Goal: Information Seeking & Learning: Find contact information

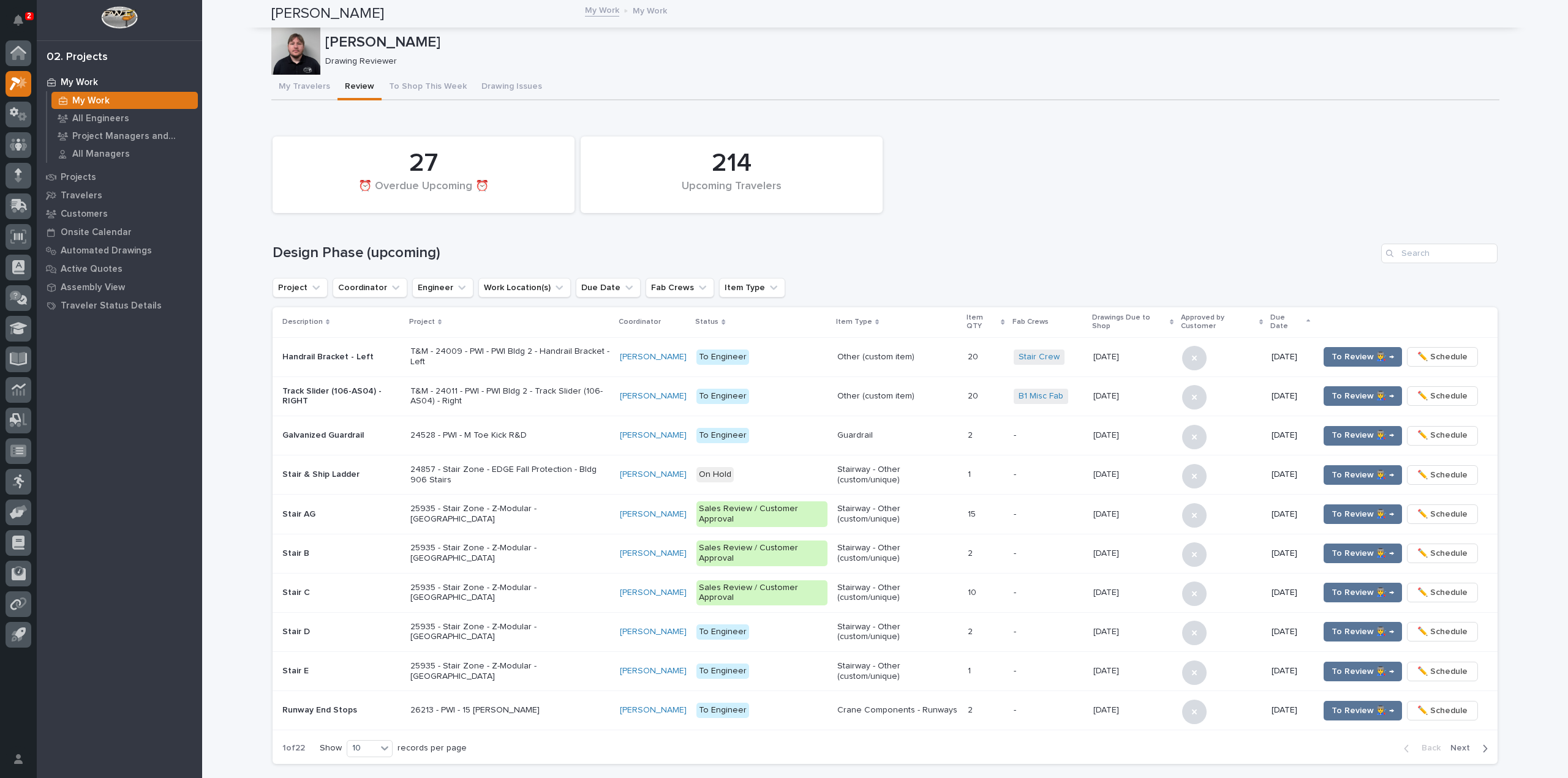
scroll to position [574, 0]
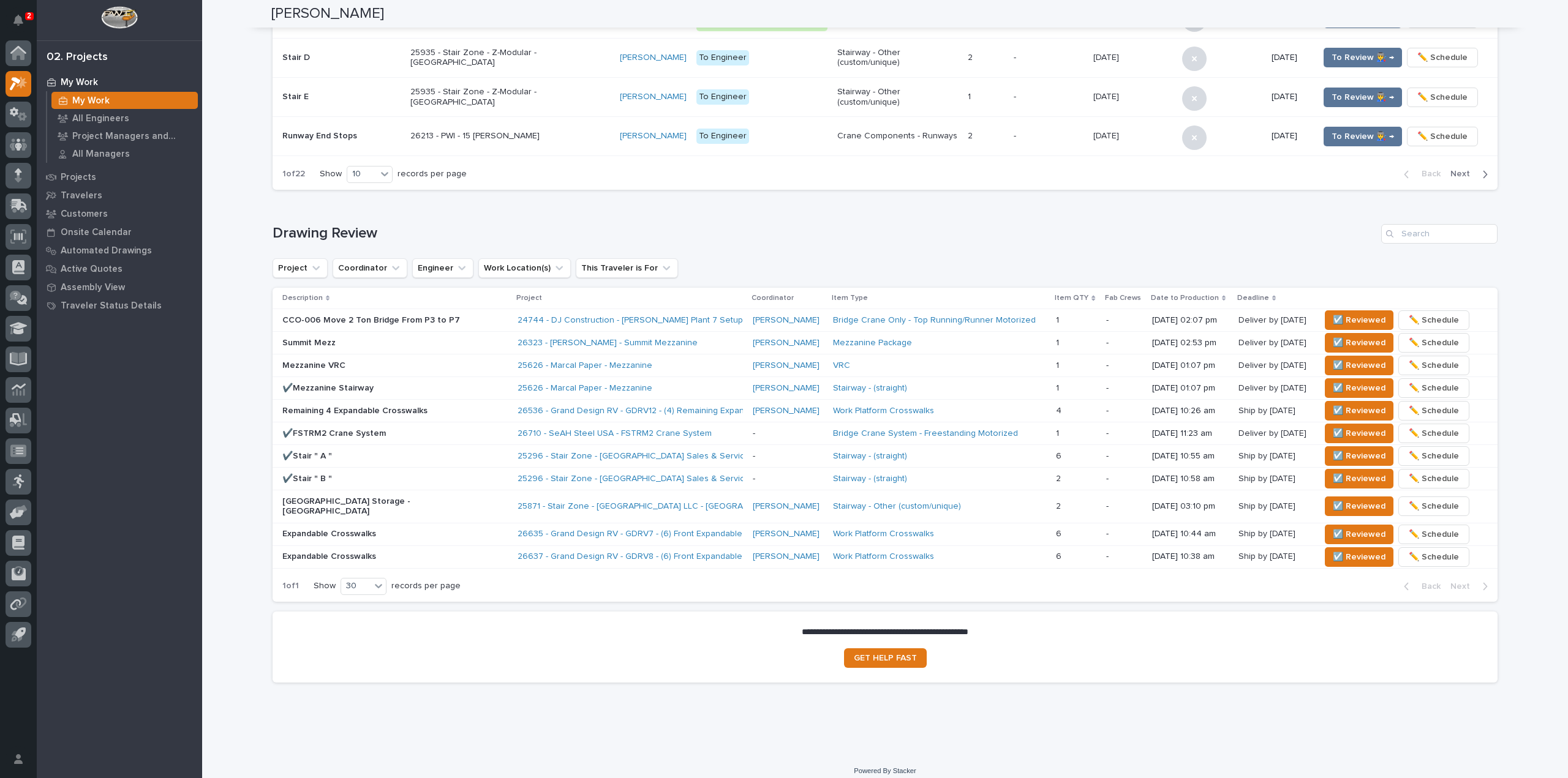
click at [196, 669] on div "My Work My Work All Engineers Project Managers and Engineers All Managers Proje…" at bounding box center [120, 425] width 165 height 705
click at [164, 663] on div "My Work My Work All Engineers Project Managers and Engineers All Managers Proje…" at bounding box center [120, 425] width 165 height 705
click at [696, 342] on div "26323 - James Ware - Summit Mezzanine" at bounding box center [630, 343] width 225 height 20
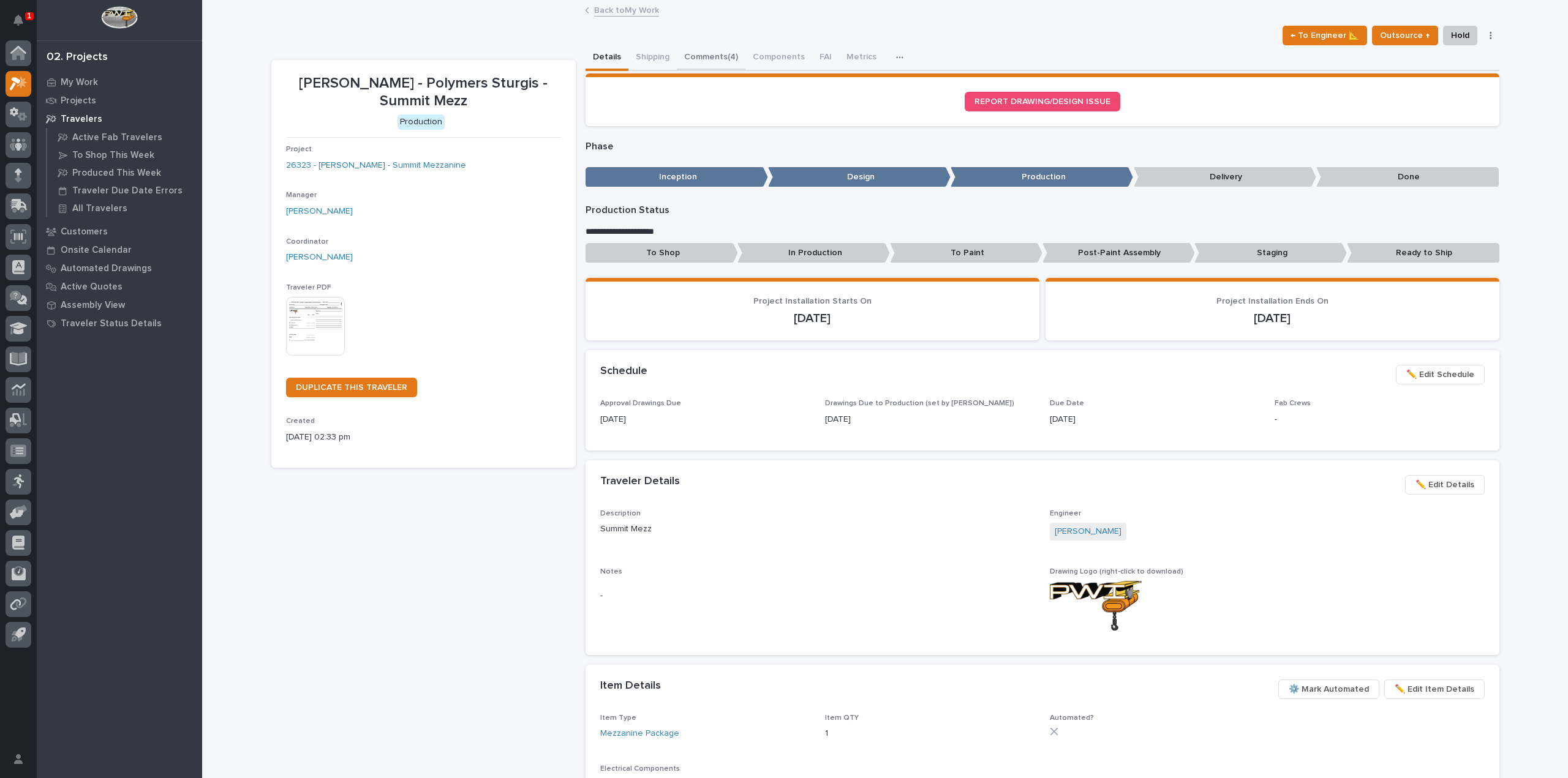
click at [705, 52] on button "Comments (4)" at bounding box center [711, 57] width 69 height 25
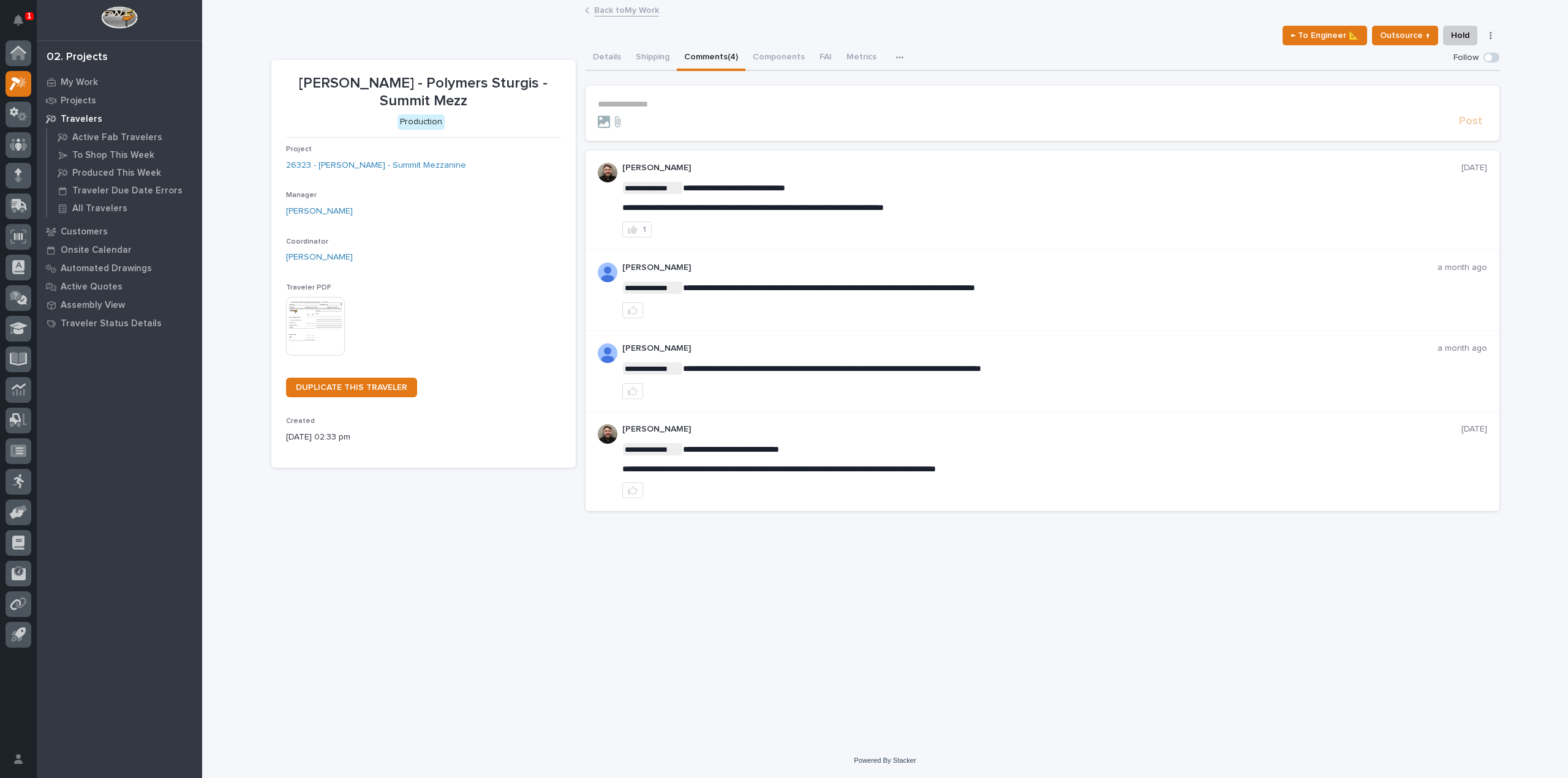
click at [651, 105] on p "**********" at bounding box center [1042, 104] width 889 height 11
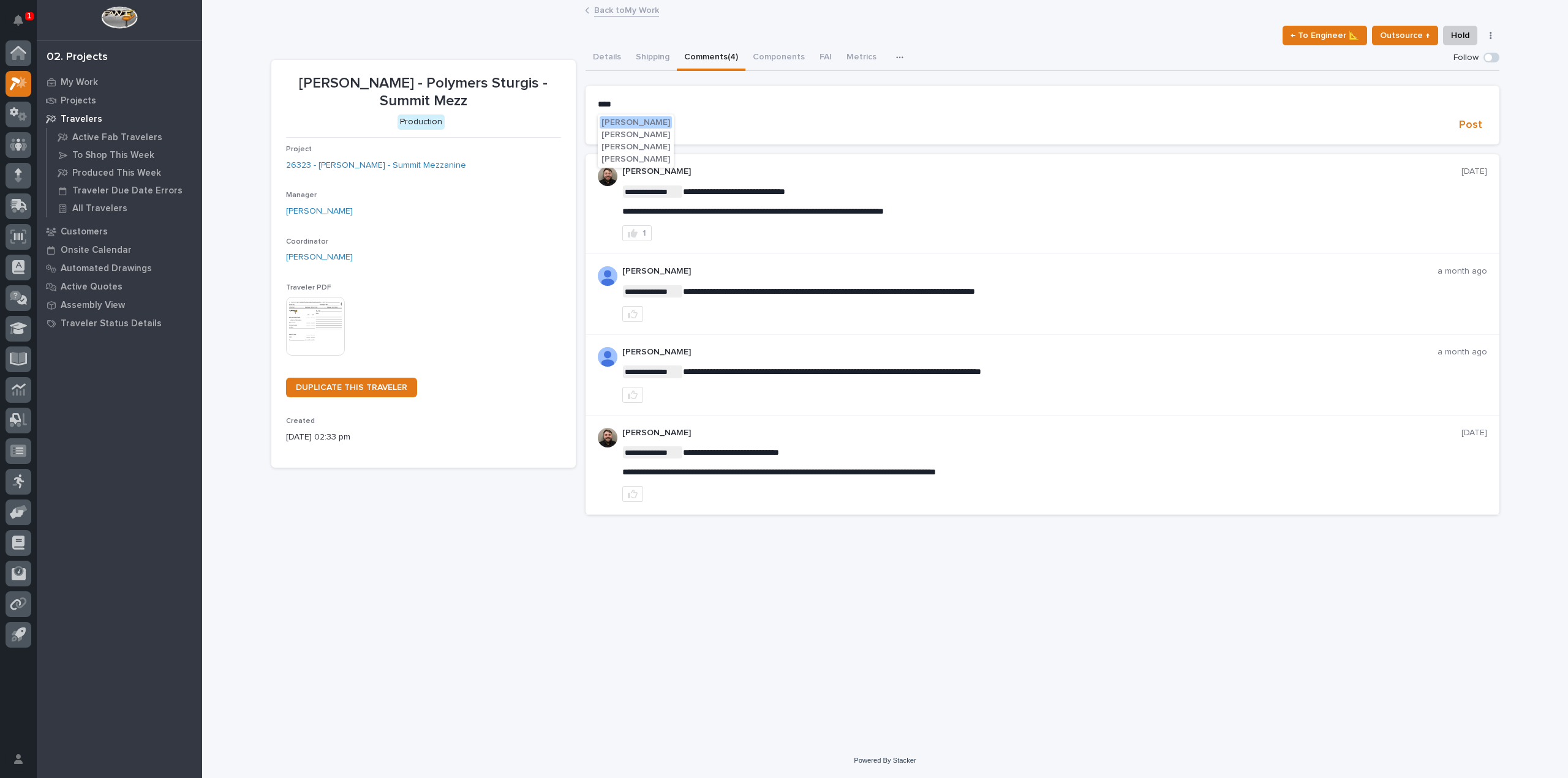
click at [648, 120] on span "Spenser Yoder" at bounding box center [636, 122] width 69 height 8
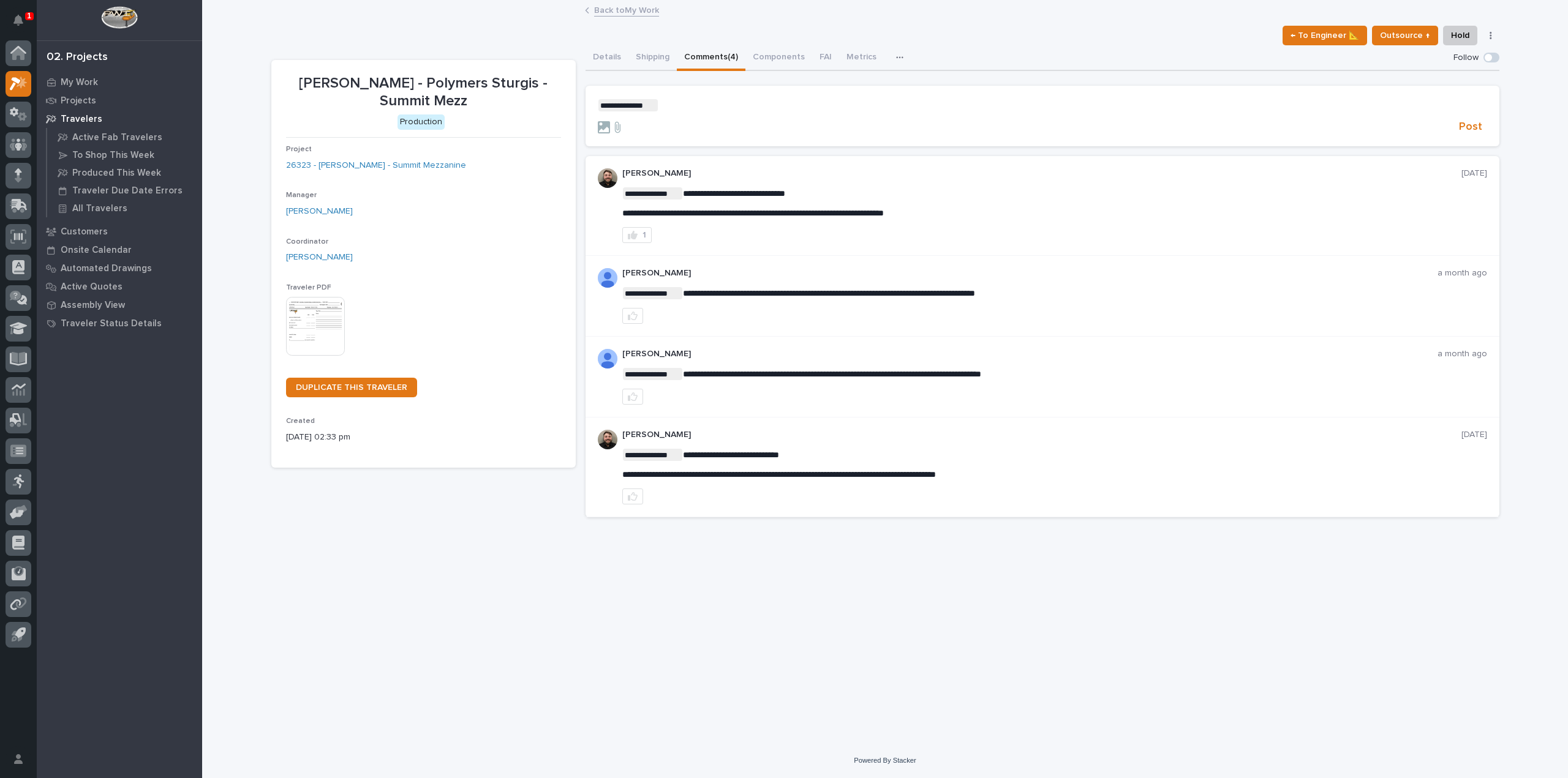
click at [680, 107] on p "**********" at bounding box center [1042, 105] width 889 height 12
click at [674, 124] on span "[PERSON_NAME]" at bounding box center [698, 124] width 69 height 8
click at [727, 106] on p "**********" at bounding box center [1042, 105] width 889 height 12
click at [916, 106] on span "**********" at bounding box center [818, 105] width 194 height 8
click at [965, 112] on form "**********" at bounding box center [1042, 116] width 889 height 35
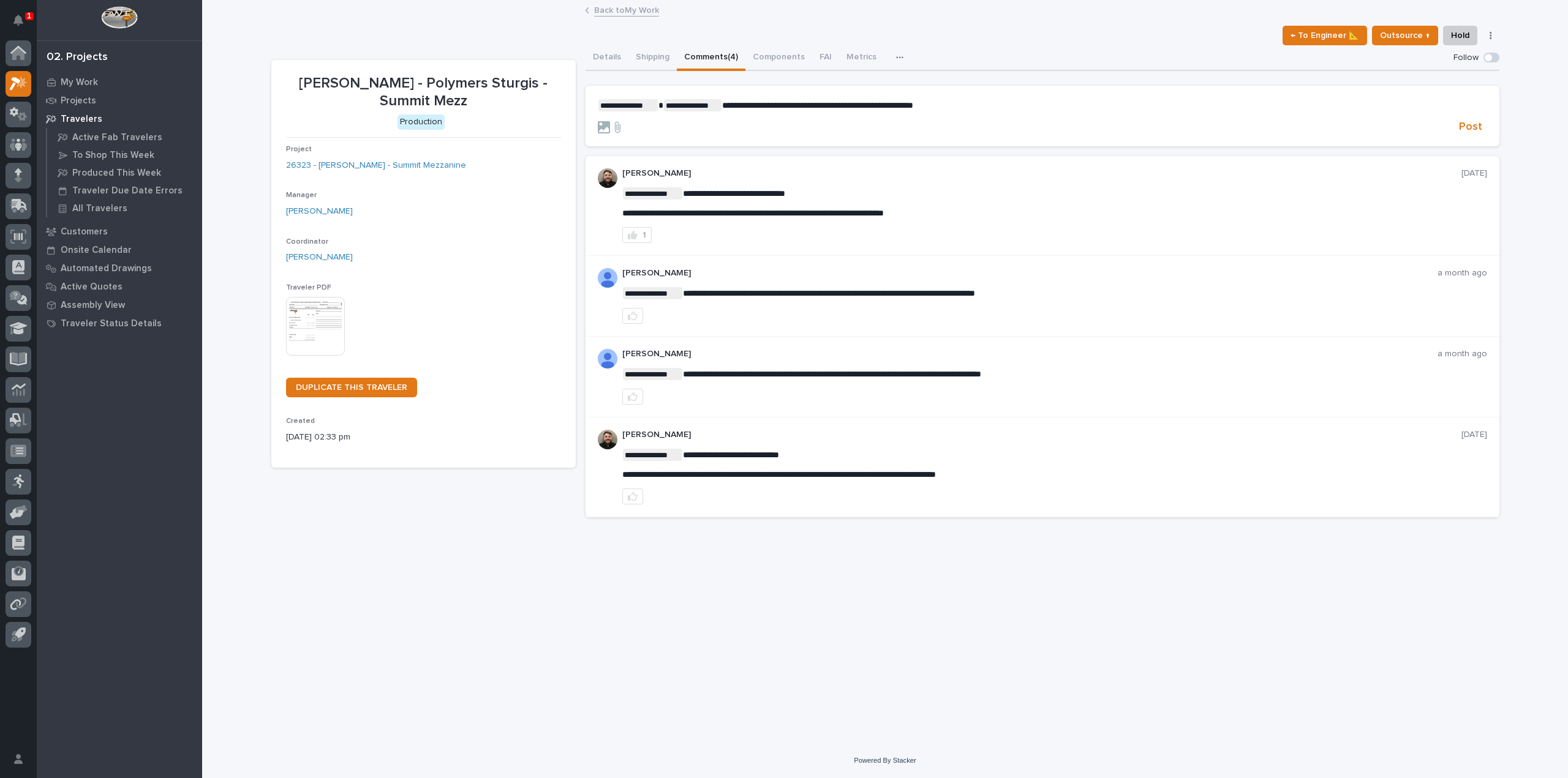
click at [966, 101] on p "**********" at bounding box center [1042, 105] width 889 height 12
click at [1003, 108] on span "**********" at bounding box center [1058, 105] width 672 height 8
click at [1272, 107] on span "**********" at bounding box center [1060, 105] width 678 height 8
click at [1475, 133] on span "Post" at bounding box center [1471, 127] width 23 height 14
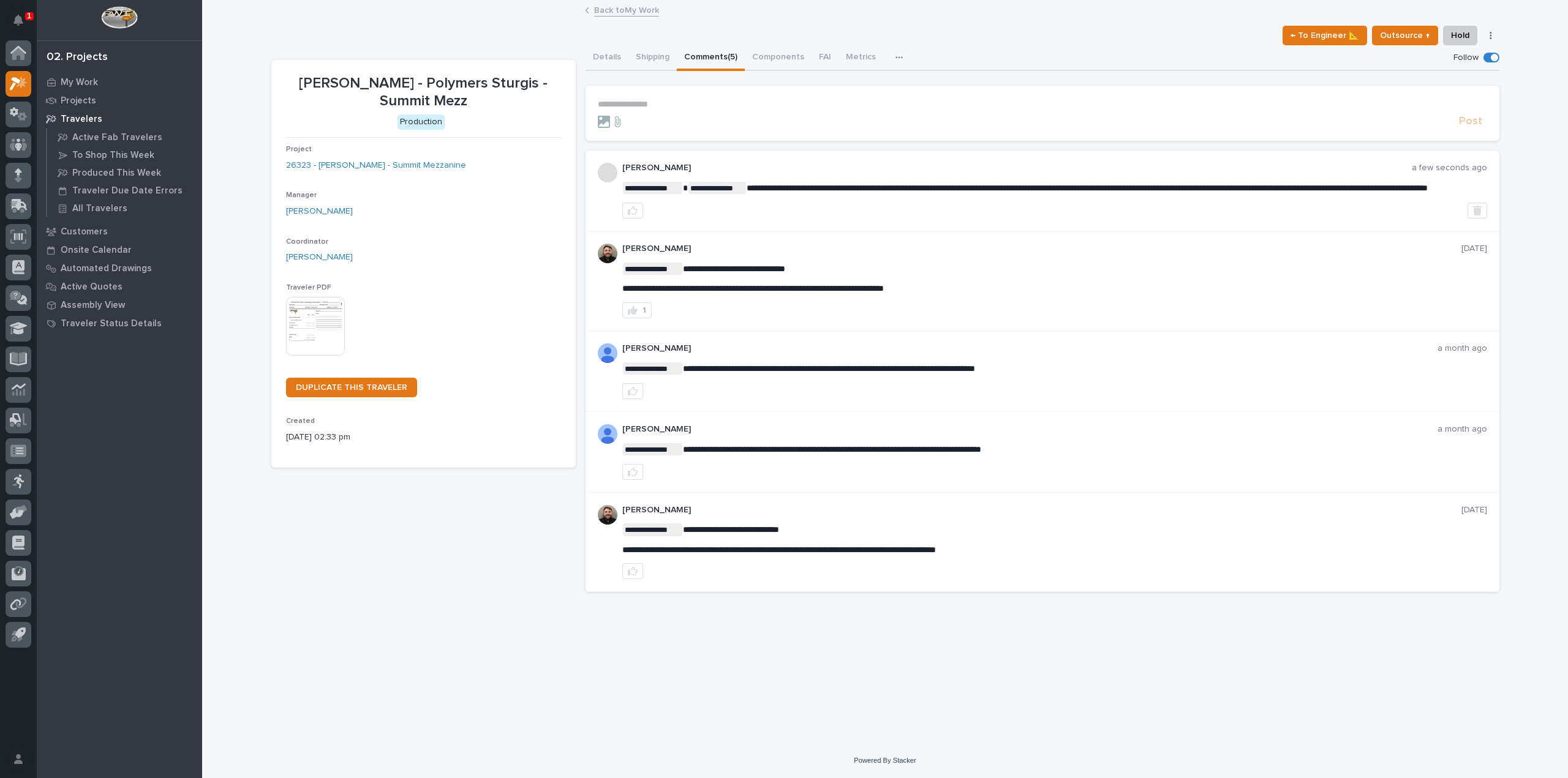
click at [583, 15] on div "Back to My Work" at bounding box center [884, 11] width 612 height 17
click at [601, 6] on link "Back to My Work" at bounding box center [626, 9] width 65 height 14
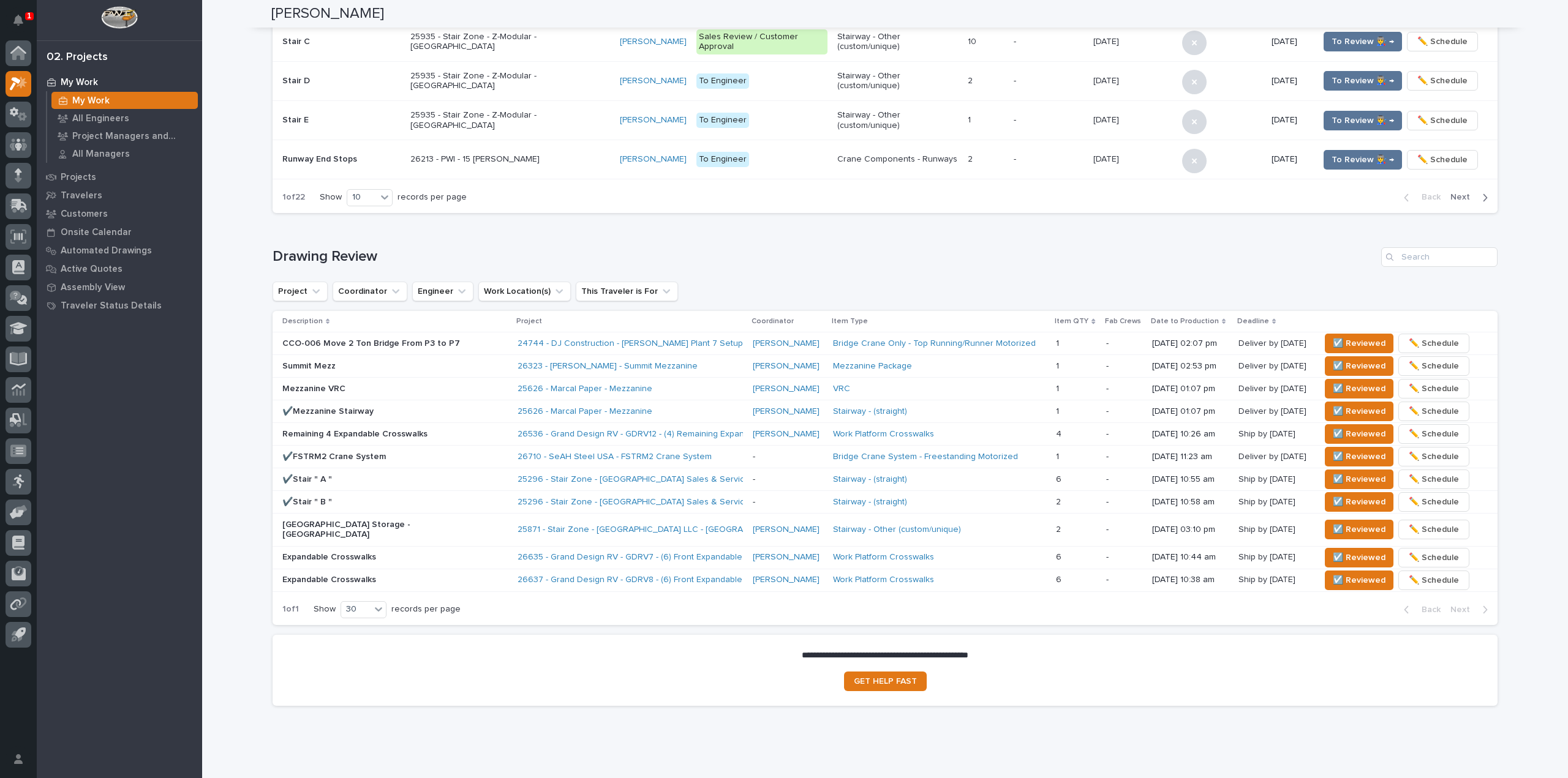
scroll to position [574, 0]
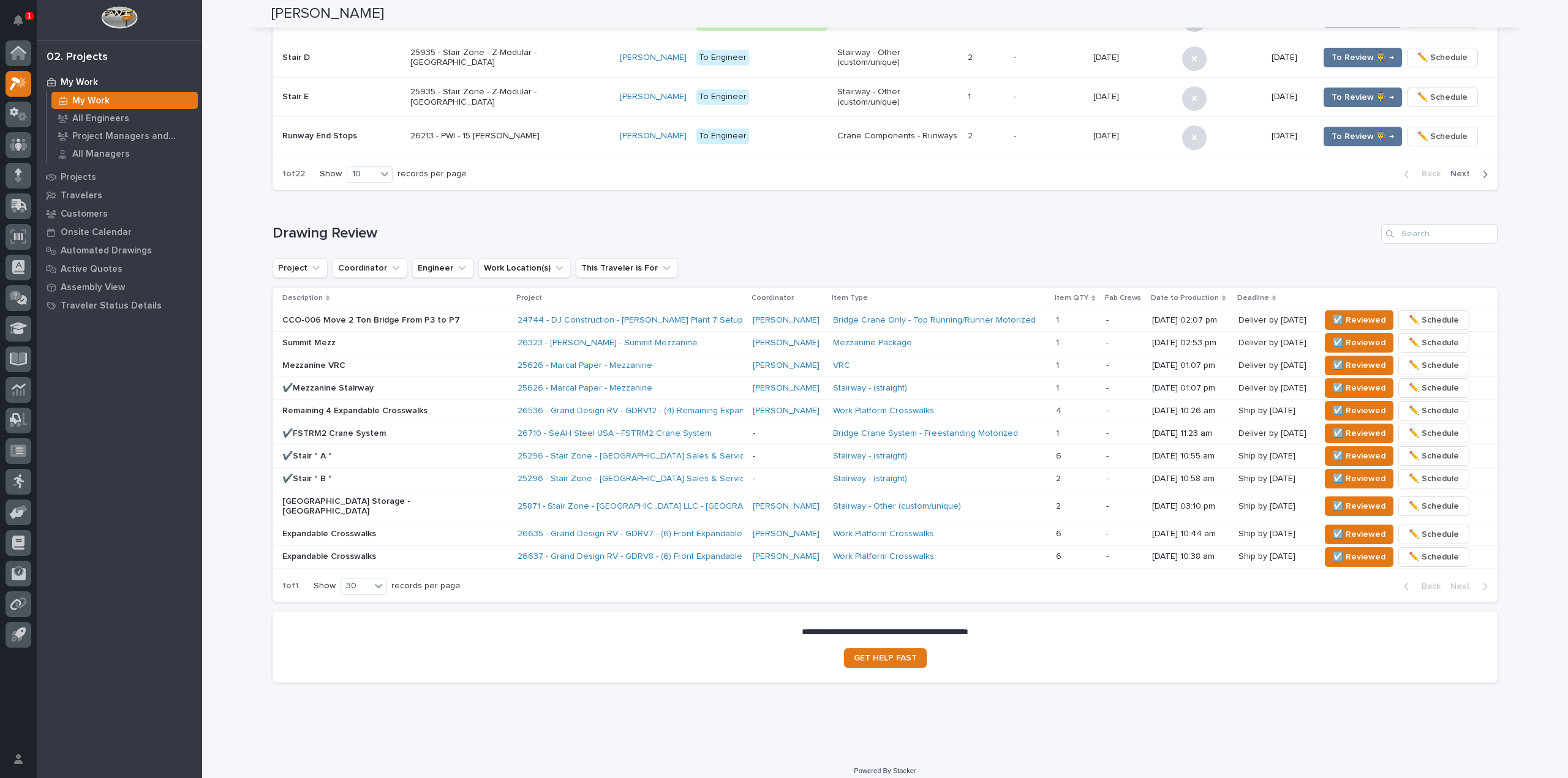
click at [25, 18] on div "1" at bounding box center [29, 16] width 8 height 8
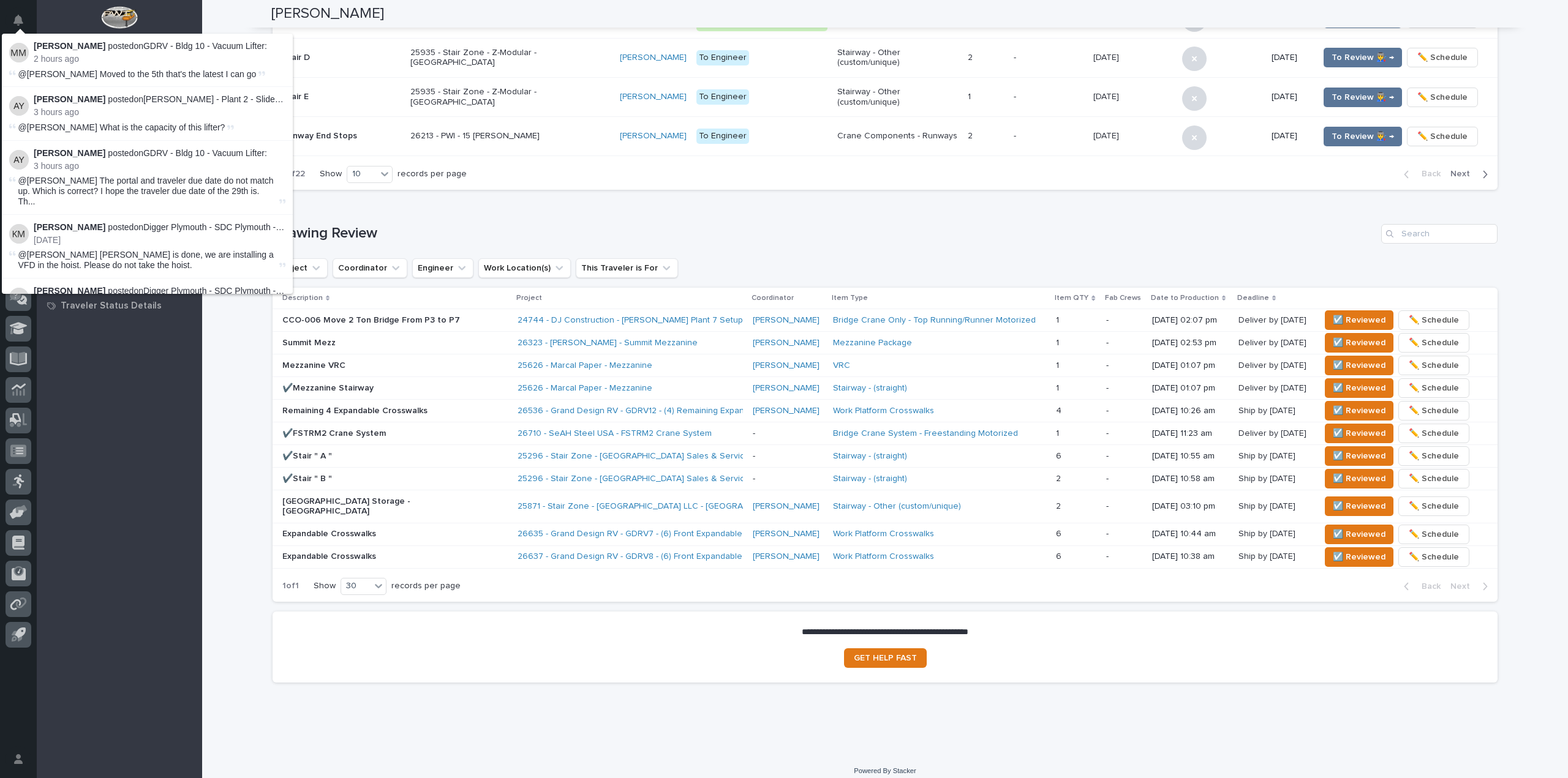
click at [116, 334] on div "My Work My Work All Engineers Project Managers and Engineers All Managers Proje…" at bounding box center [120, 425] width 165 height 705
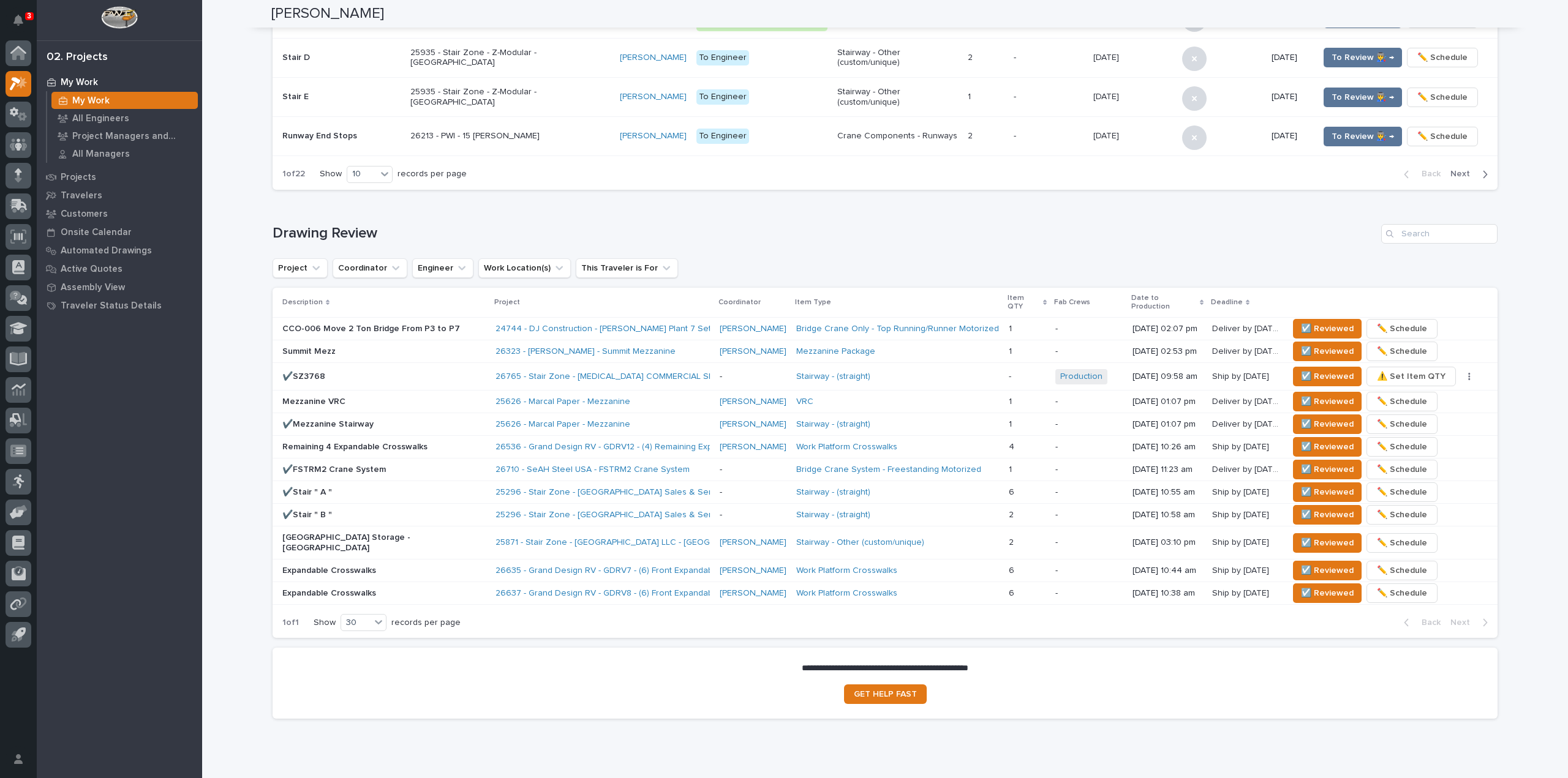
scroll to position [588, 0]
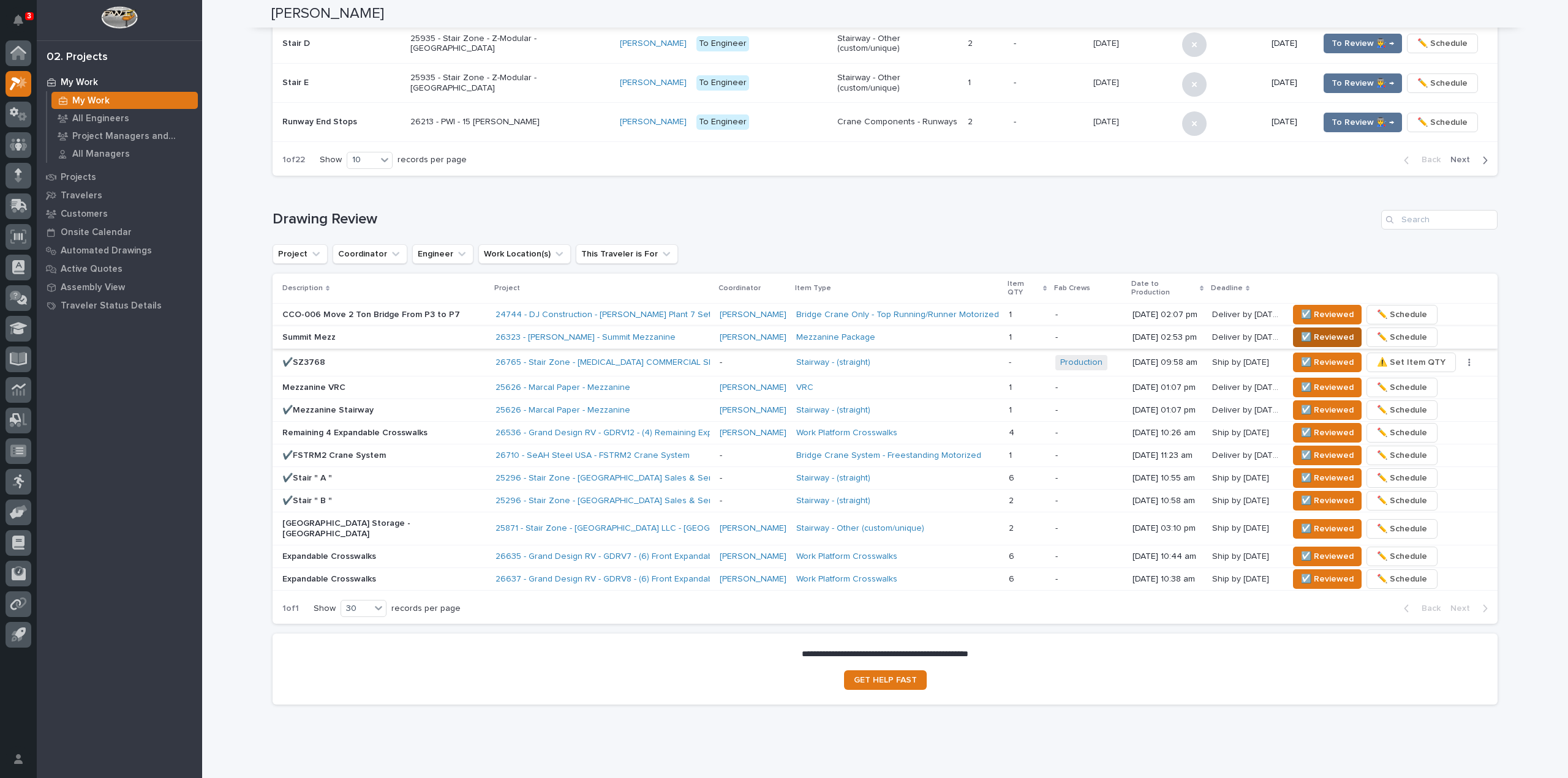
click at [1315, 330] on span "☑️ Reviewed" at bounding box center [1327, 337] width 52 height 15
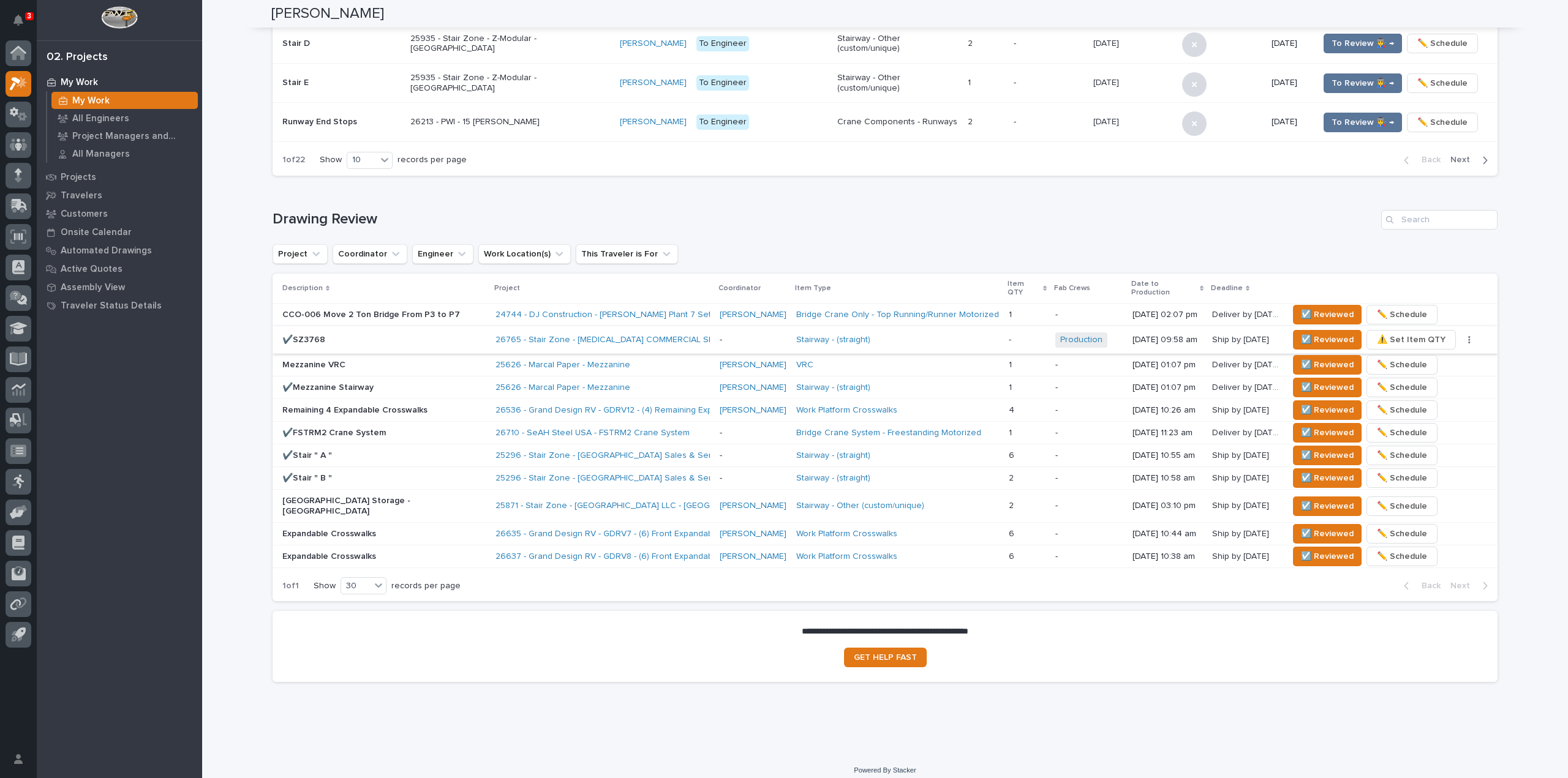
scroll to position [577, 0]
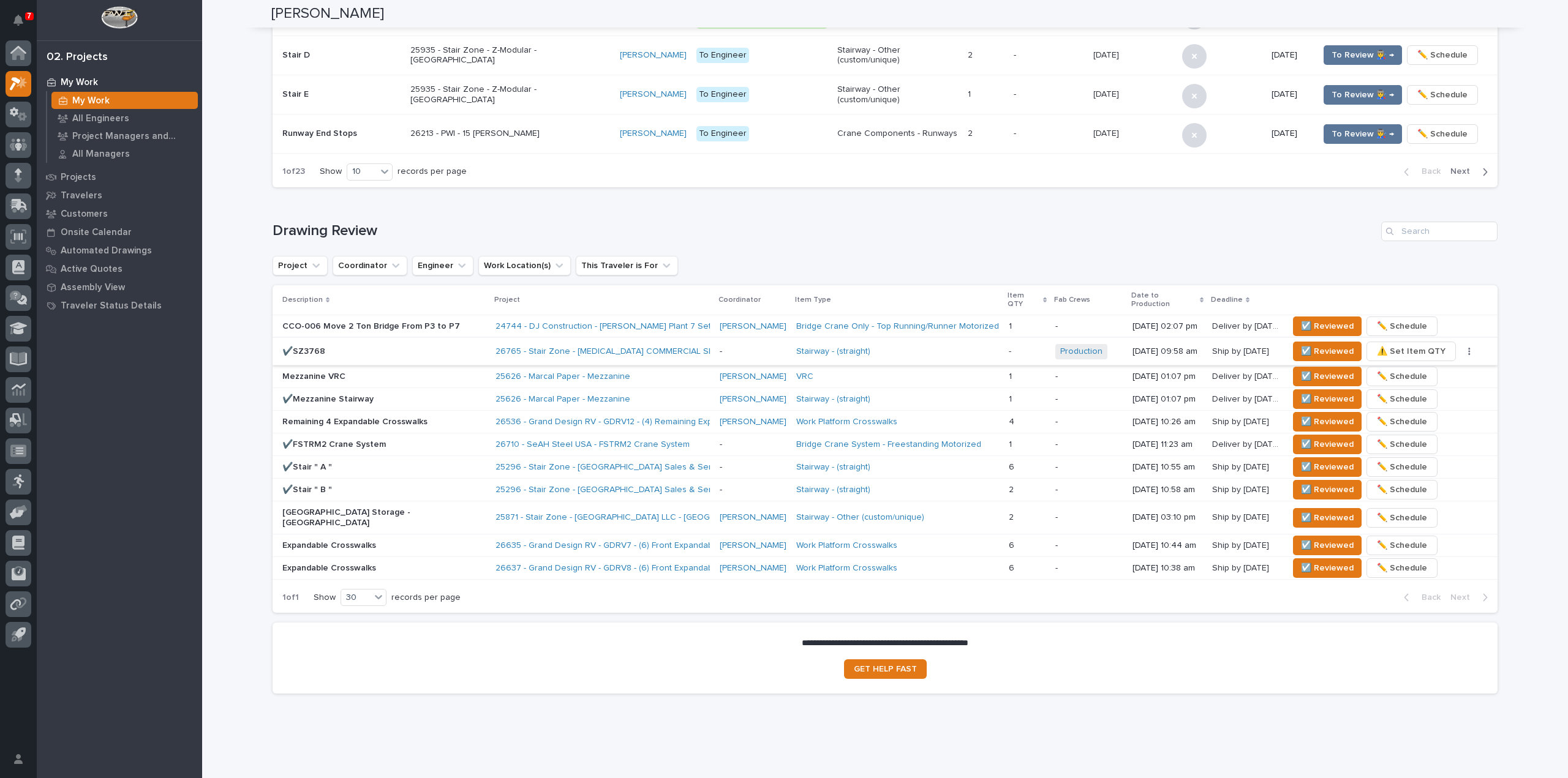
click at [20, 6] on div "7" at bounding box center [21, 20] width 11 height 29
click at [25, 29] on button "Notifications" at bounding box center [18, 20] width 25 height 25
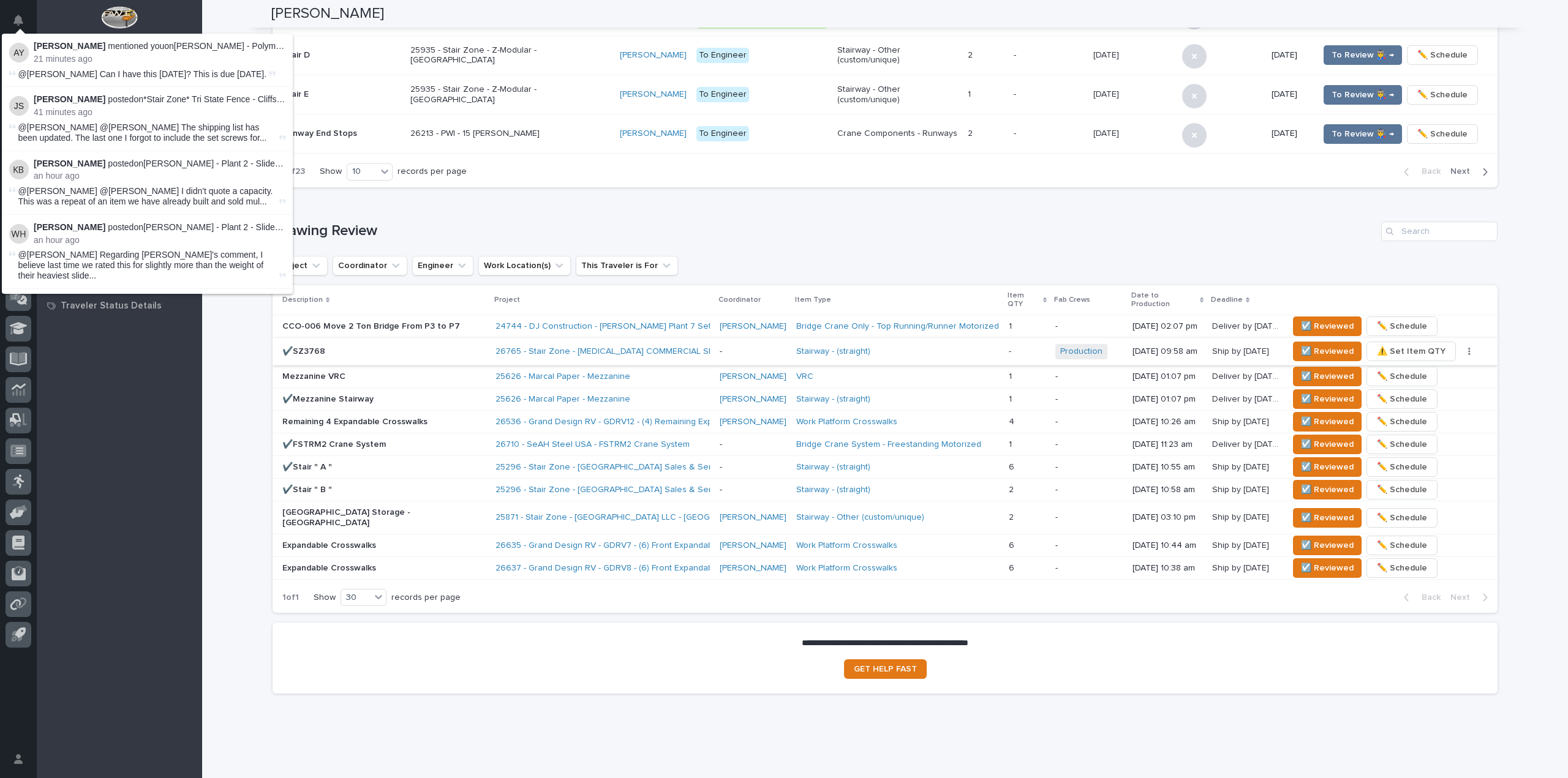
click at [709, 244] on div "Drawing Review Project Coordinator Engineer Work Location(s) This Traveler is F…" at bounding box center [885, 418] width 1225 height 391
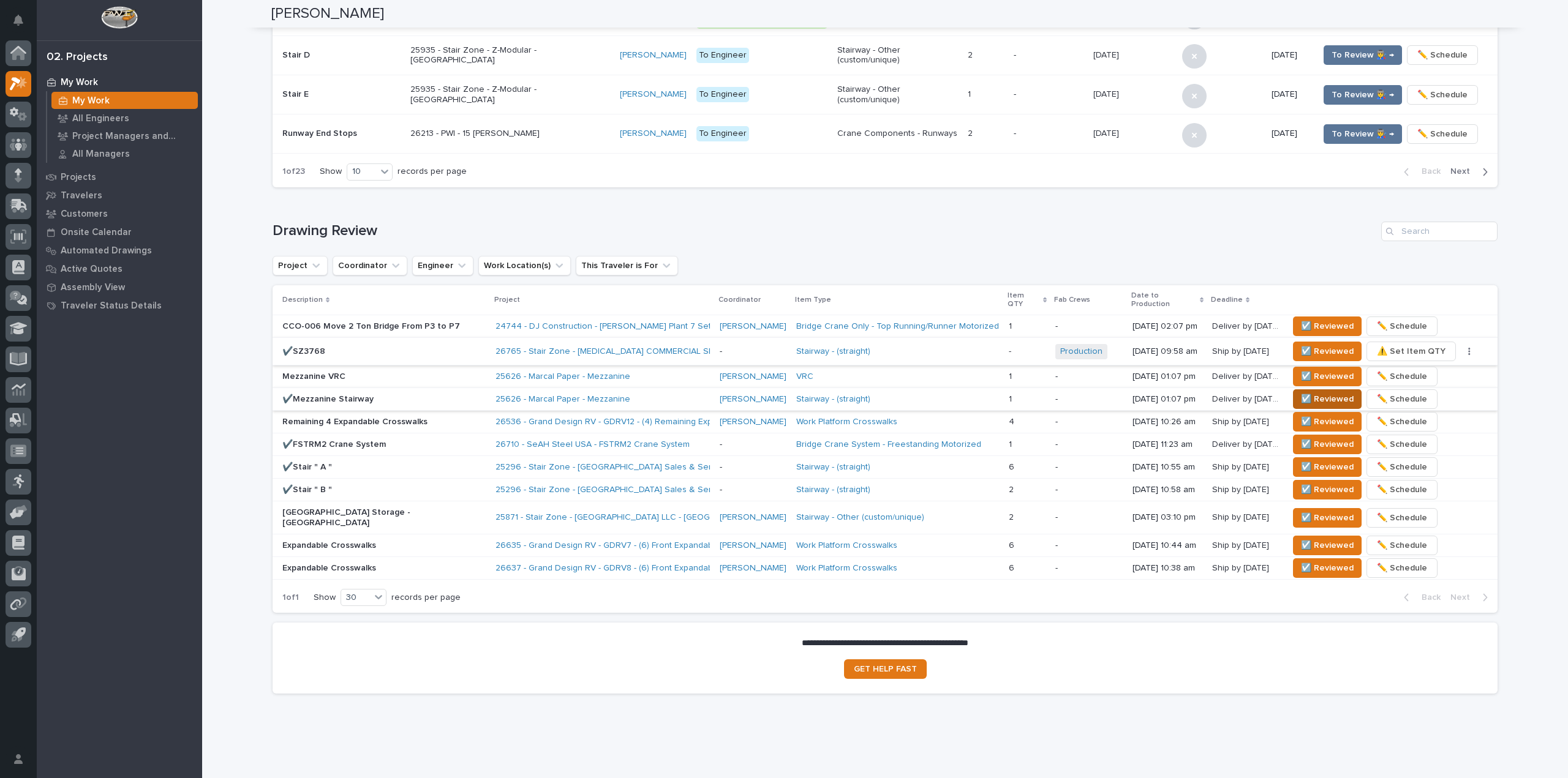
click at [1321, 391] on span "☑️ Reviewed" at bounding box center [1327, 399] width 52 height 15
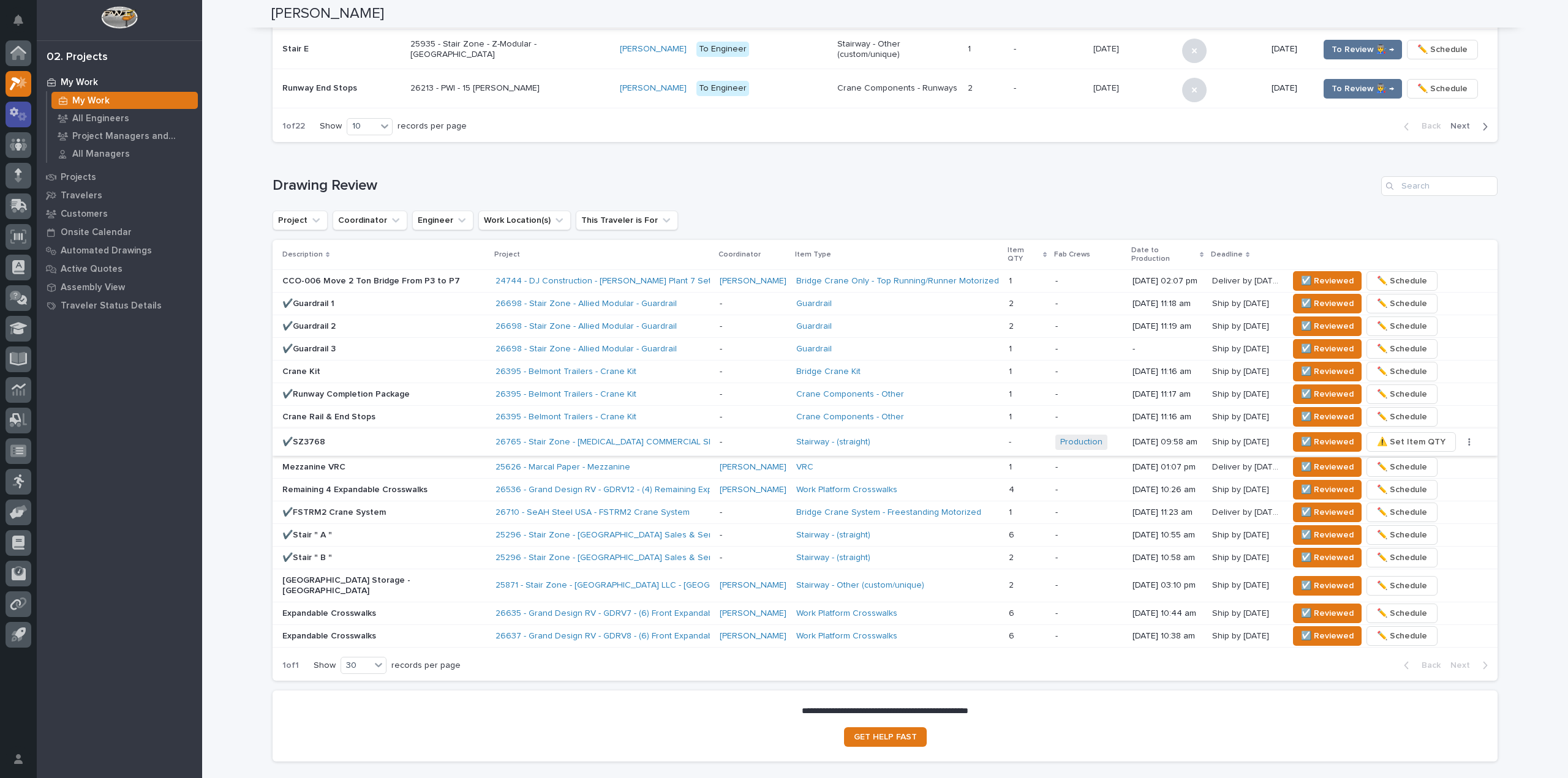
scroll to position [634, 0]
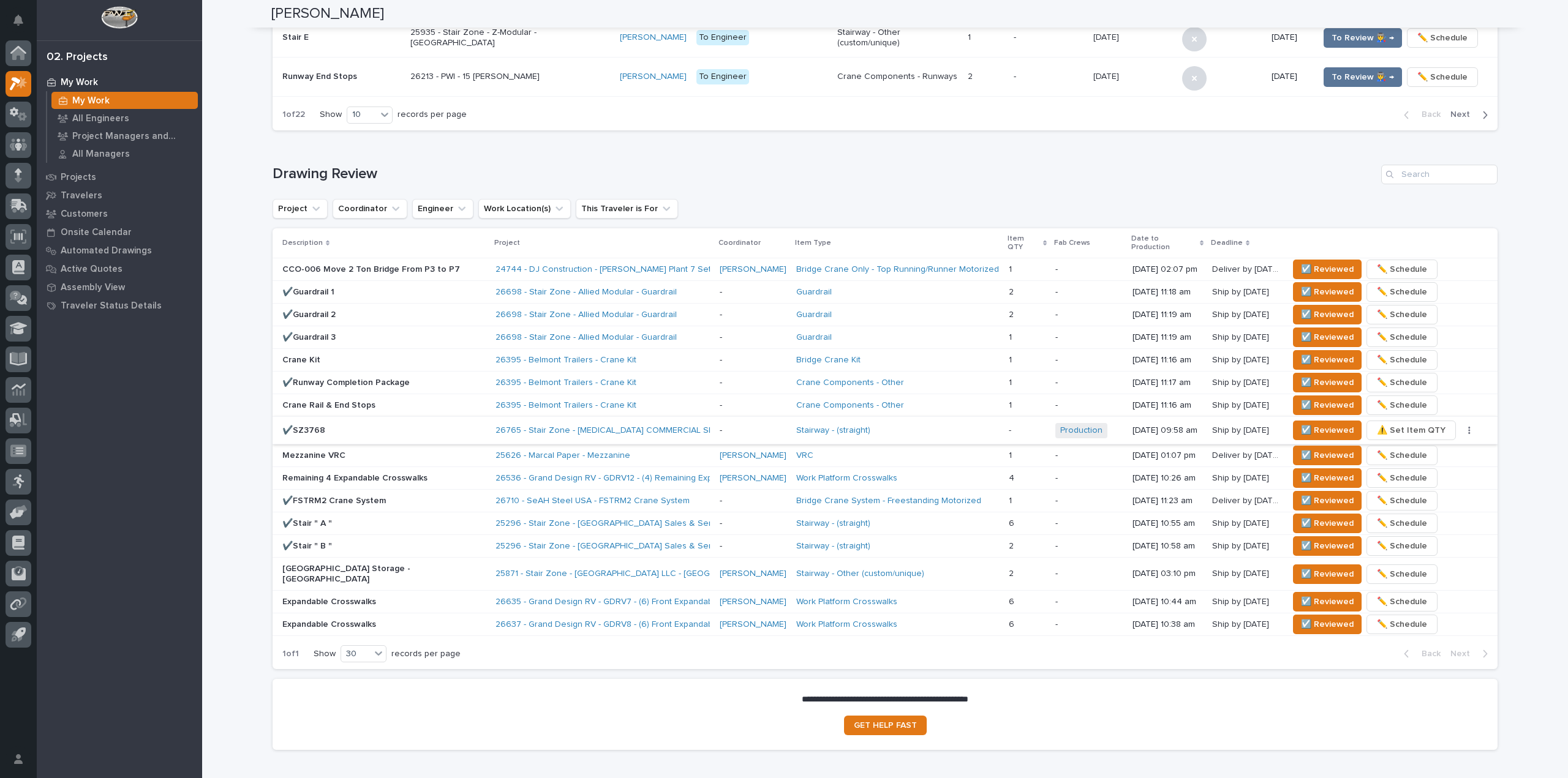
click at [81, 459] on div "My Work My Work All Engineers Project Managers and Engineers All Managers Proje…" at bounding box center [120, 425] width 165 height 705
click at [1303, 423] on span "☑️ Reviewed" at bounding box center [1327, 431] width 52 height 15
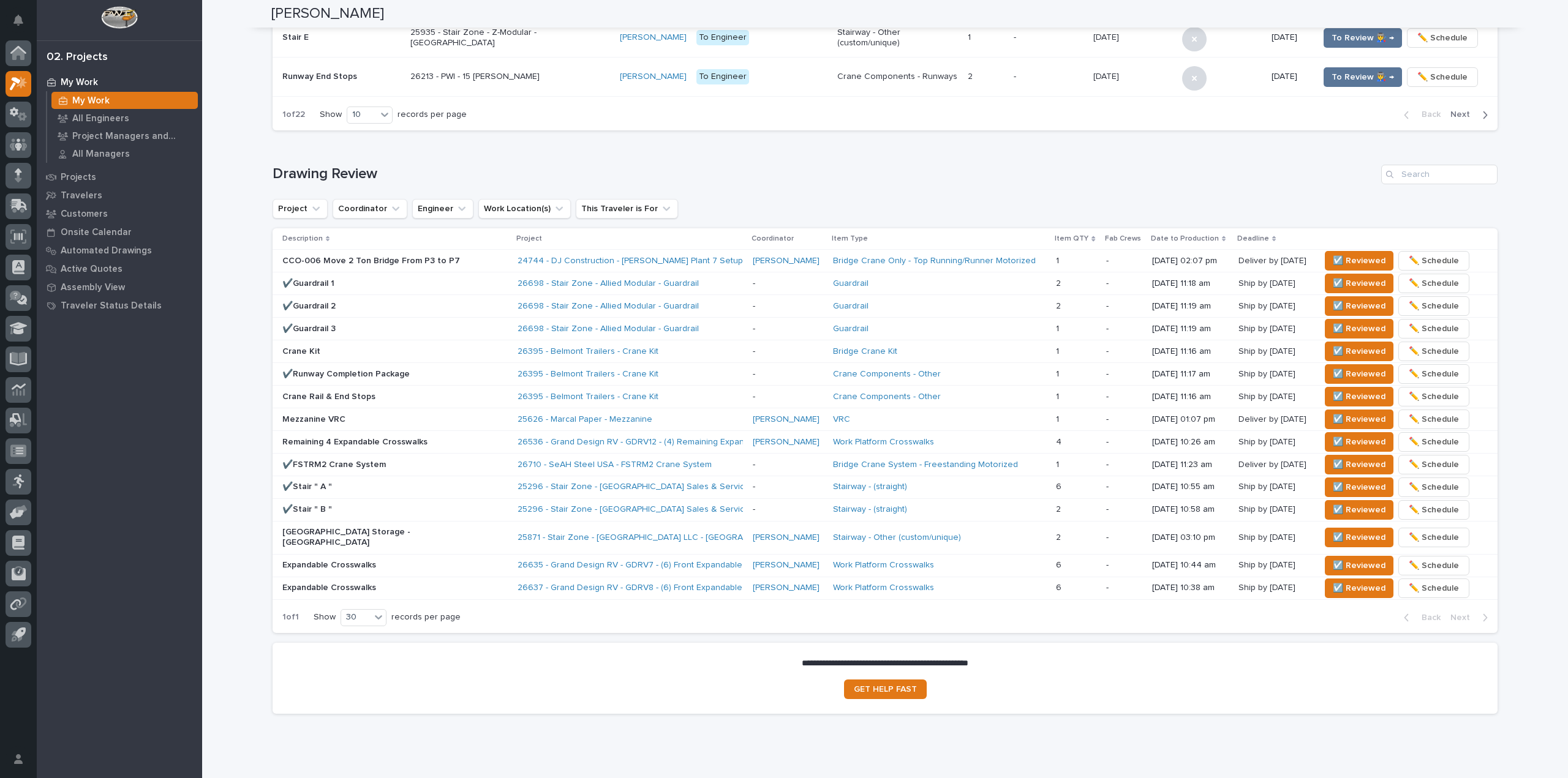
scroll to position [619, 0]
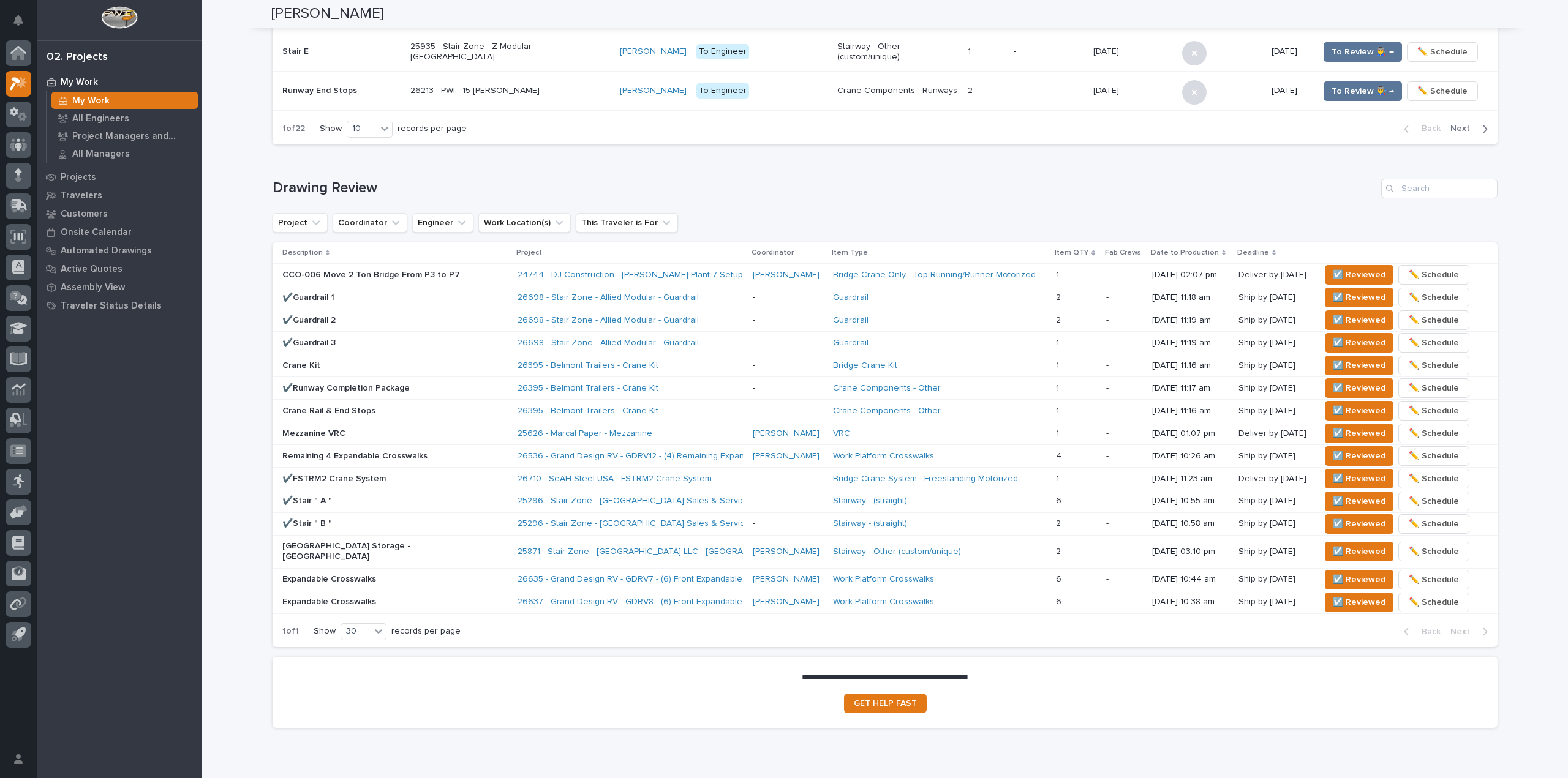
click at [232, 47] on div "**********" at bounding box center [885, 90] width 1366 height 1417
click at [414, 363] on p "Crane Kit" at bounding box center [390, 365] width 215 height 11
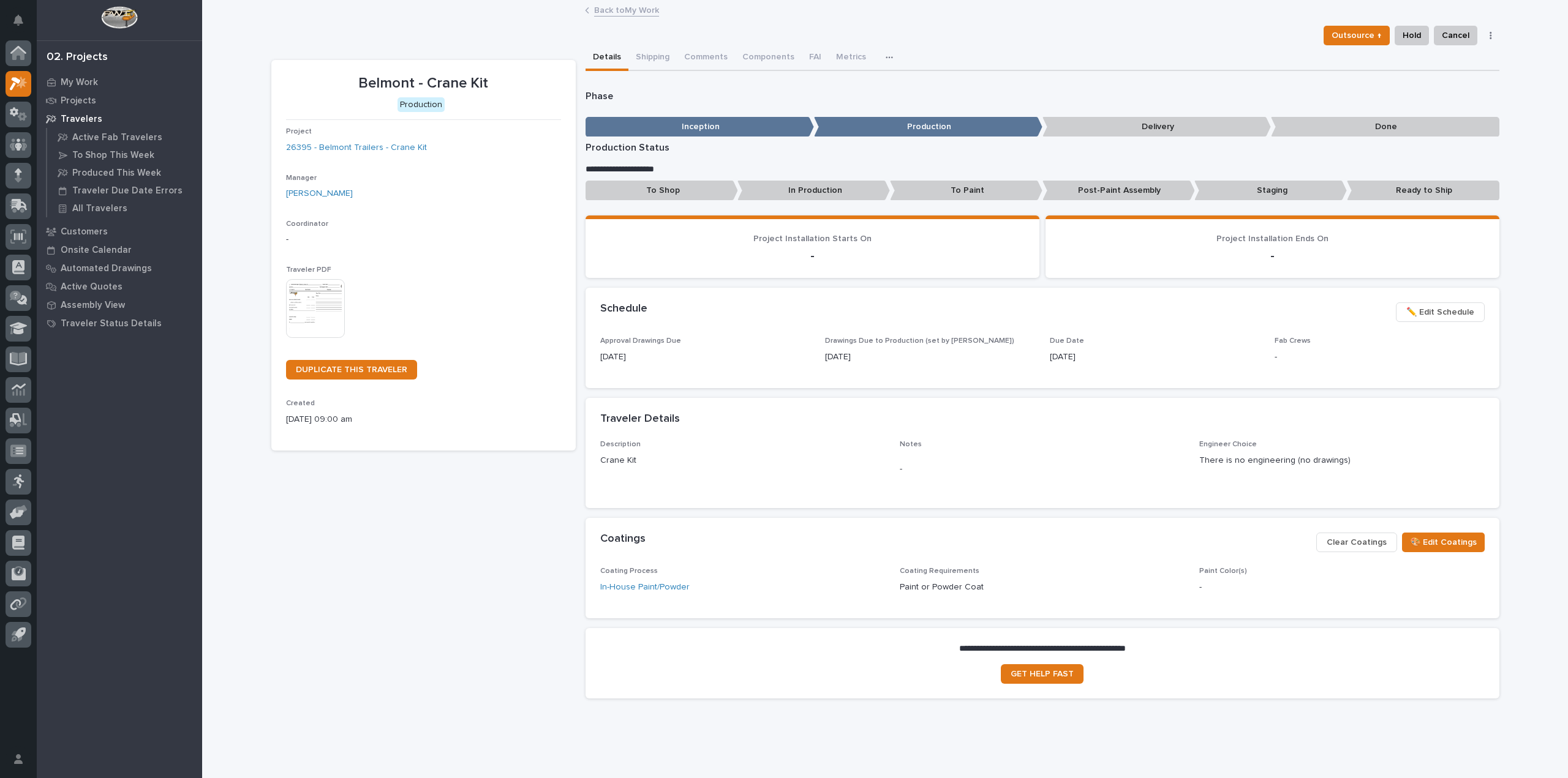
click at [299, 302] on img at bounding box center [315, 309] width 59 height 59
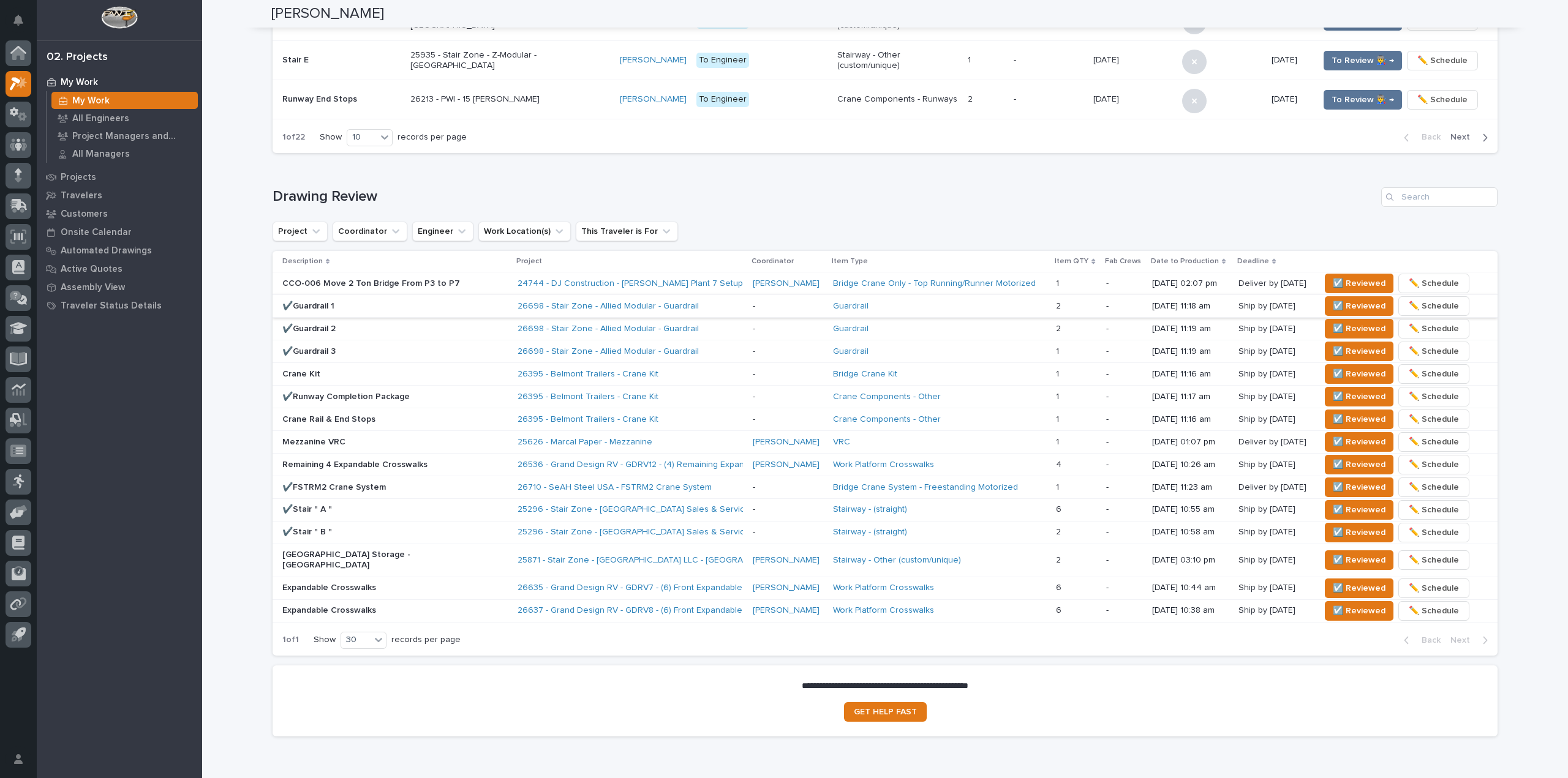
scroll to position [612, 0]
click at [1333, 371] on span "☑️ Reviewed" at bounding box center [1359, 373] width 52 height 15
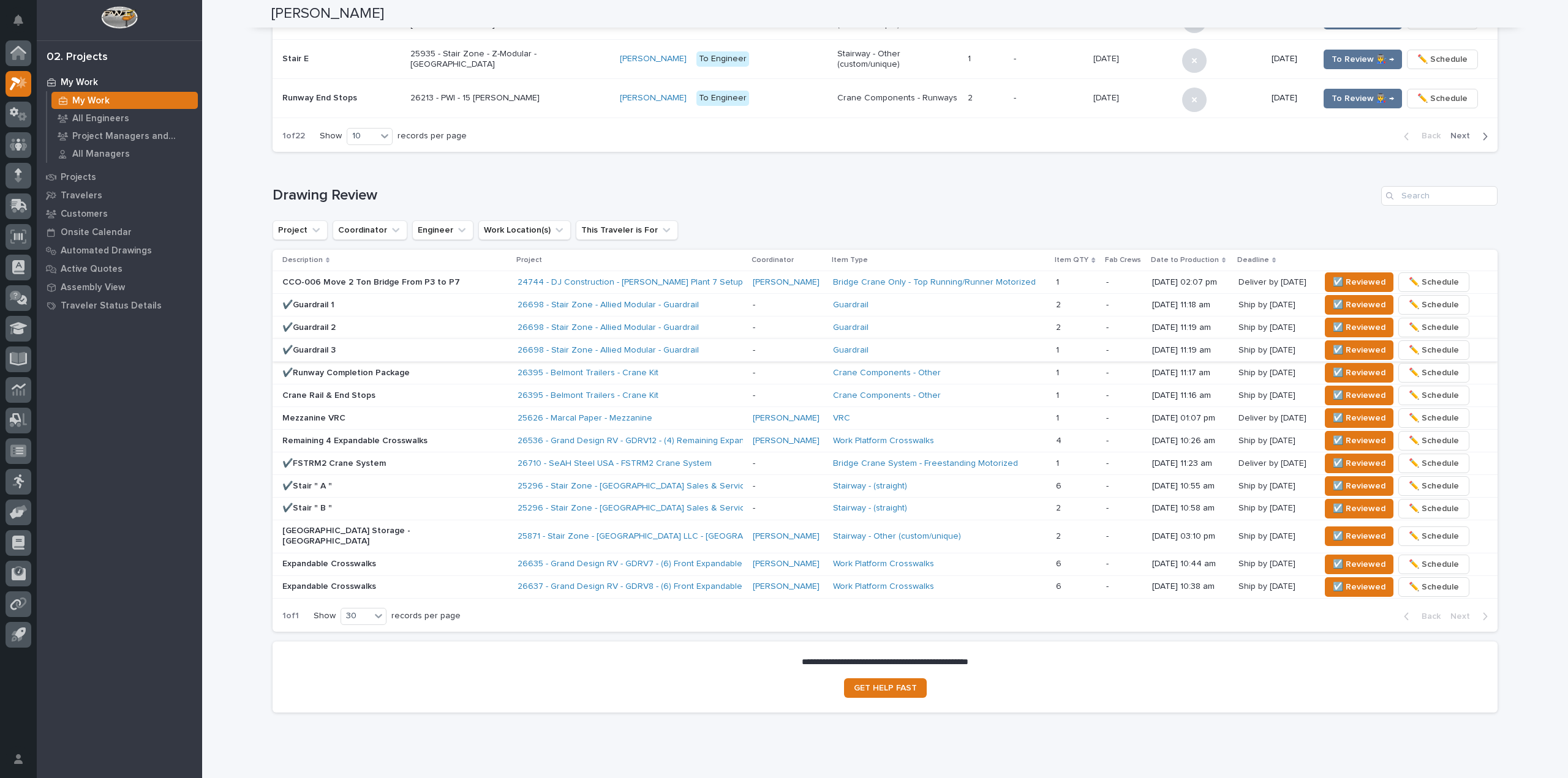
scroll to position [601, 0]
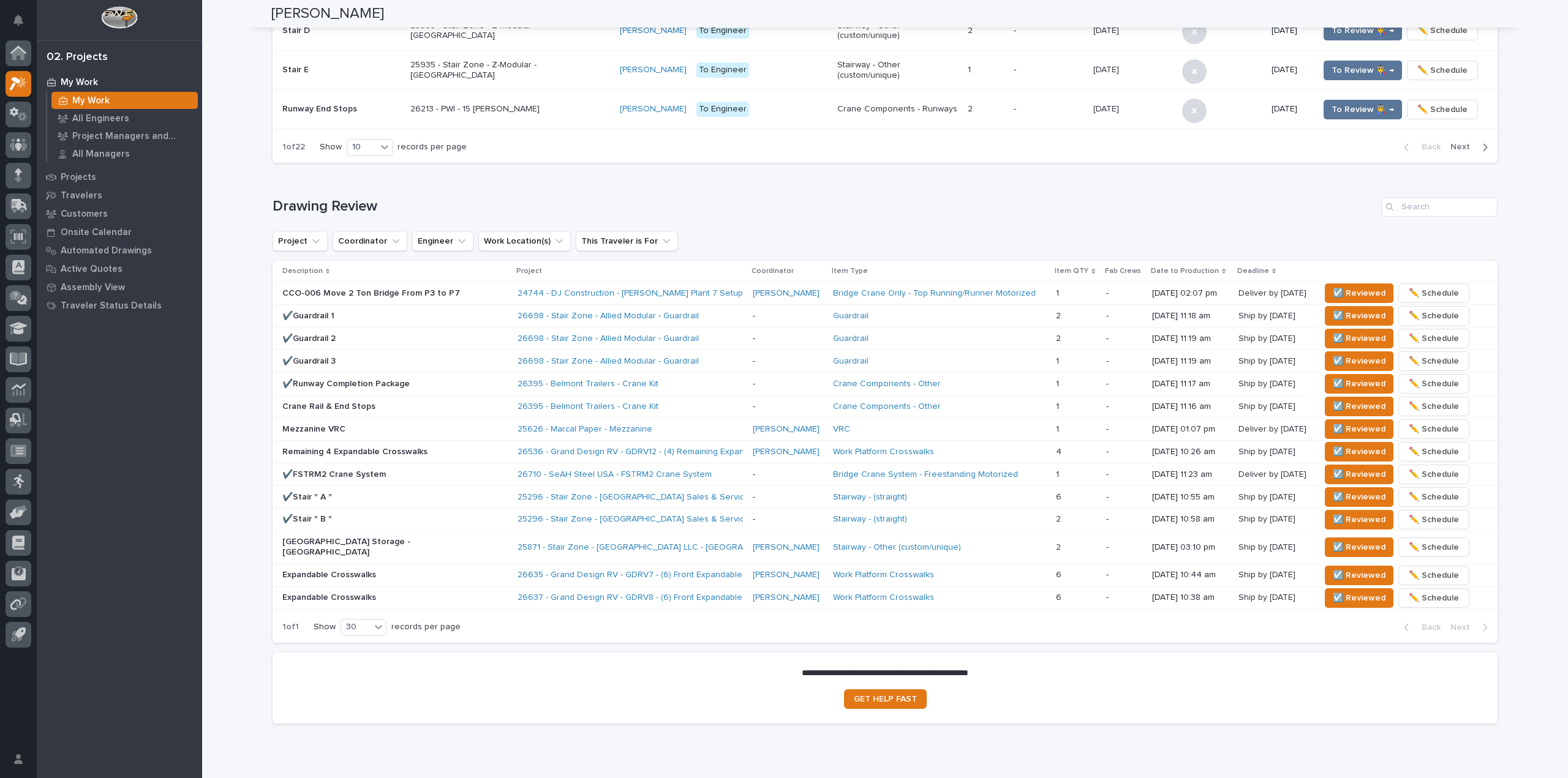
click at [238, 68] on div "**********" at bounding box center [885, 97] width 1366 height 1395
click at [1347, 387] on span "☑️ Reviewed" at bounding box center [1359, 384] width 52 height 15
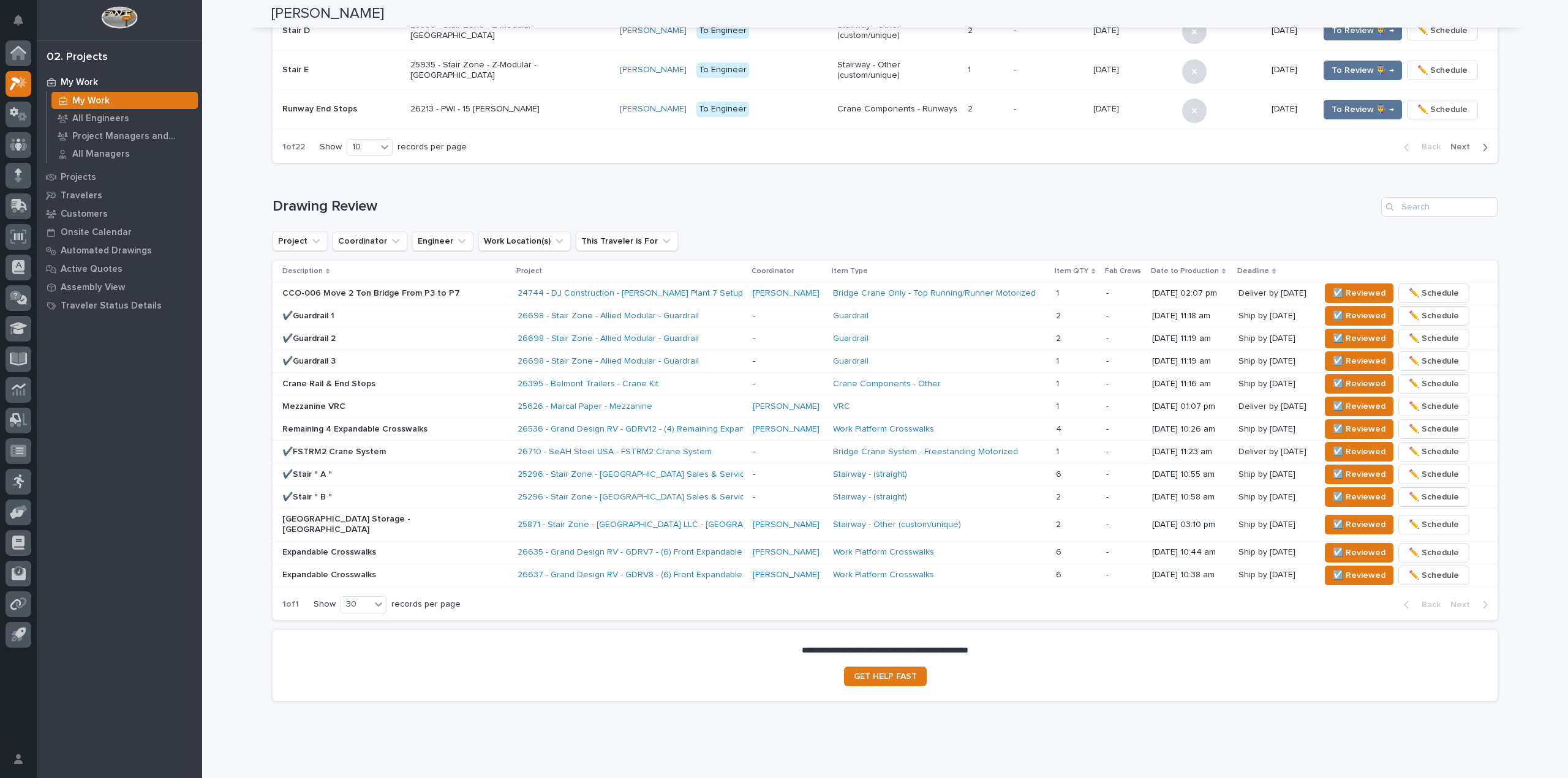
scroll to position [590, 0]
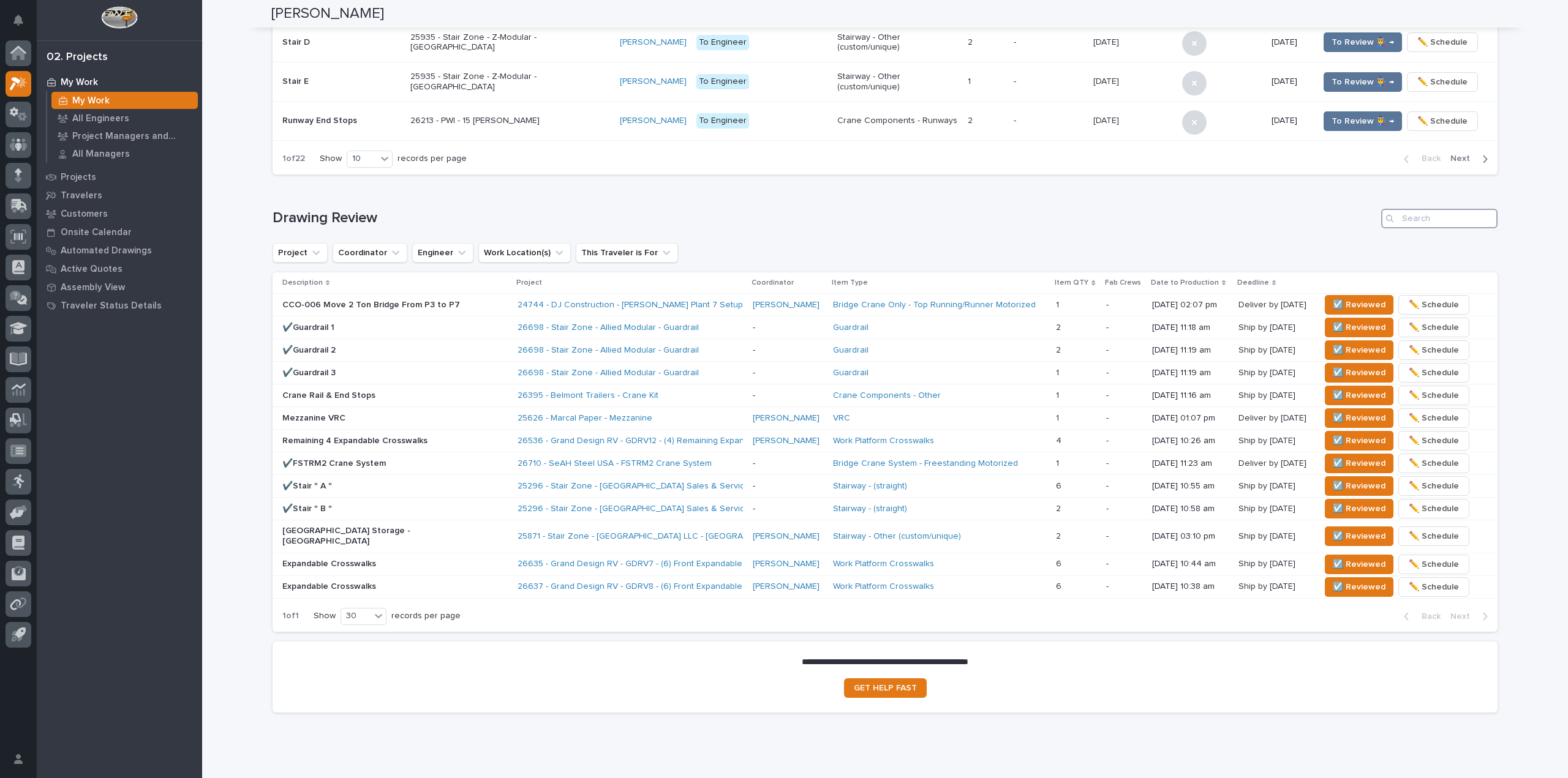
click at [1423, 209] on input "Search" at bounding box center [1439, 219] width 116 height 20
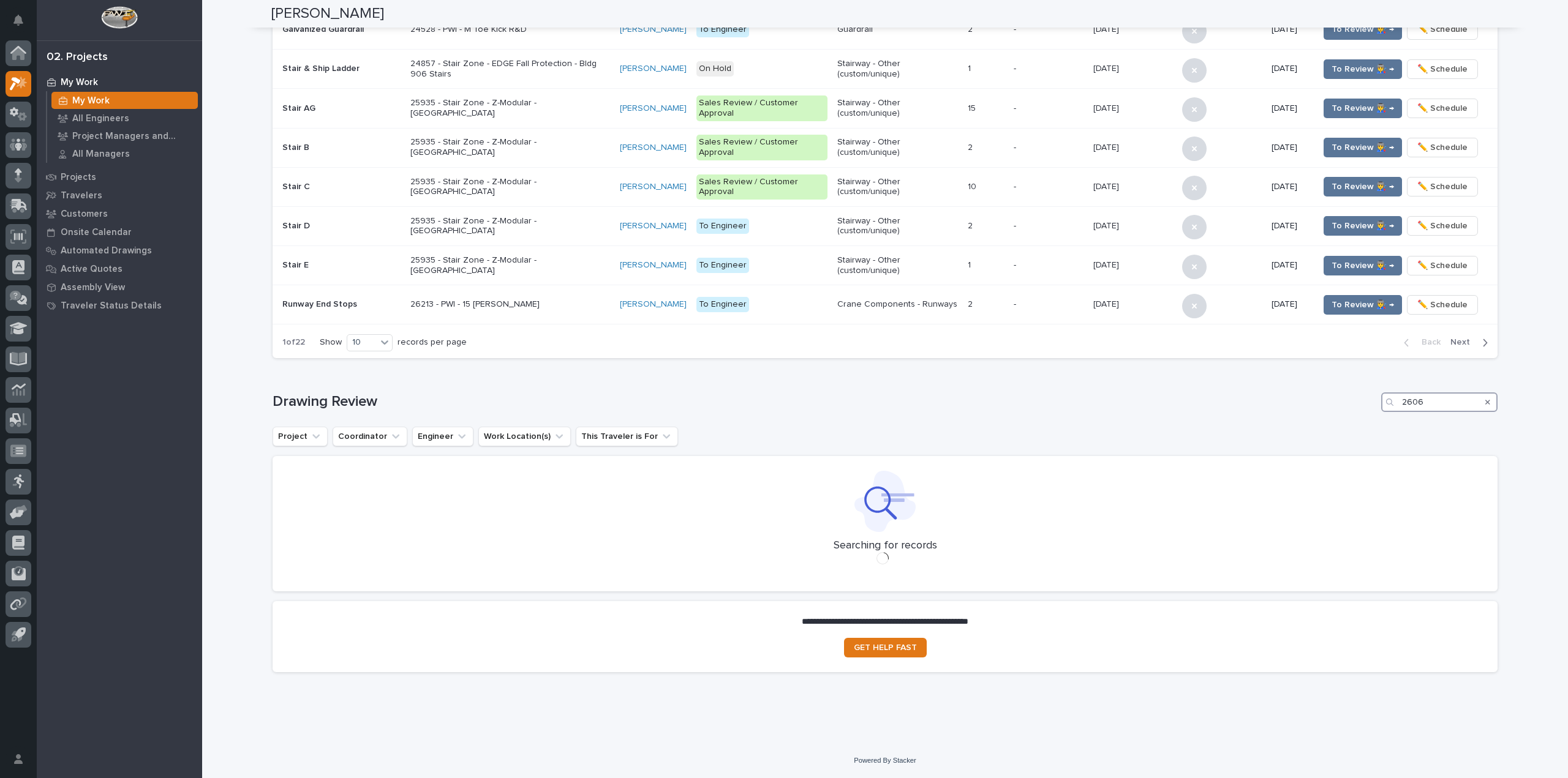
scroll to position [406, 0]
type input "26064"
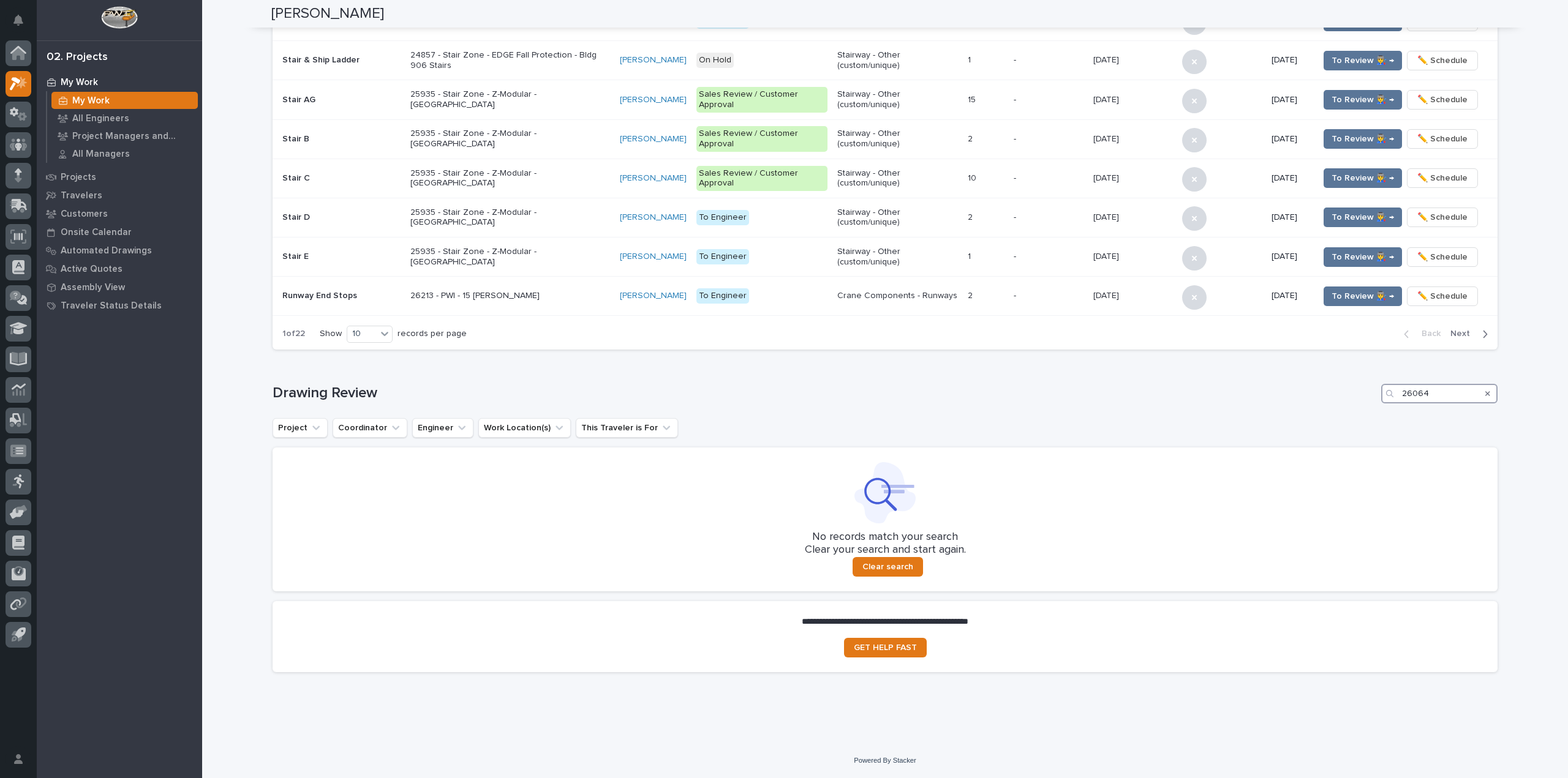
drag, startPoint x: 1449, startPoint y: 394, endPoint x: 1360, endPoint y: 391, distance: 89.1
click at [1360, 391] on div "Drawing Review 26064" at bounding box center [885, 394] width 1225 height 20
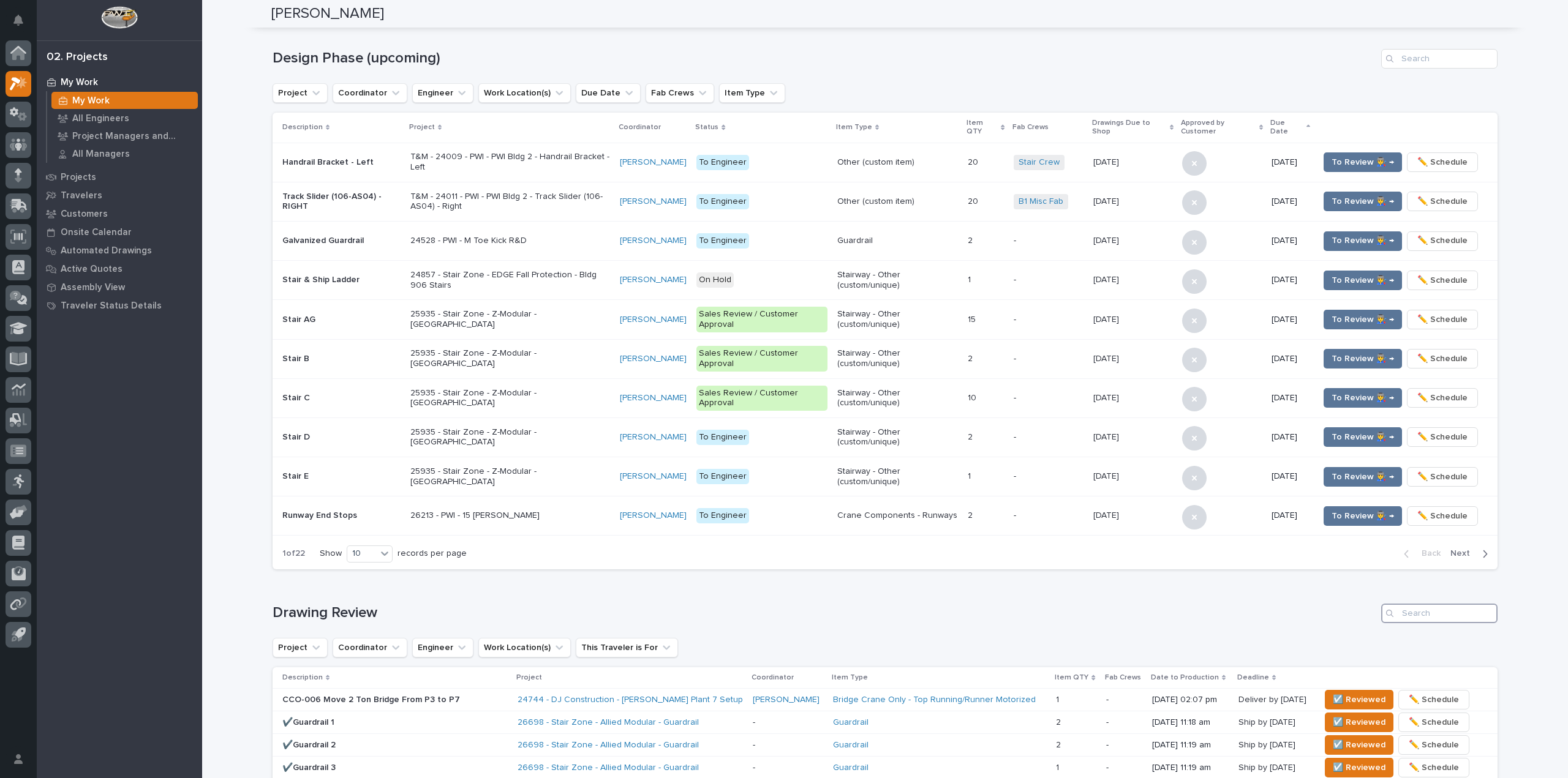
scroll to position [114, 0]
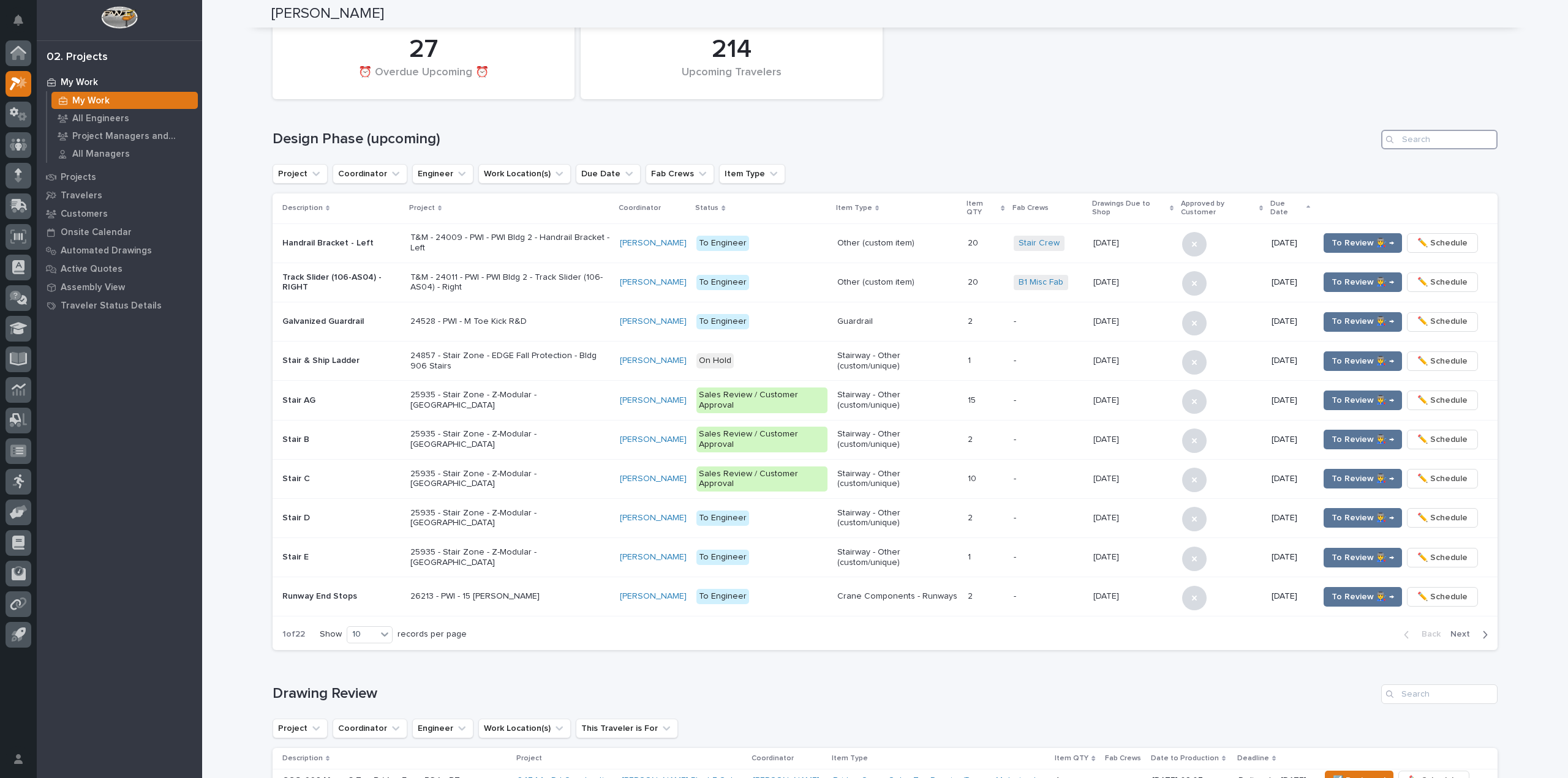
click at [1452, 142] on input "Search" at bounding box center [1439, 139] width 116 height 20
paste input "26064"
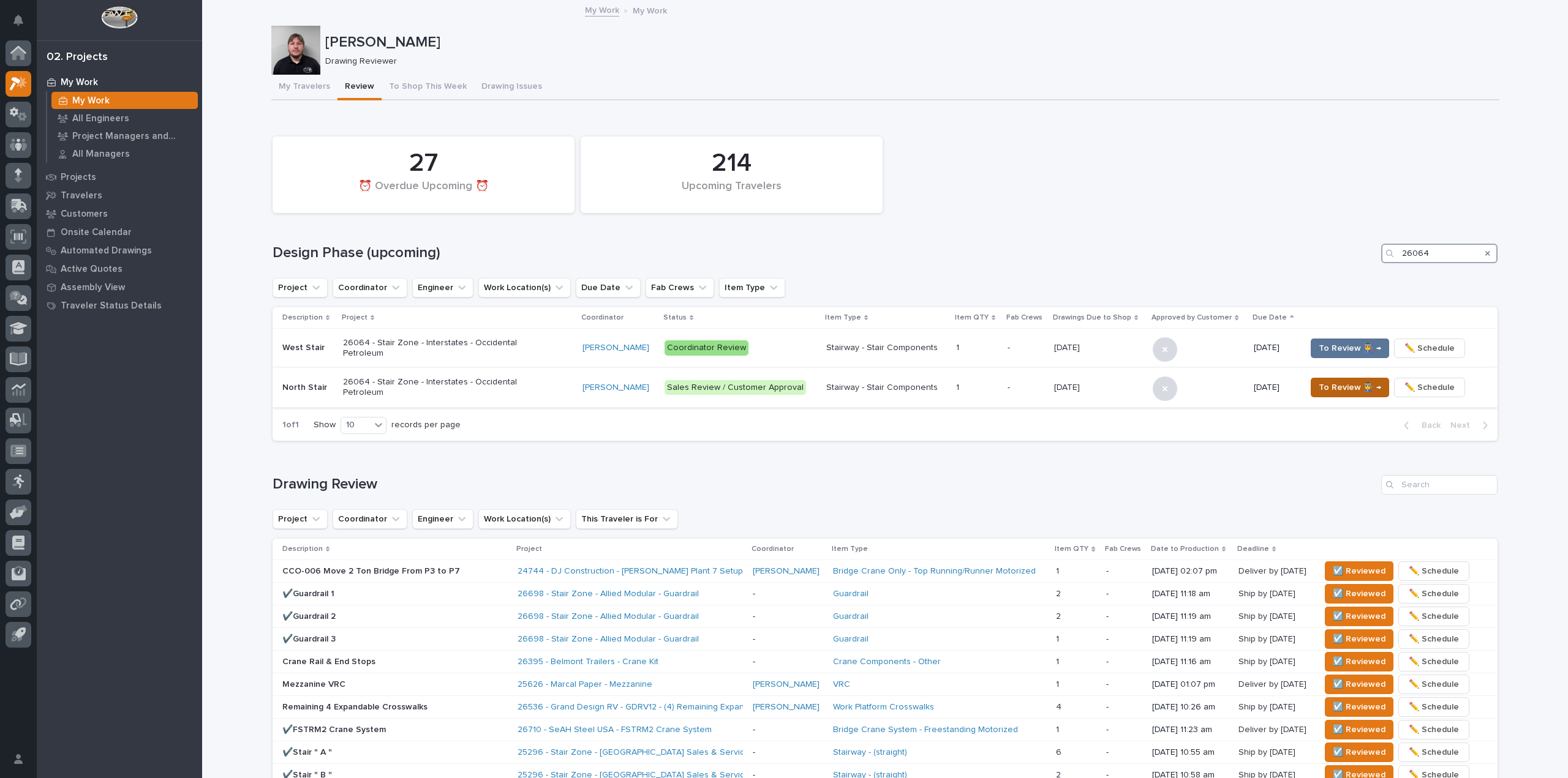
type input "26064"
click at [1326, 384] on span "To Review 👨‍🏭 →" at bounding box center [1349, 387] width 62 height 15
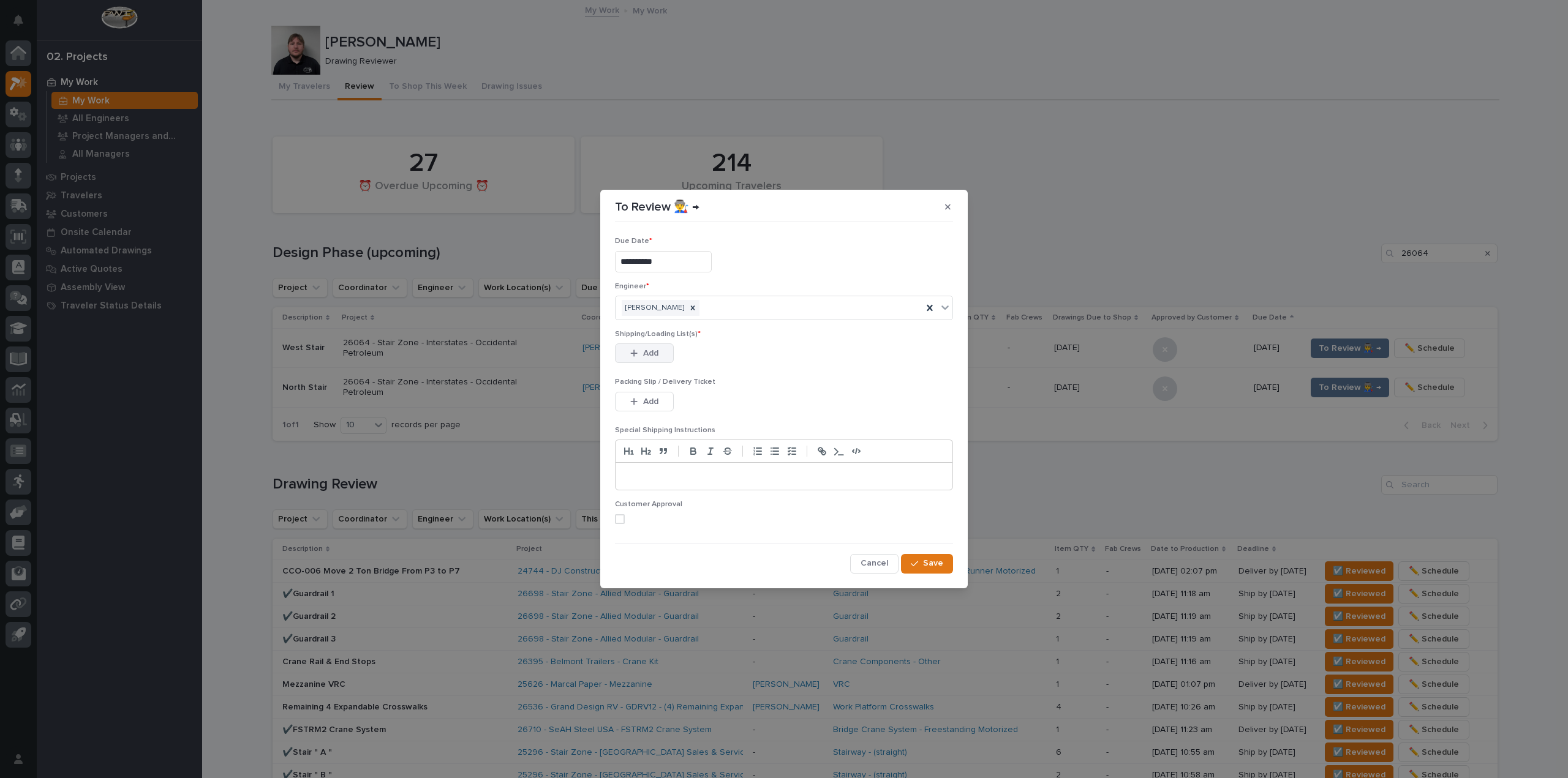
click at [654, 358] on span "Add" at bounding box center [650, 353] width 16 height 11
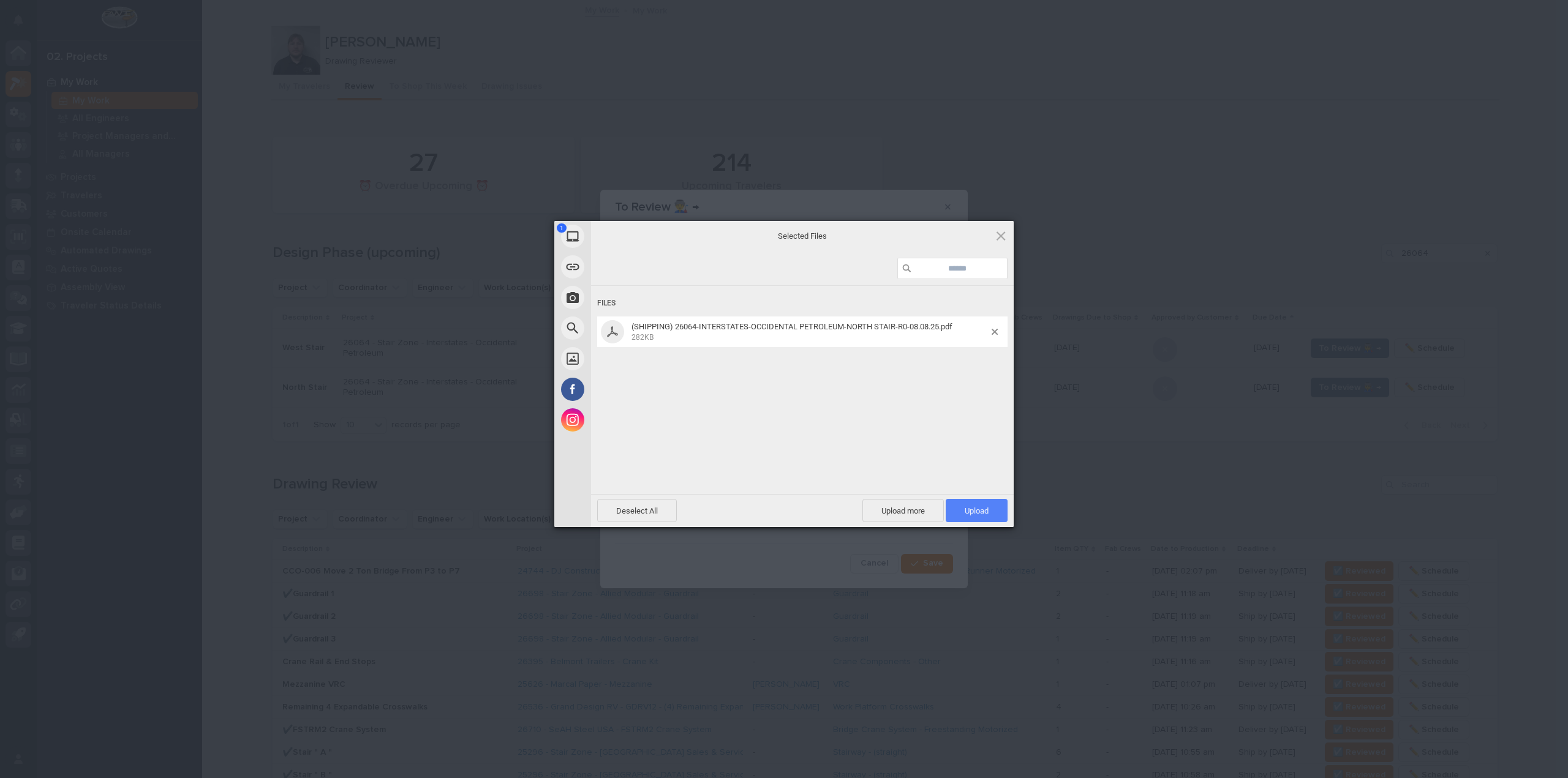
click at [993, 507] on span "Upload 1" at bounding box center [976, 510] width 61 height 23
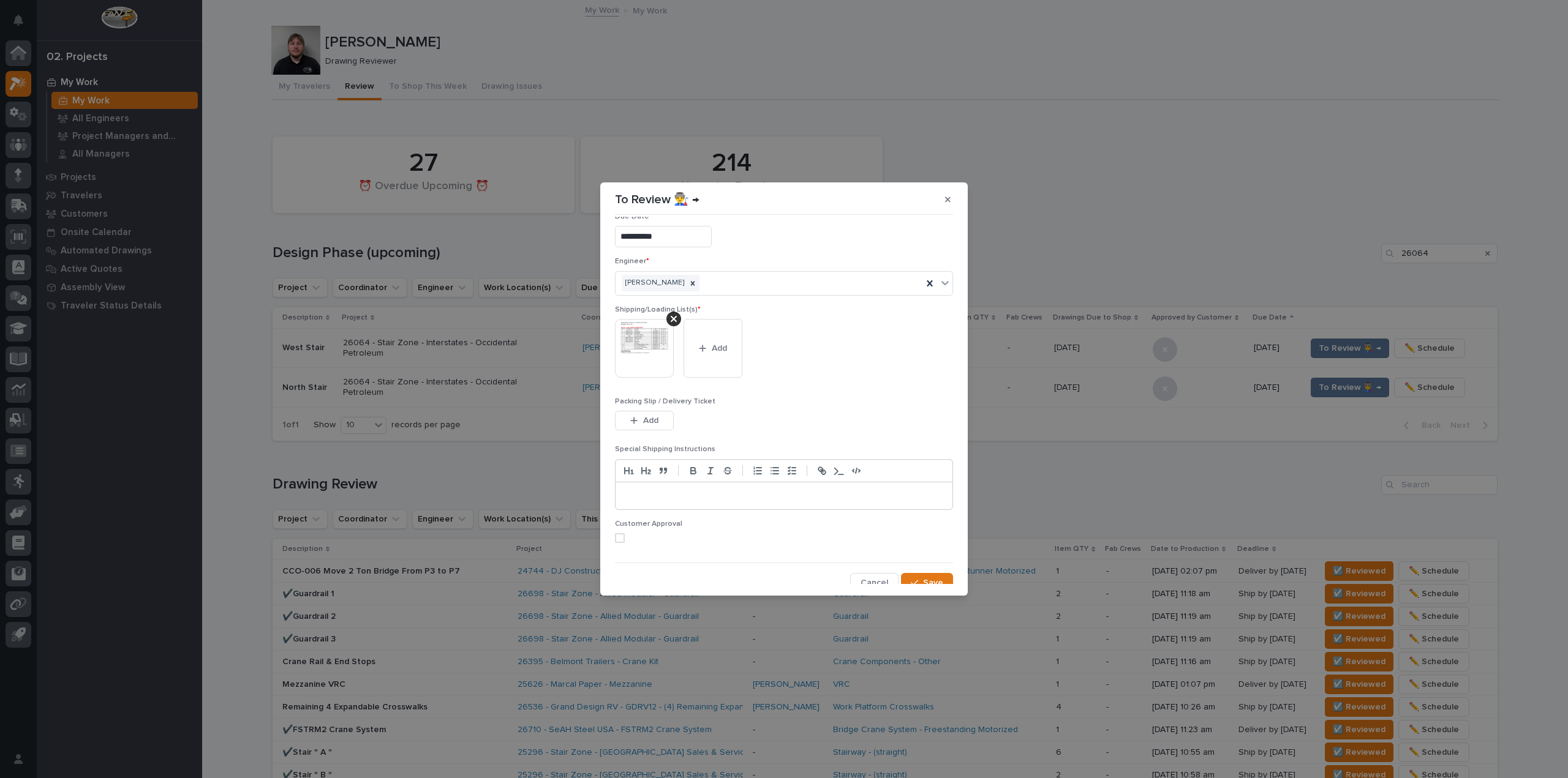
scroll to position [25, 0]
click at [915, 572] on div "button" at bounding box center [917, 574] width 12 height 8
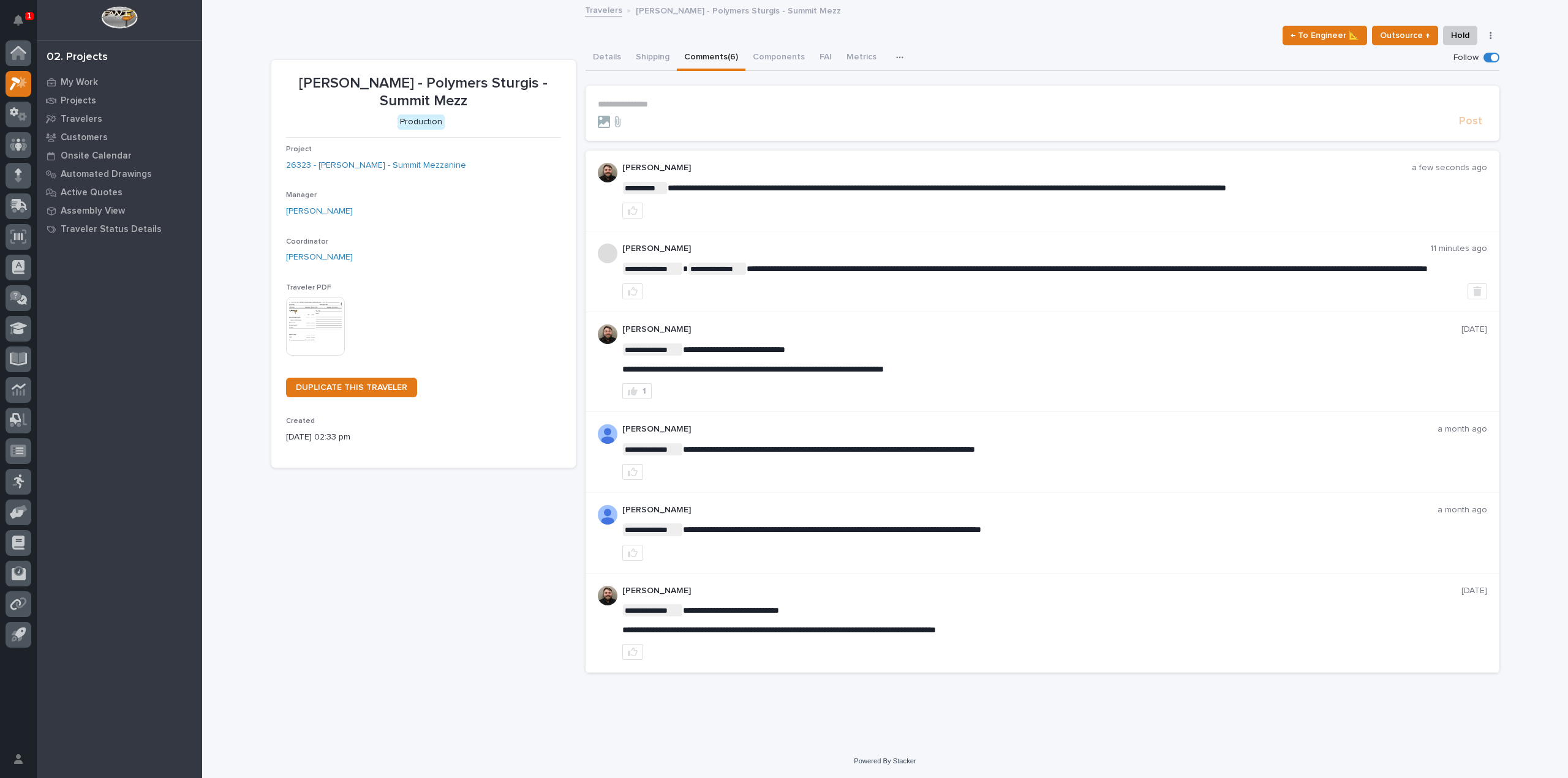
click at [622, 202] on button "button" at bounding box center [632, 210] width 20 height 16
click at [790, 91] on section "**********" at bounding box center [1042, 113] width 913 height 55
drag, startPoint x: 701, startPoint y: 107, endPoint x: 694, endPoint y: 108, distance: 7.1
click at [695, 108] on p "**********" at bounding box center [1042, 104] width 889 height 11
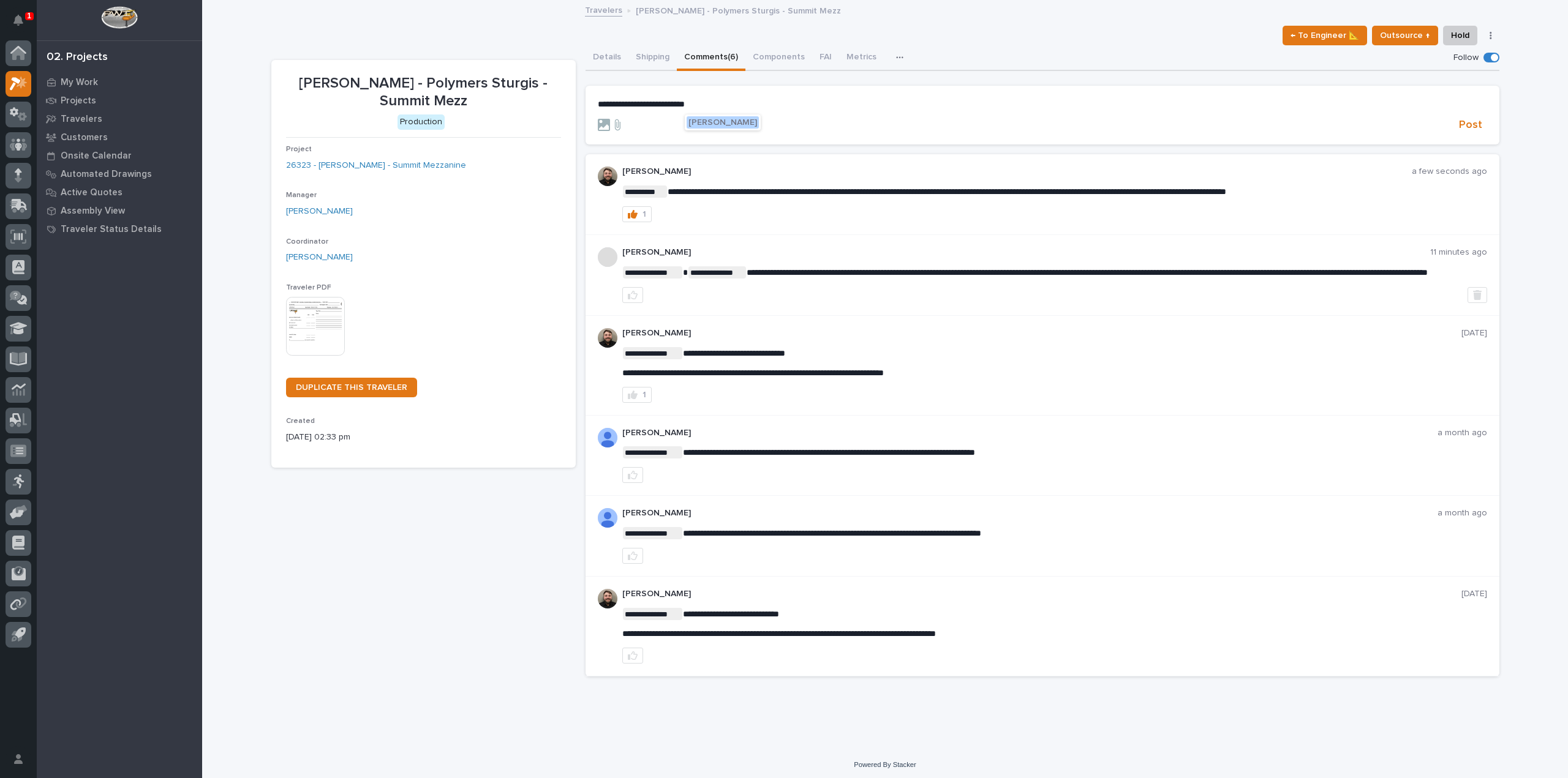
click at [705, 124] on span "[PERSON_NAME]" at bounding box center [723, 122] width 69 height 8
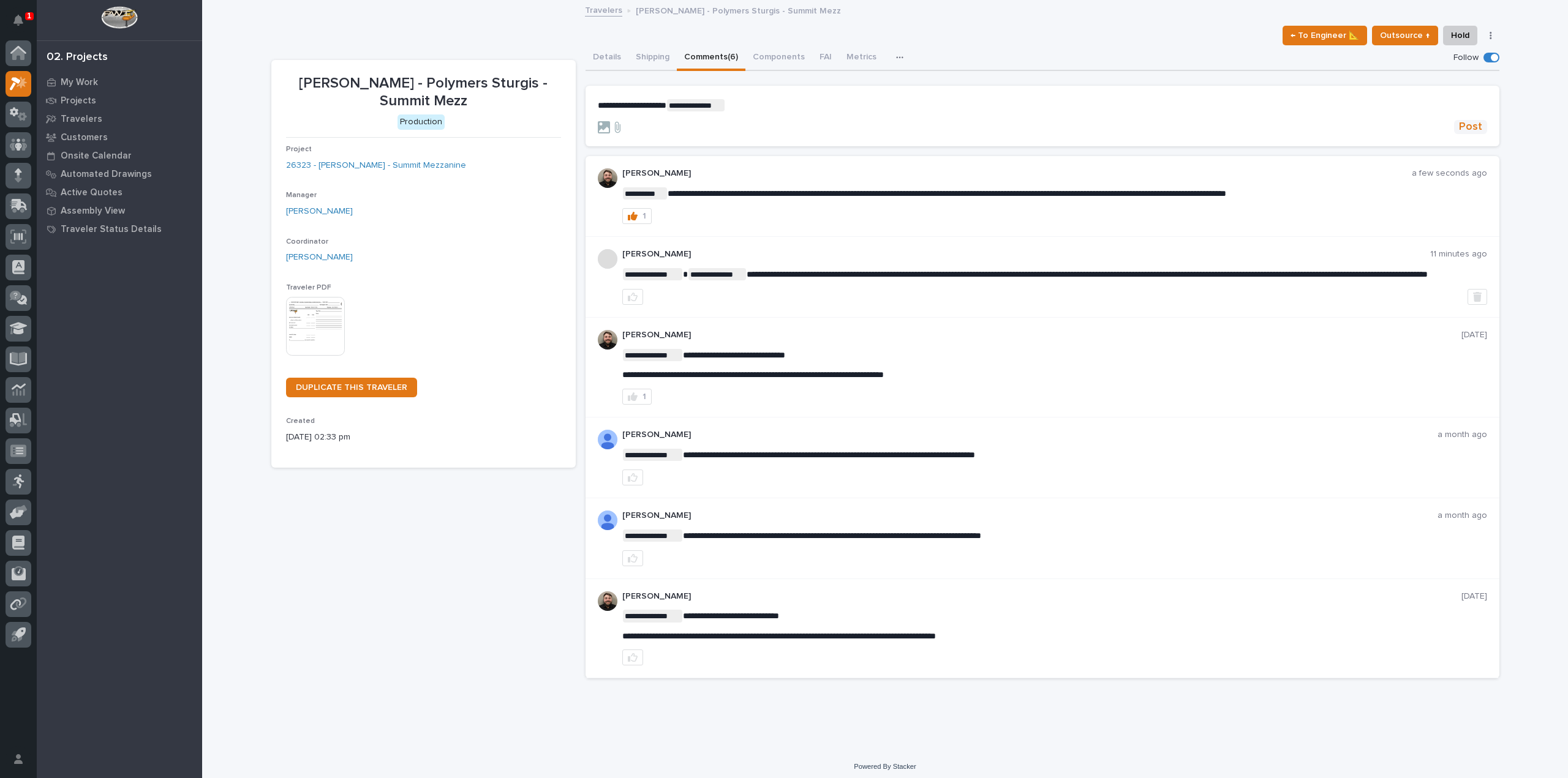
click at [1466, 120] on span "Post" at bounding box center [1471, 127] width 23 height 14
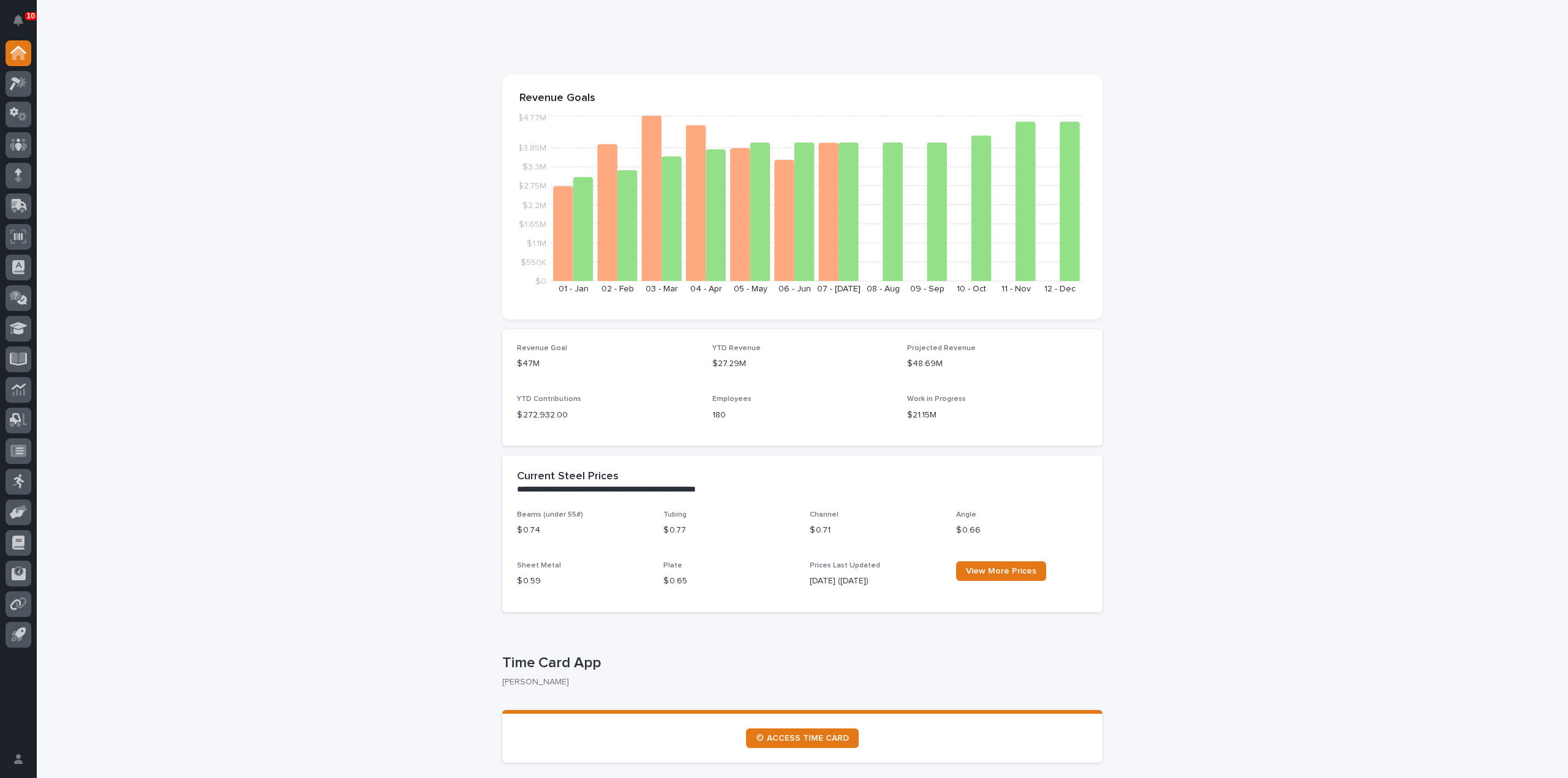
scroll to position [122, 0]
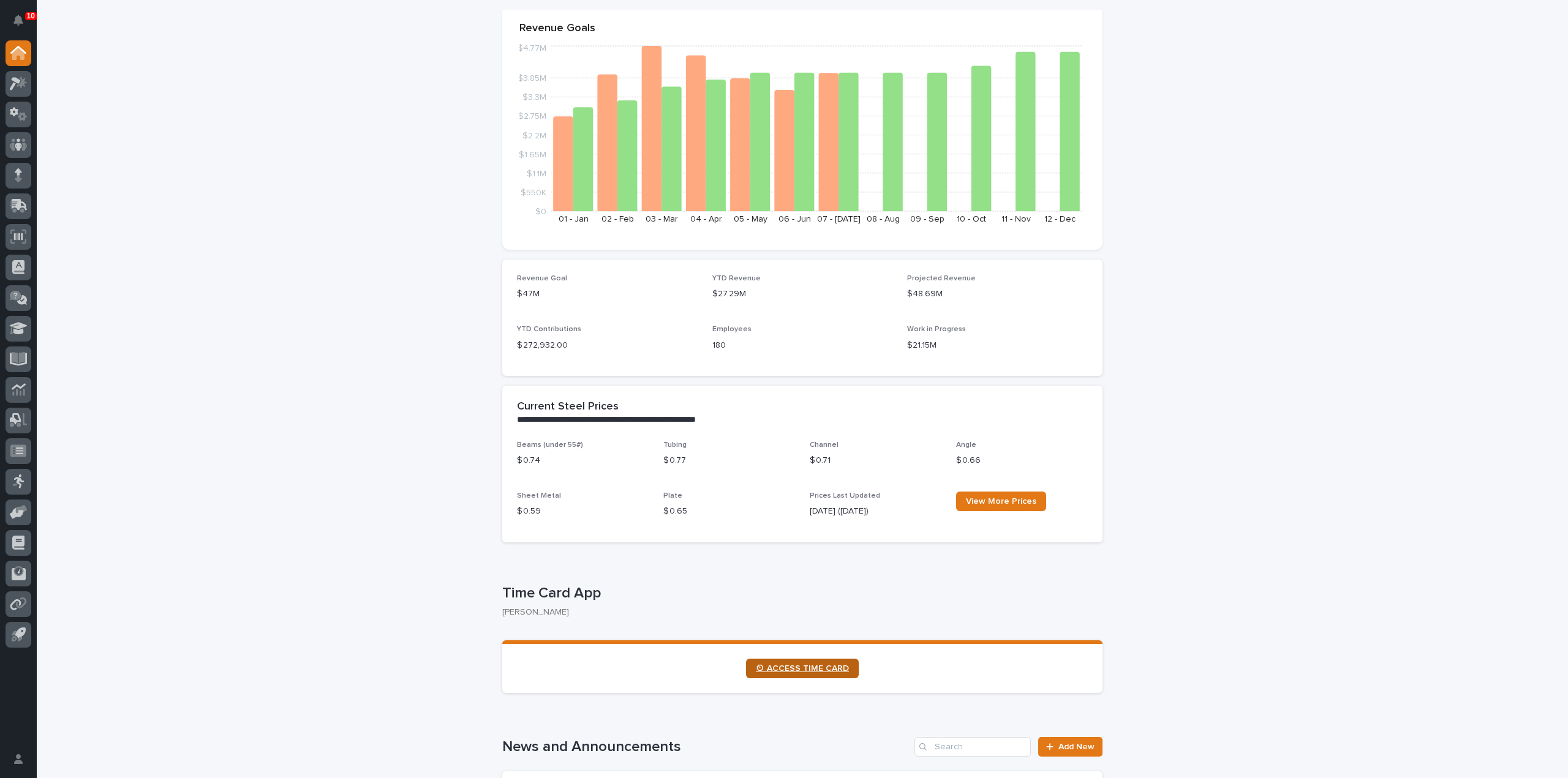
click at [835, 674] on link "⏲ ACCESS TIME CARD" at bounding box center [802, 668] width 113 height 20
click at [25, 15] on div "10" at bounding box center [23, 25] width 16 height 20
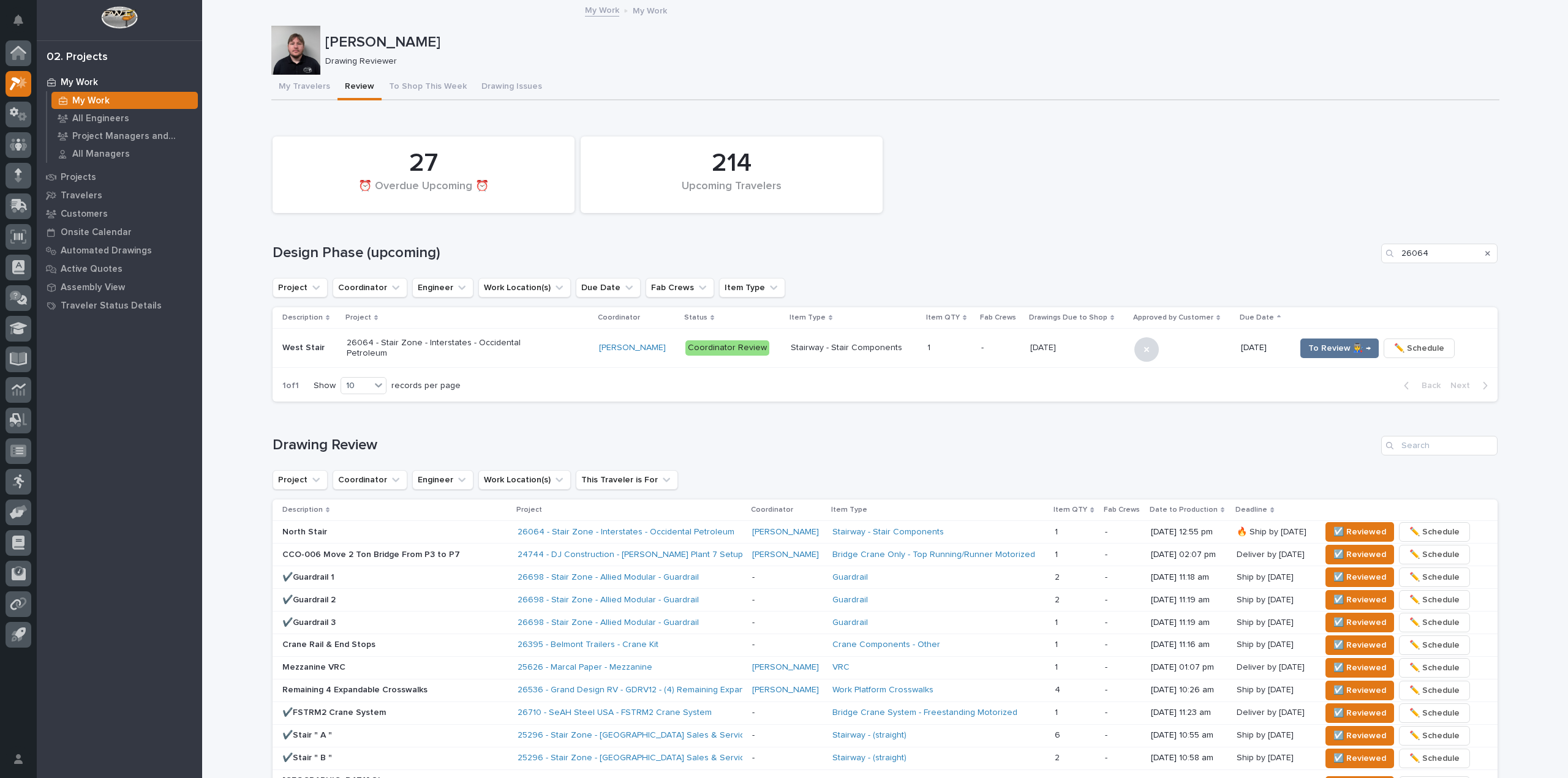
drag, startPoint x: 726, startPoint y: 46, endPoint x: 732, endPoint y: 59, distance: 14.3
click at [727, 47] on p "[PERSON_NAME]" at bounding box center [909, 43] width 1169 height 18
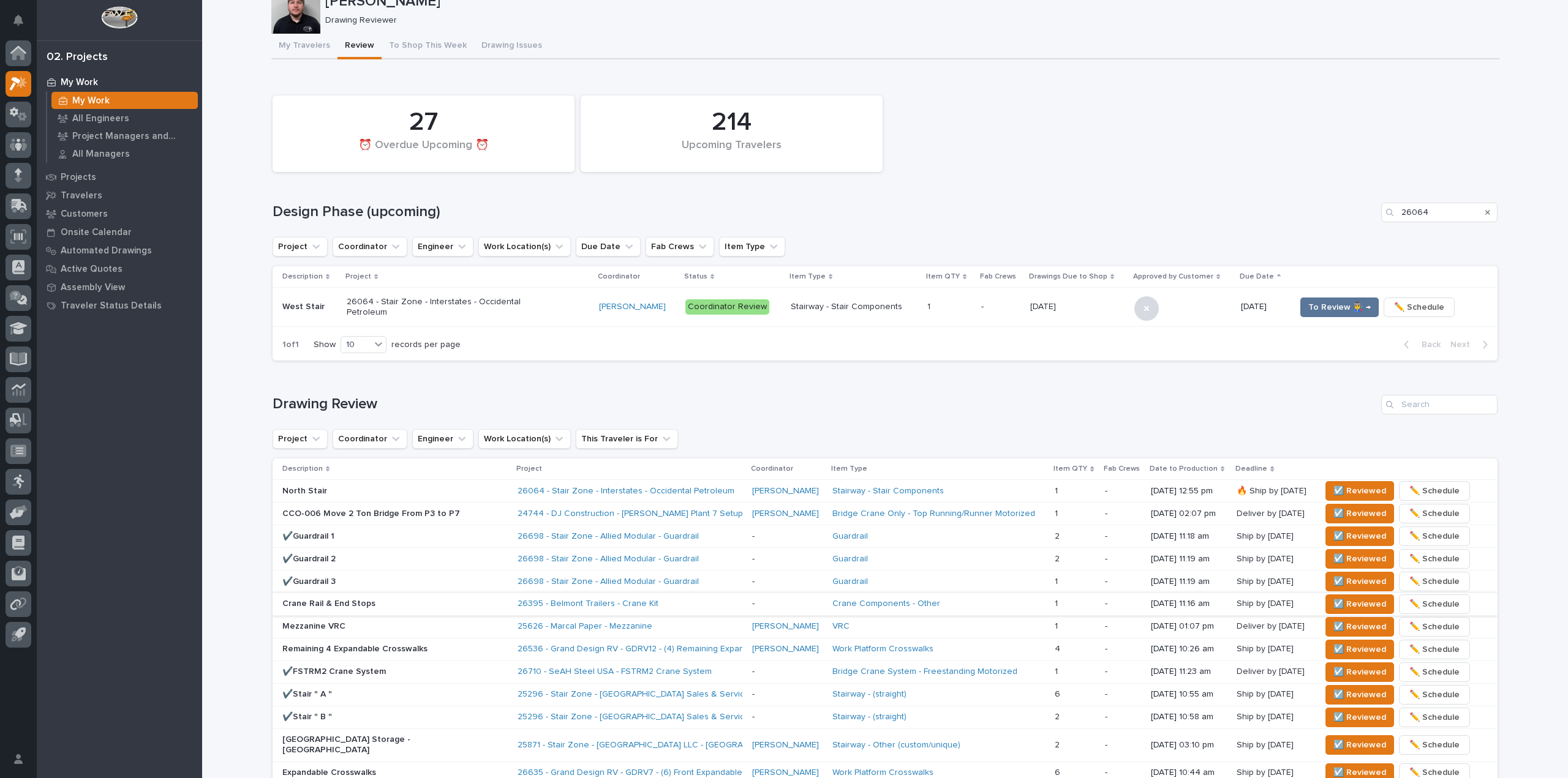
scroll to position [61, 0]
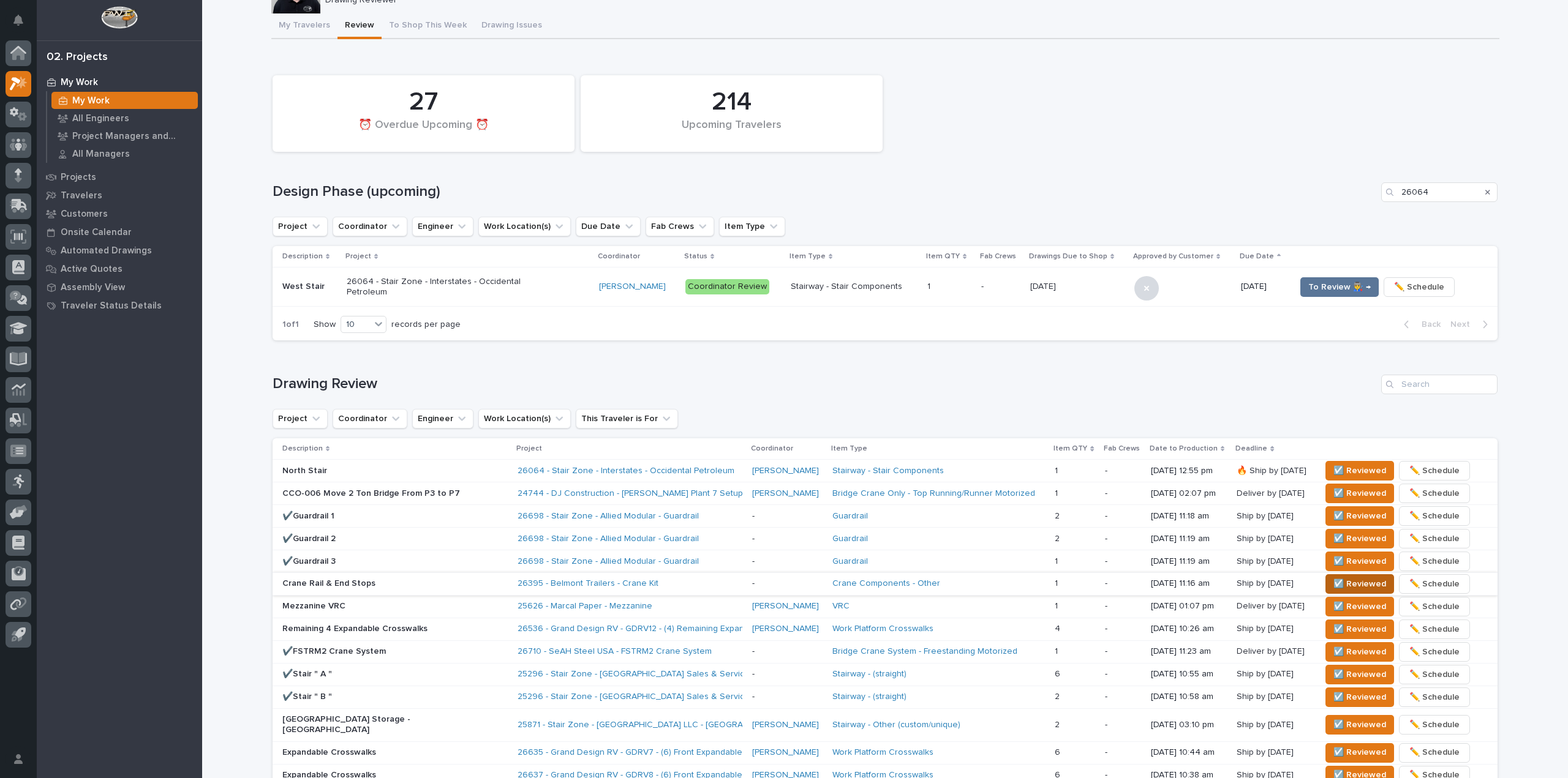
click at [1339, 586] on span "☑️ Reviewed" at bounding box center [1359, 584] width 52 height 15
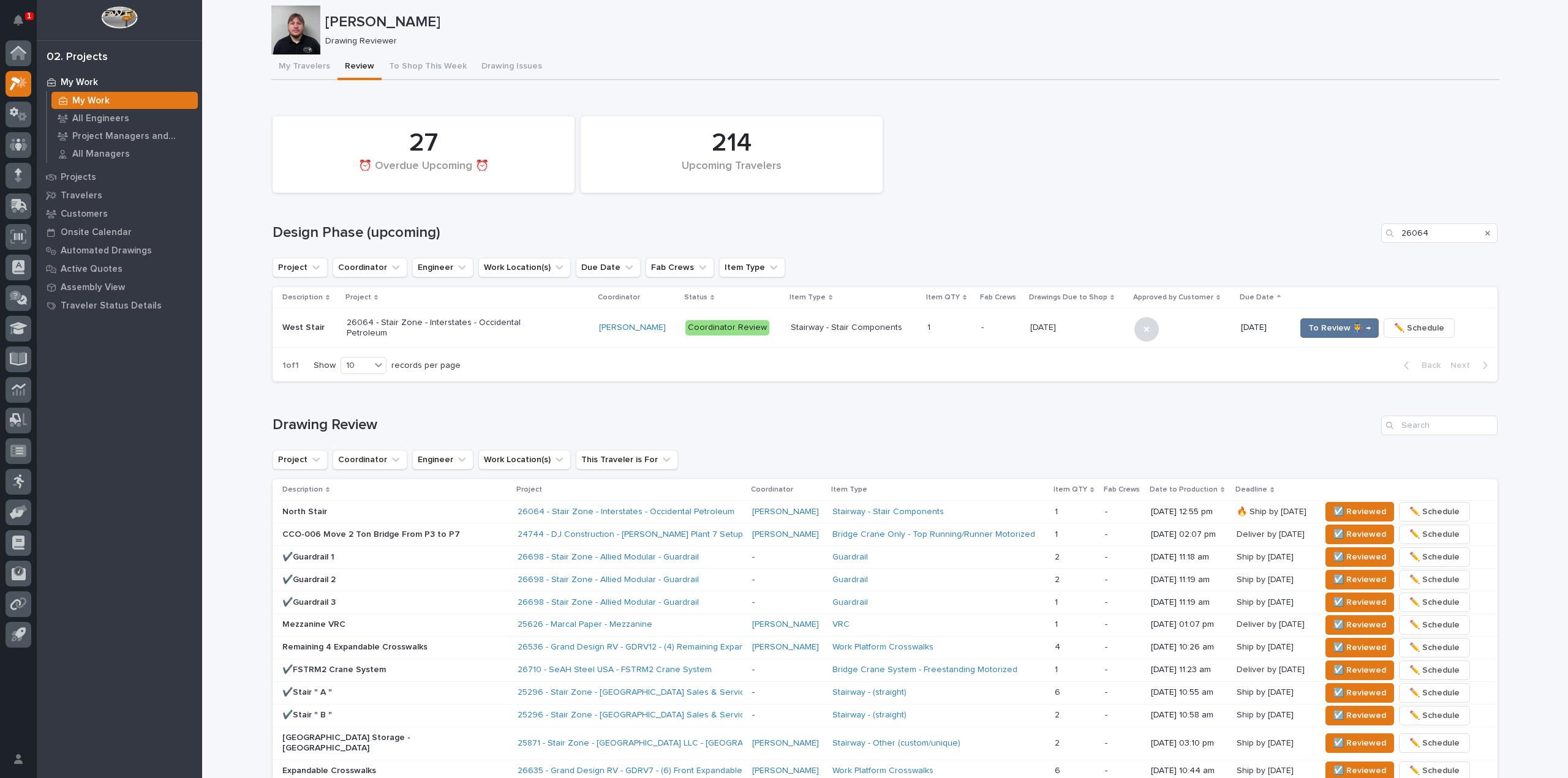
scroll to position [0, 0]
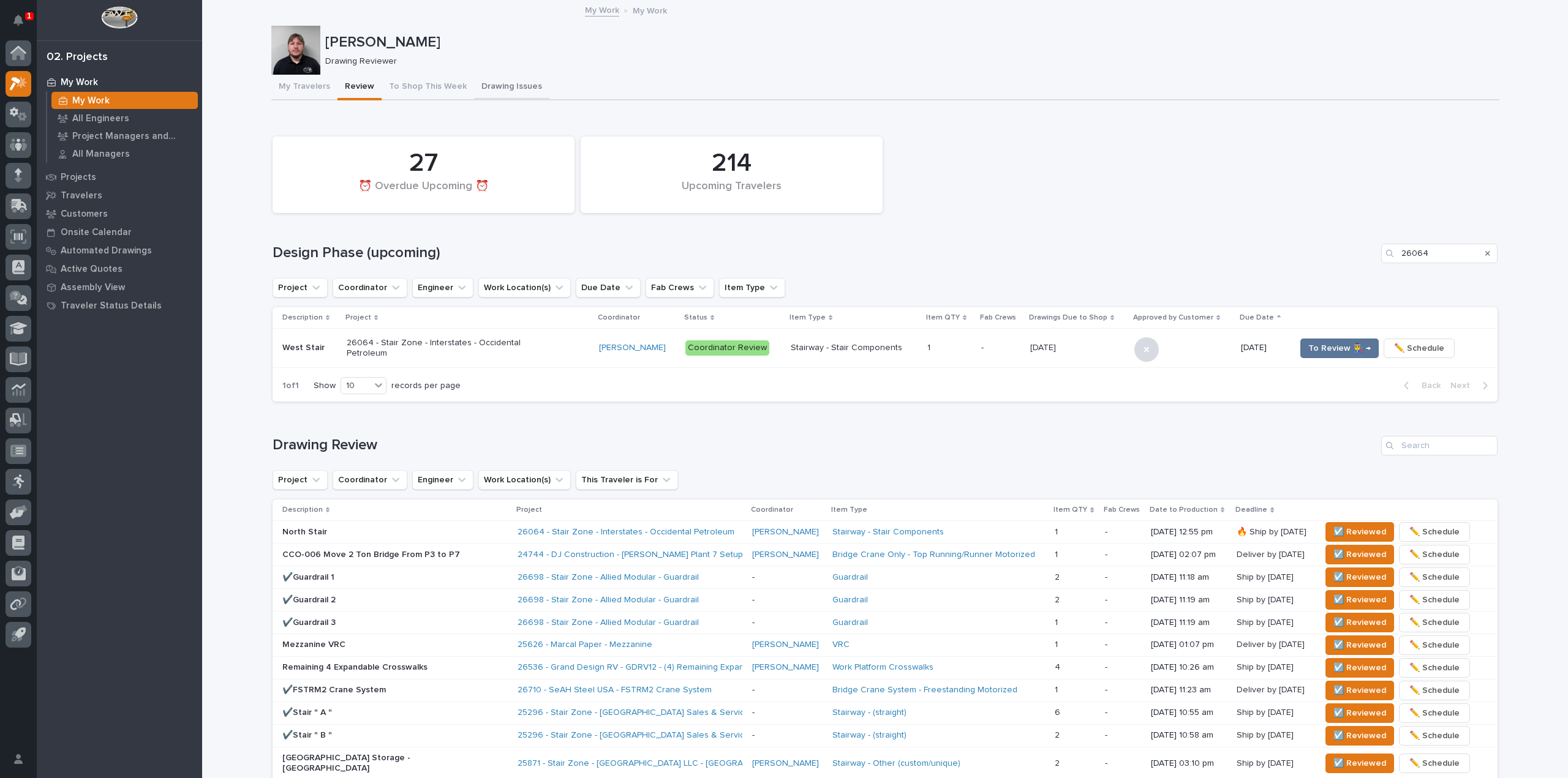
click at [474, 82] on button "Drawing Issues" at bounding box center [512, 87] width 75 height 25
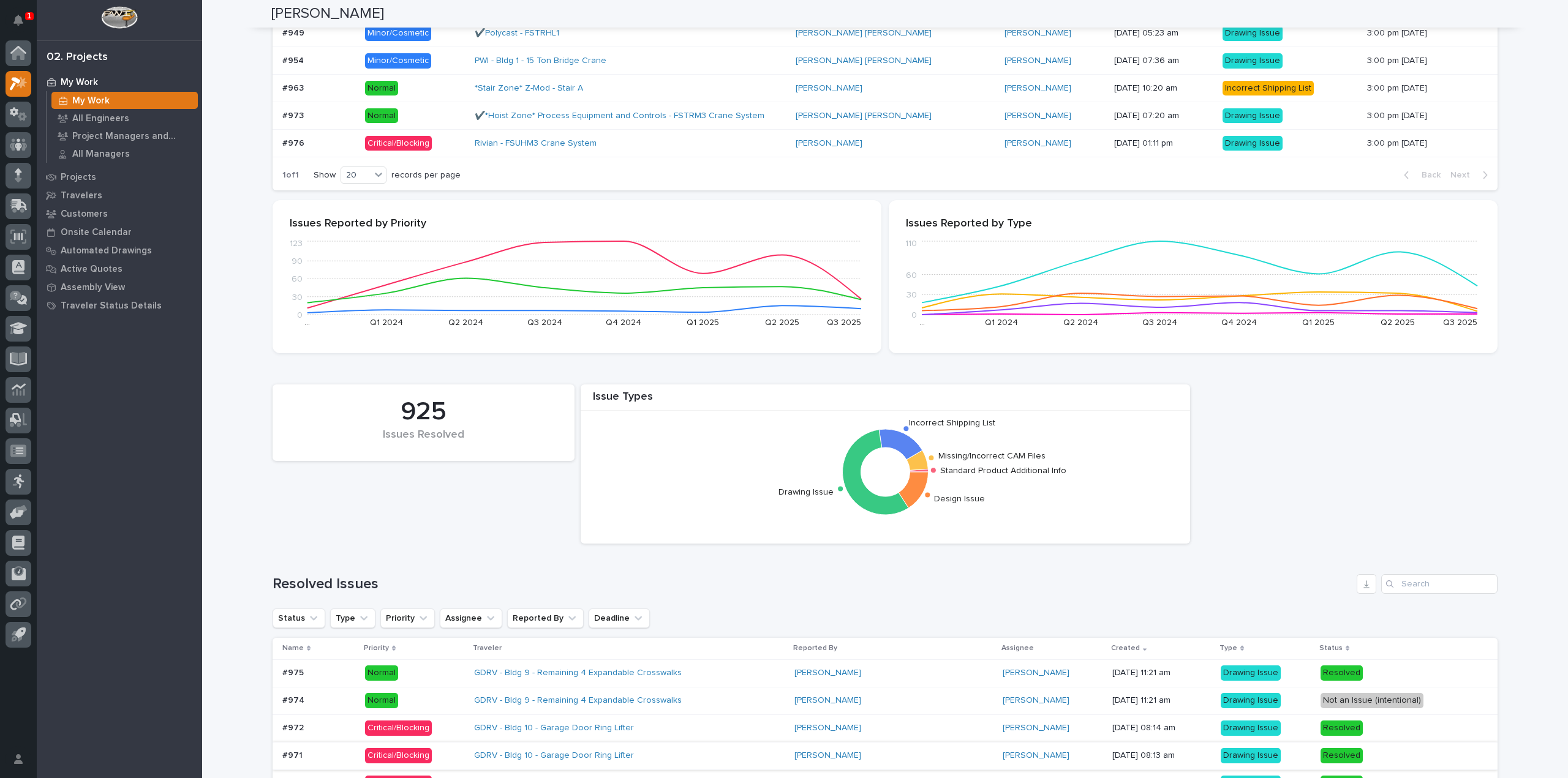
scroll to position [245, 0]
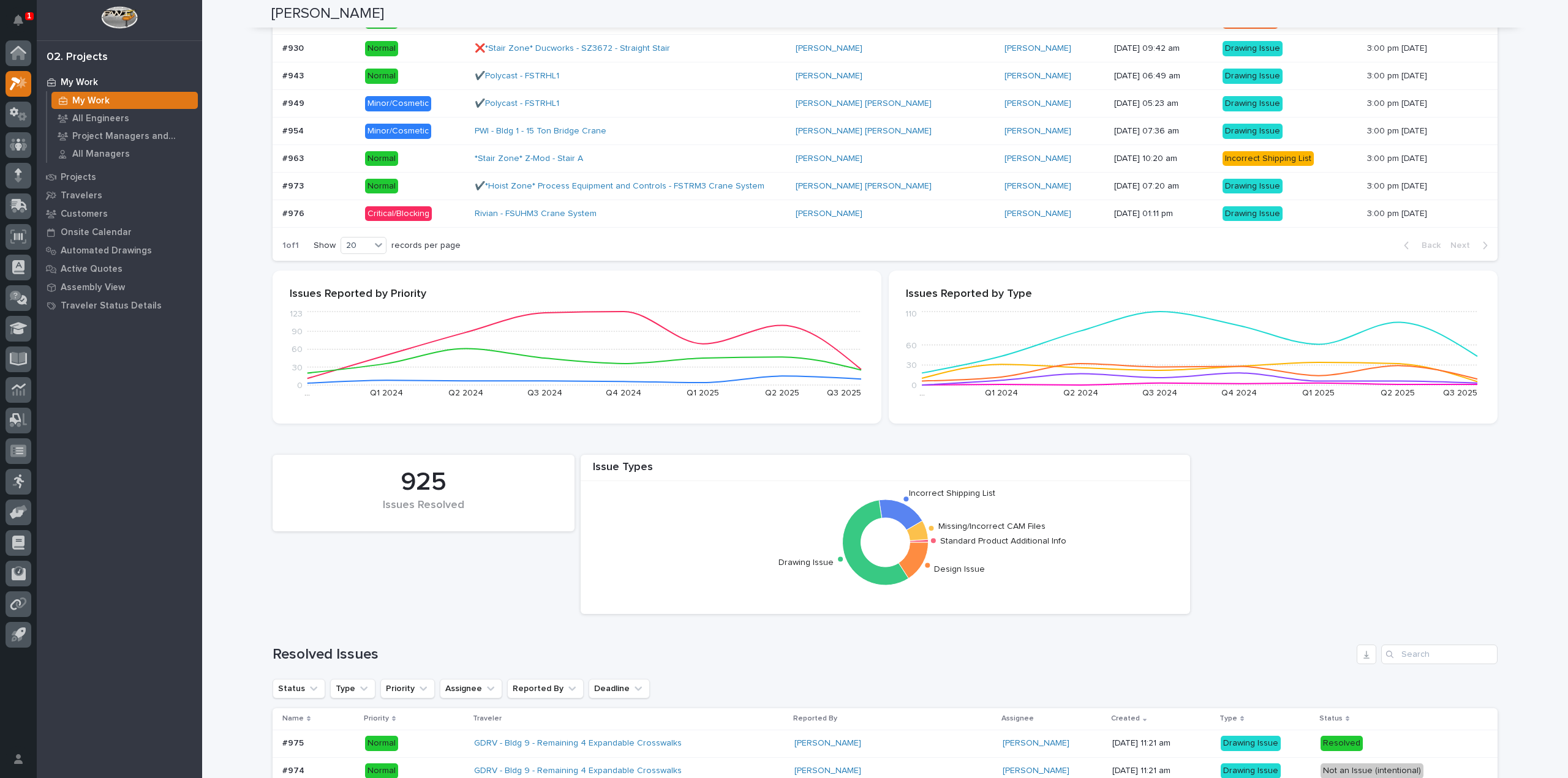
click at [301, 216] on p at bounding box center [319, 214] width 73 height 11
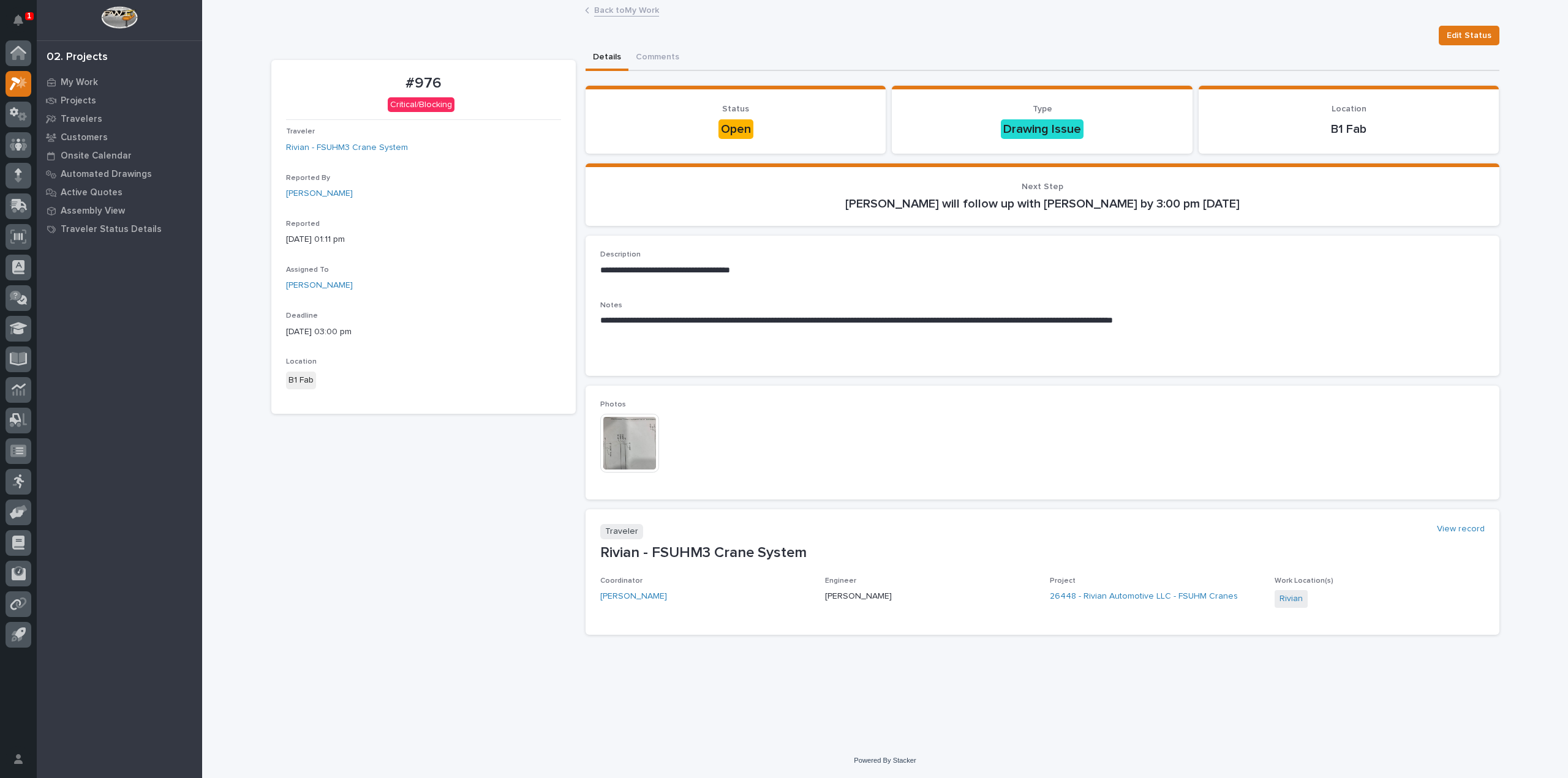
click at [623, 448] on img at bounding box center [630, 443] width 59 height 59
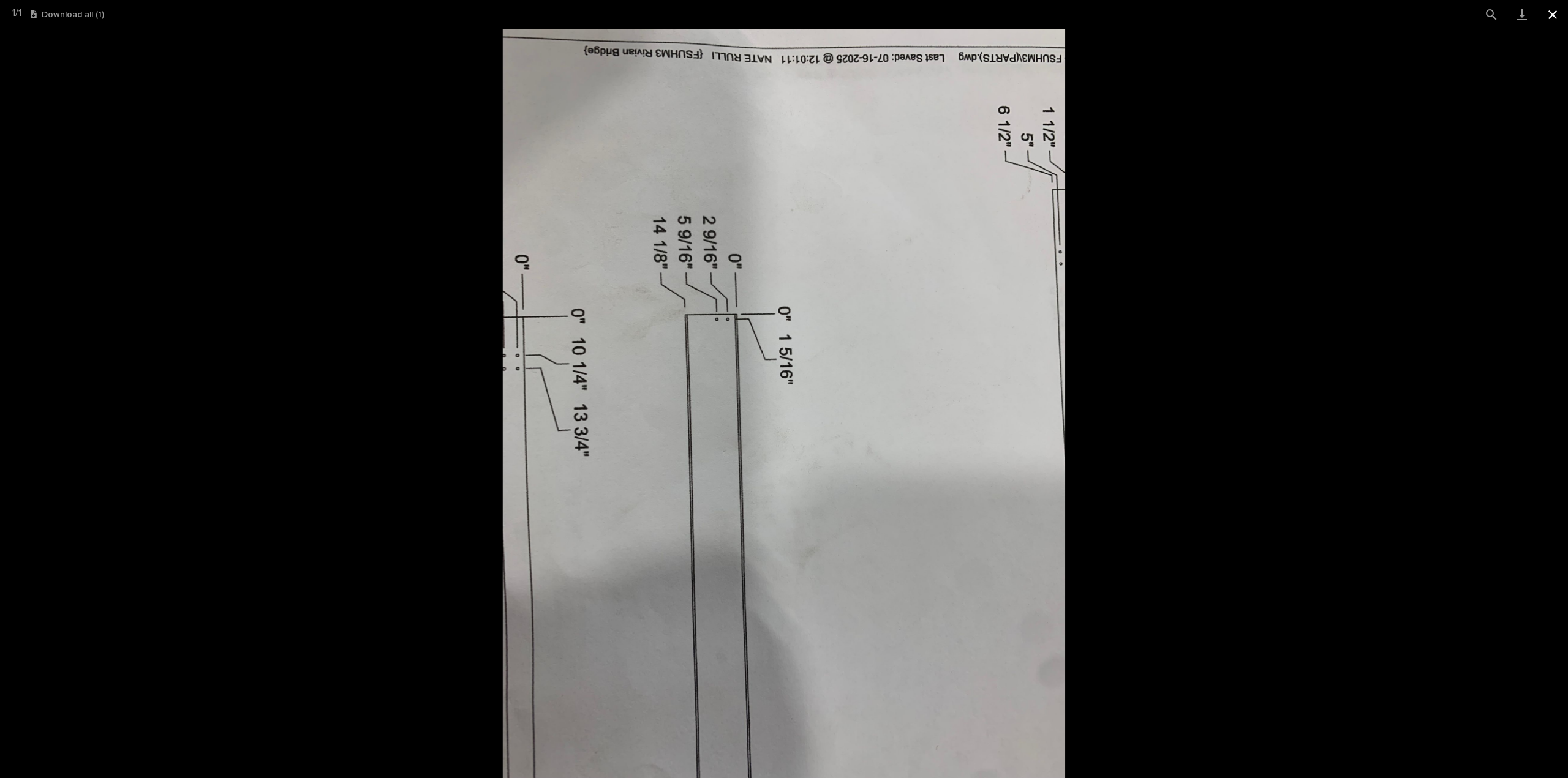
click at [1549, 16] on button "Close gallery" at bounding box center [1552, 14] width 30 height 29
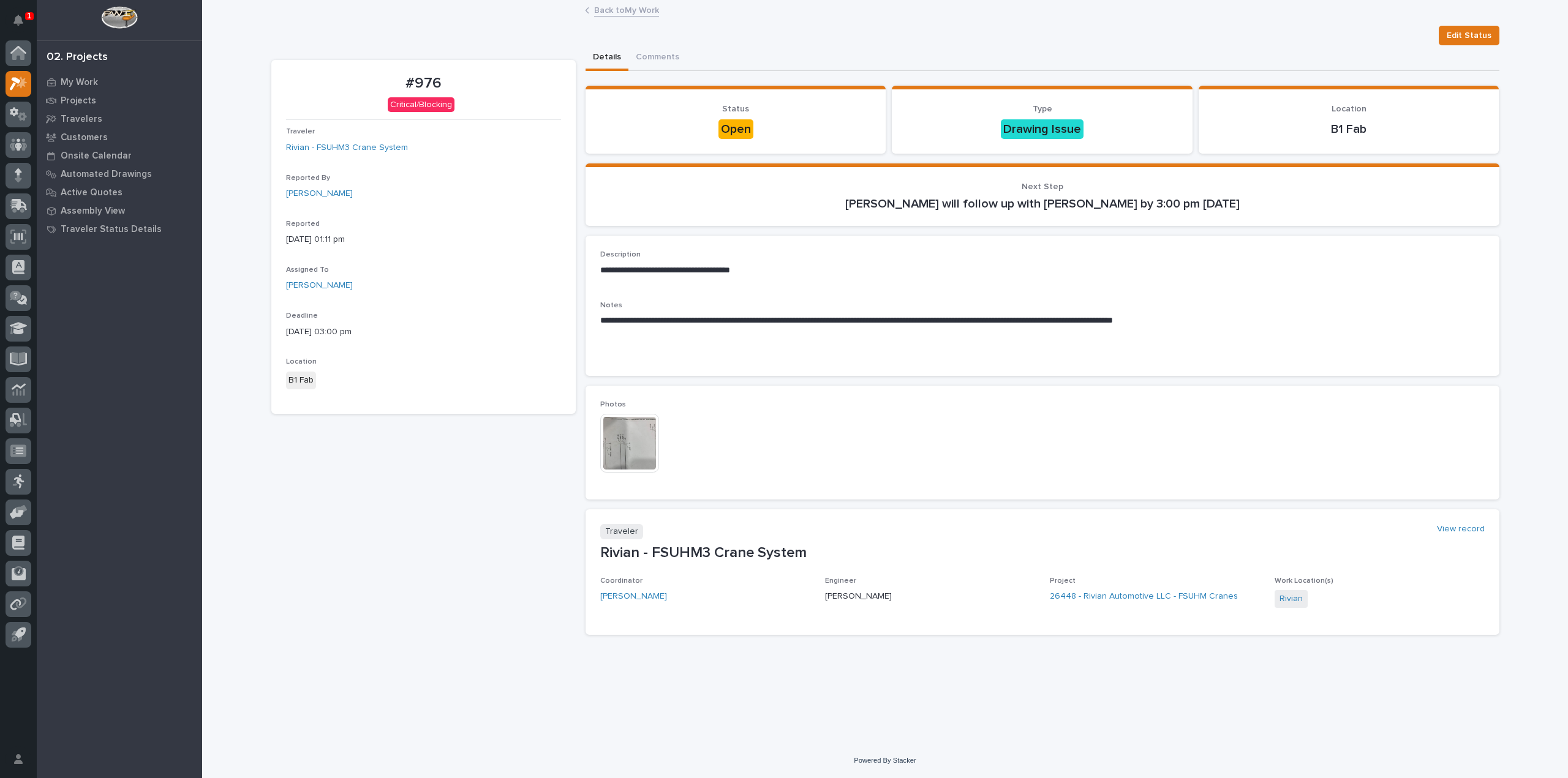
click at [612, 19] on div "Back to My Work" at bounding box center [884, 11] width 612 height 17
click at [622, 4] on link "Back to My Work" at bounding box center [626, 9] width 65 height 14
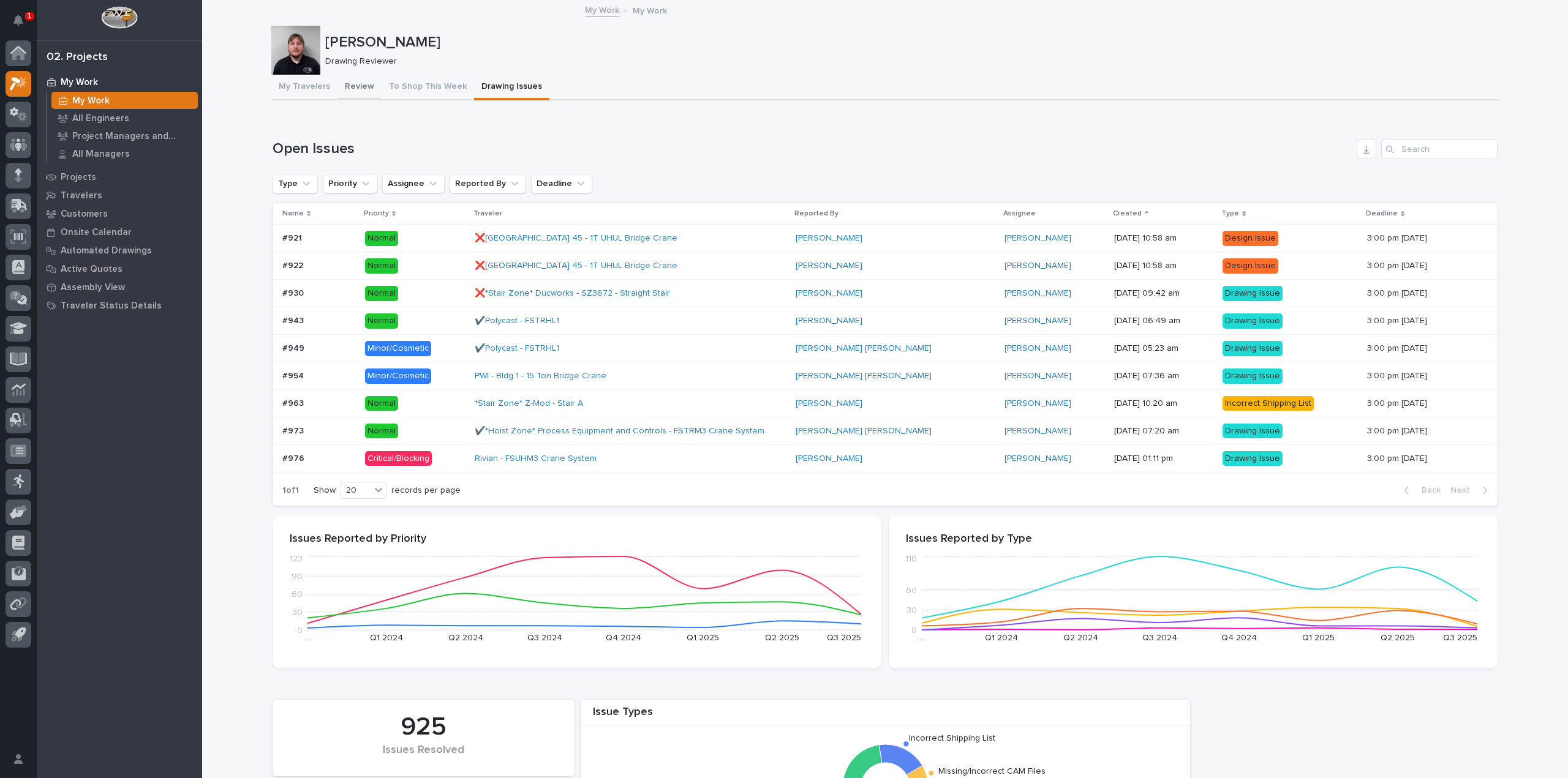
click at [352, 93] on button "Review" at bounding box center [360, 87] width 44 height 25
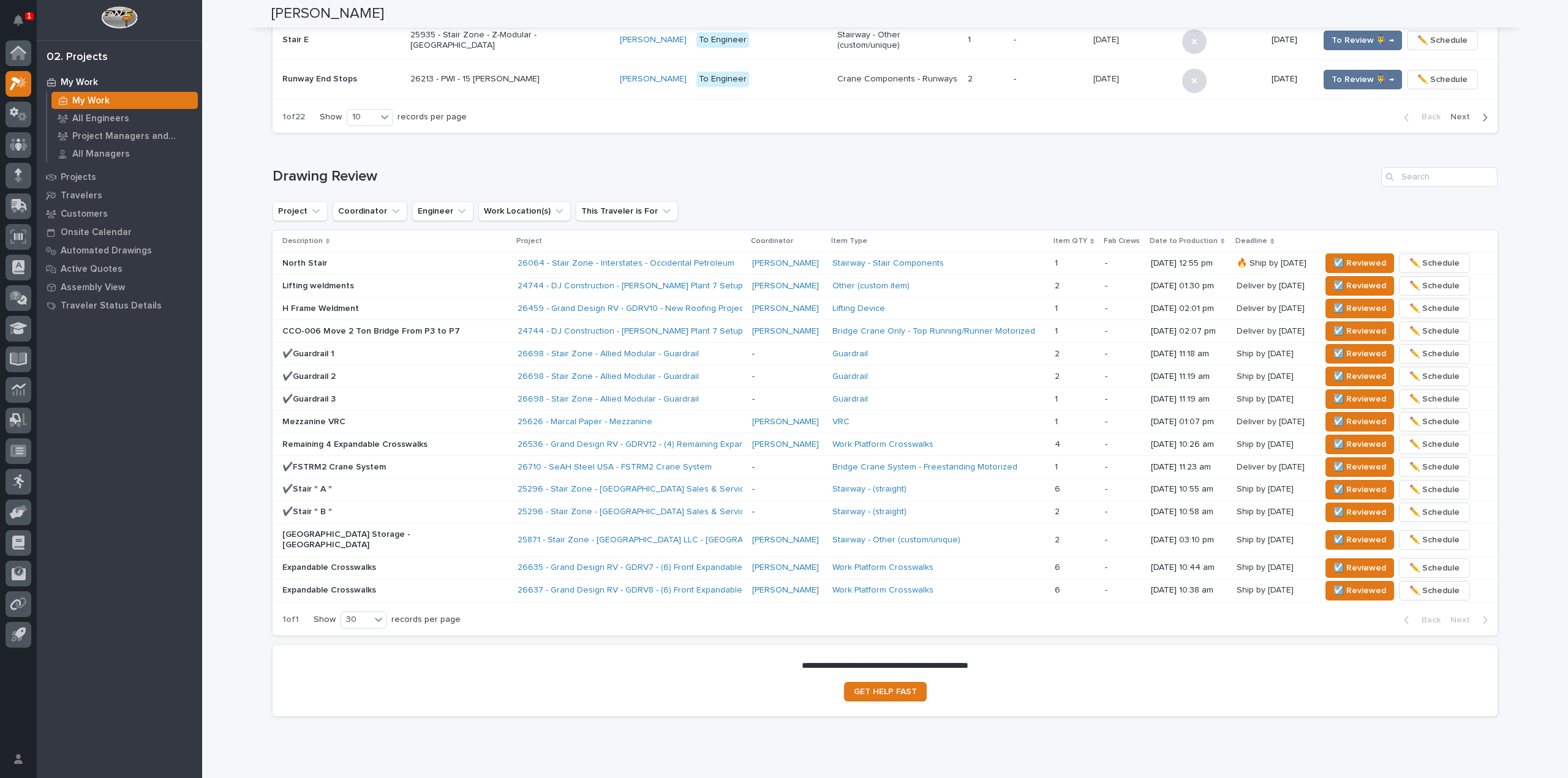
scroll to position [642, 0]
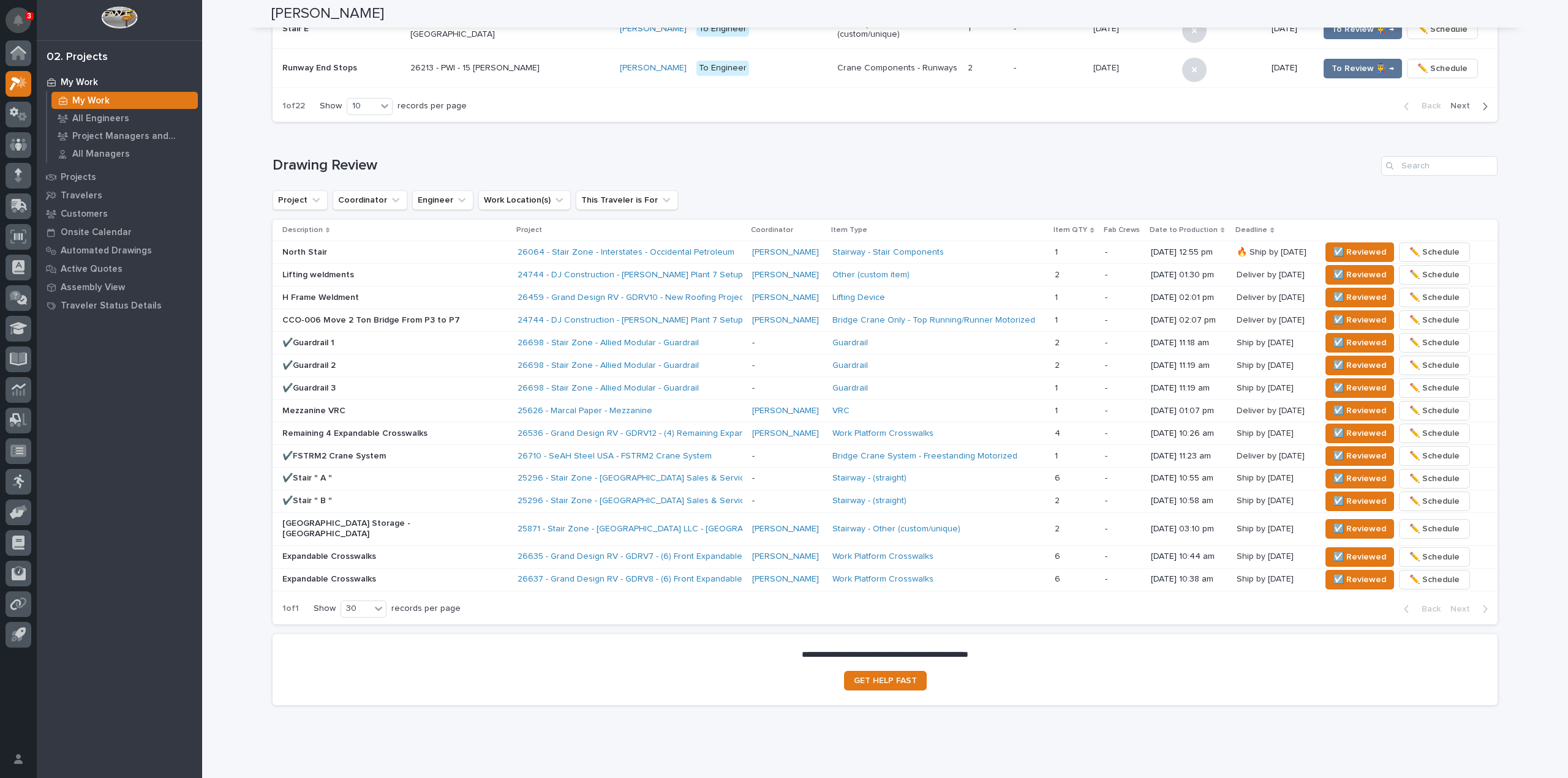
click at [21, 11] on button "Notifications" at bounding box center [18, 20] width 25 height 25
click at [585, 133] on div "Loading... Saving… Drawing Review Project Coordinator Engineer Work Location(s)…" at bounding box center [885, 383] width 1225 height 503
click at [415, 249] on p "North Stair" at bounding box center [390, 252] width 215 height 11
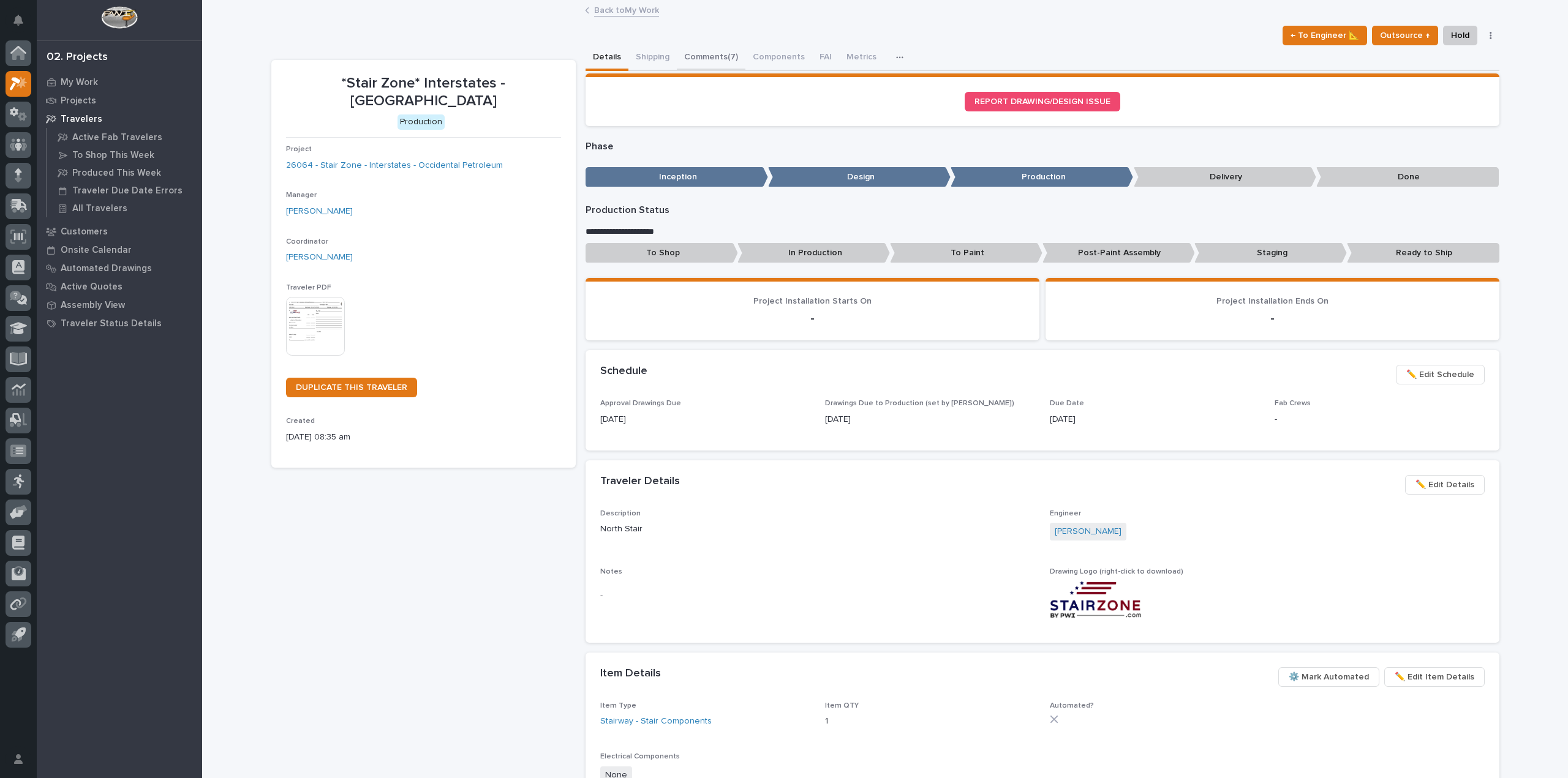
click at [707, 54] on button "Comments (7)" at bounding box center [711, 57] width 69 height 25
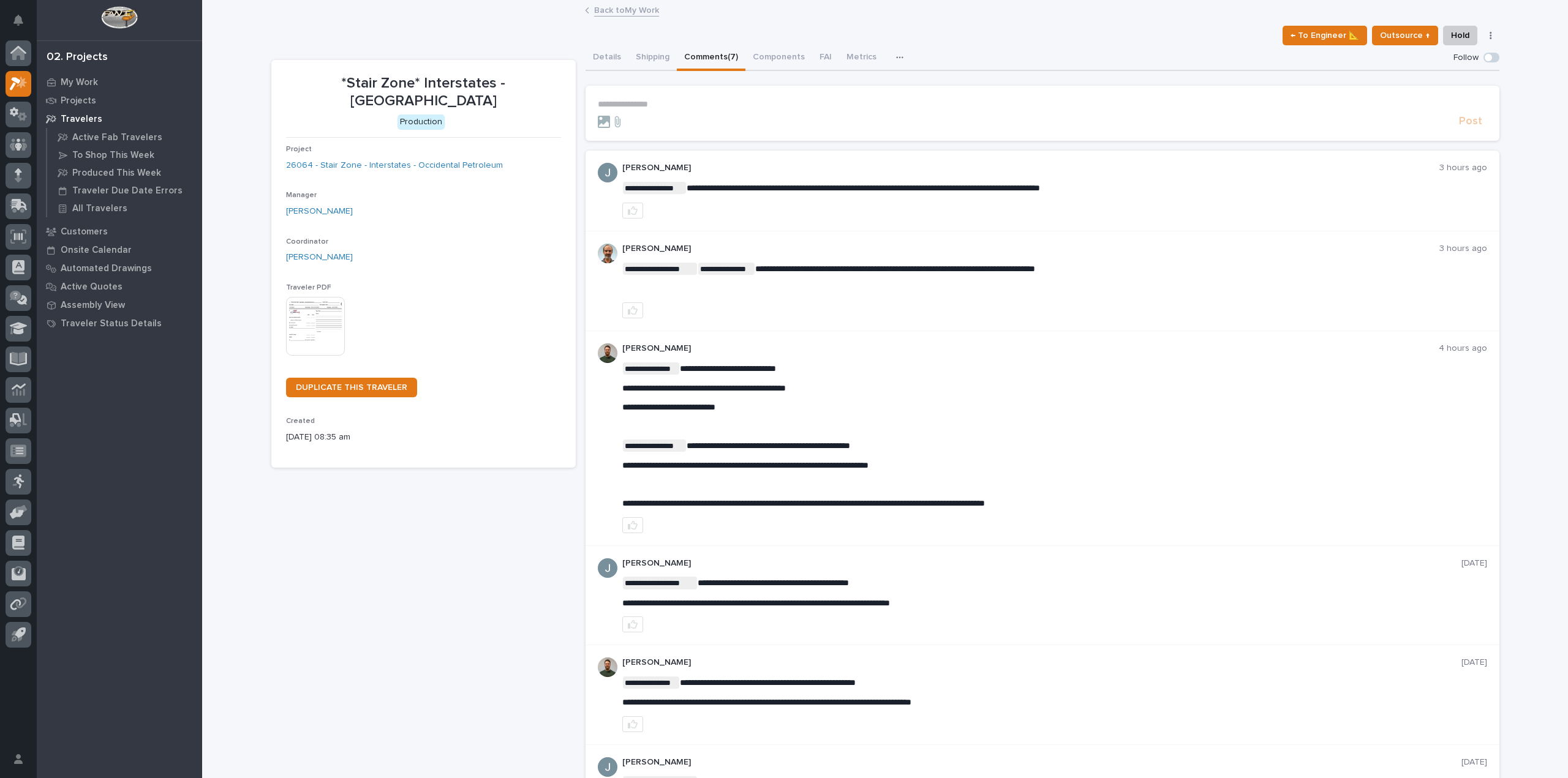
click at [636, 106] on p "**********" at bounding box center [1042, 104] width 889 height 11
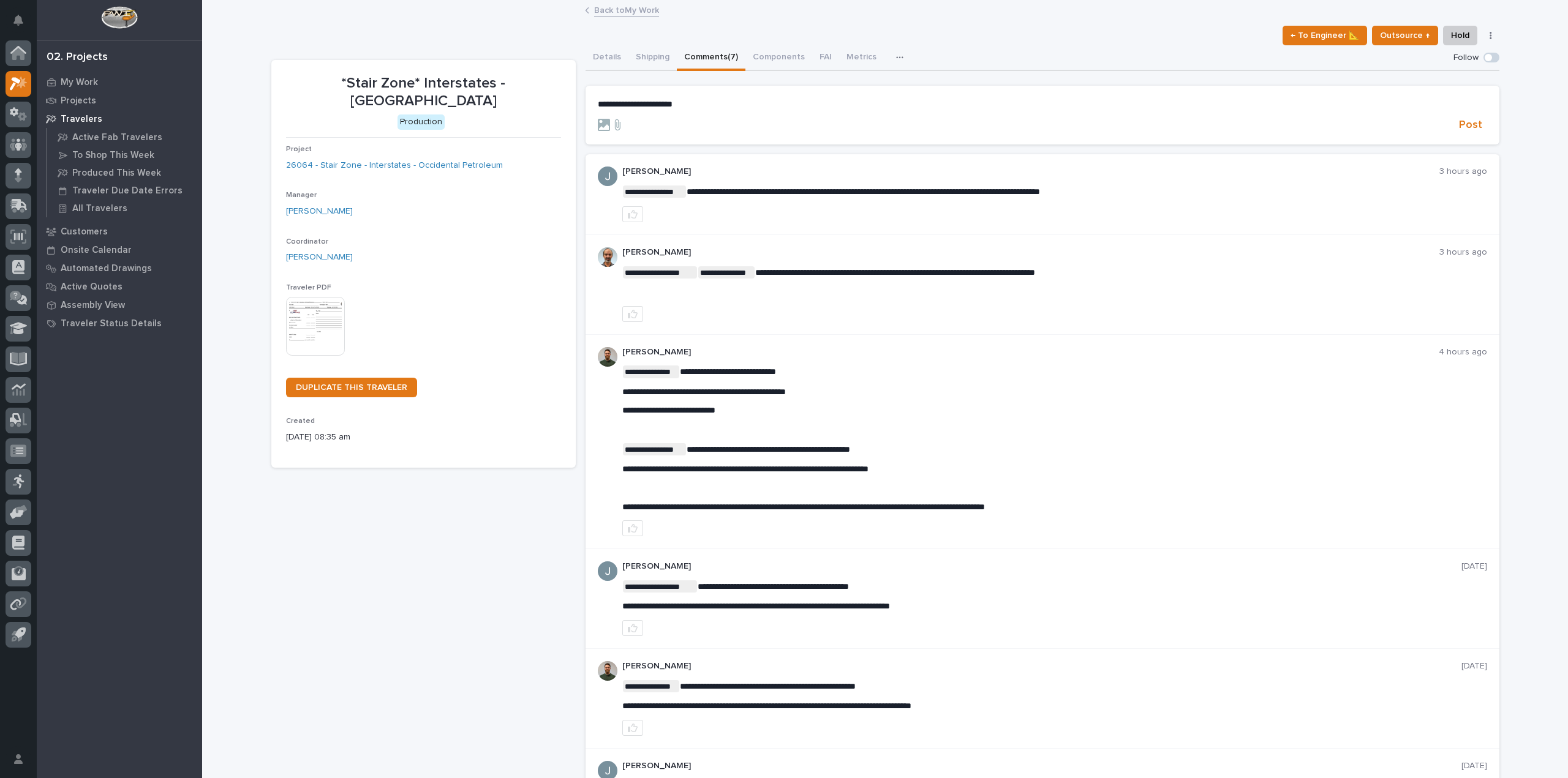
click at [692, 106] on p "**********" at bounding box center [1042, 104] width 889 height 11
click at [902, 106] on span "**********" at bounding box center [750, 104] width 304 height 8
click at [1058, 104] on p "**********" at bounding box center [1042, 104] width 889 height 11
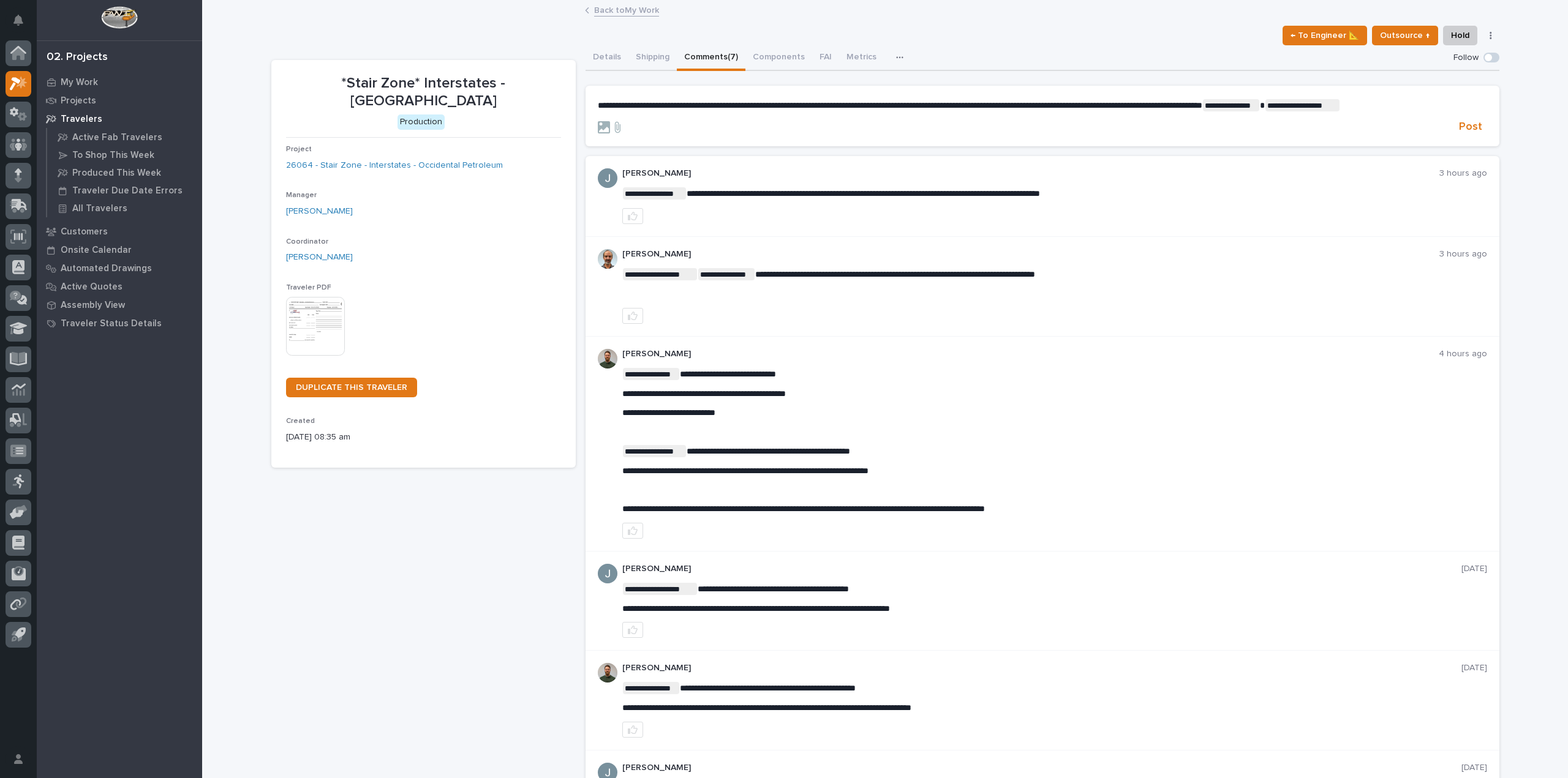
click at [988, 104] on span "**********" at bounding box center [900, 105] width 605 height 8
click at [990, 104] on span "**********" at bounding box center [900, 105] width 605 height 8
click at [600, 130] on icon at bounding box center [604, 127] width 12 height 12
click at [598, 121] on input "file" at bounding box center [598, 121] width 0 height 0
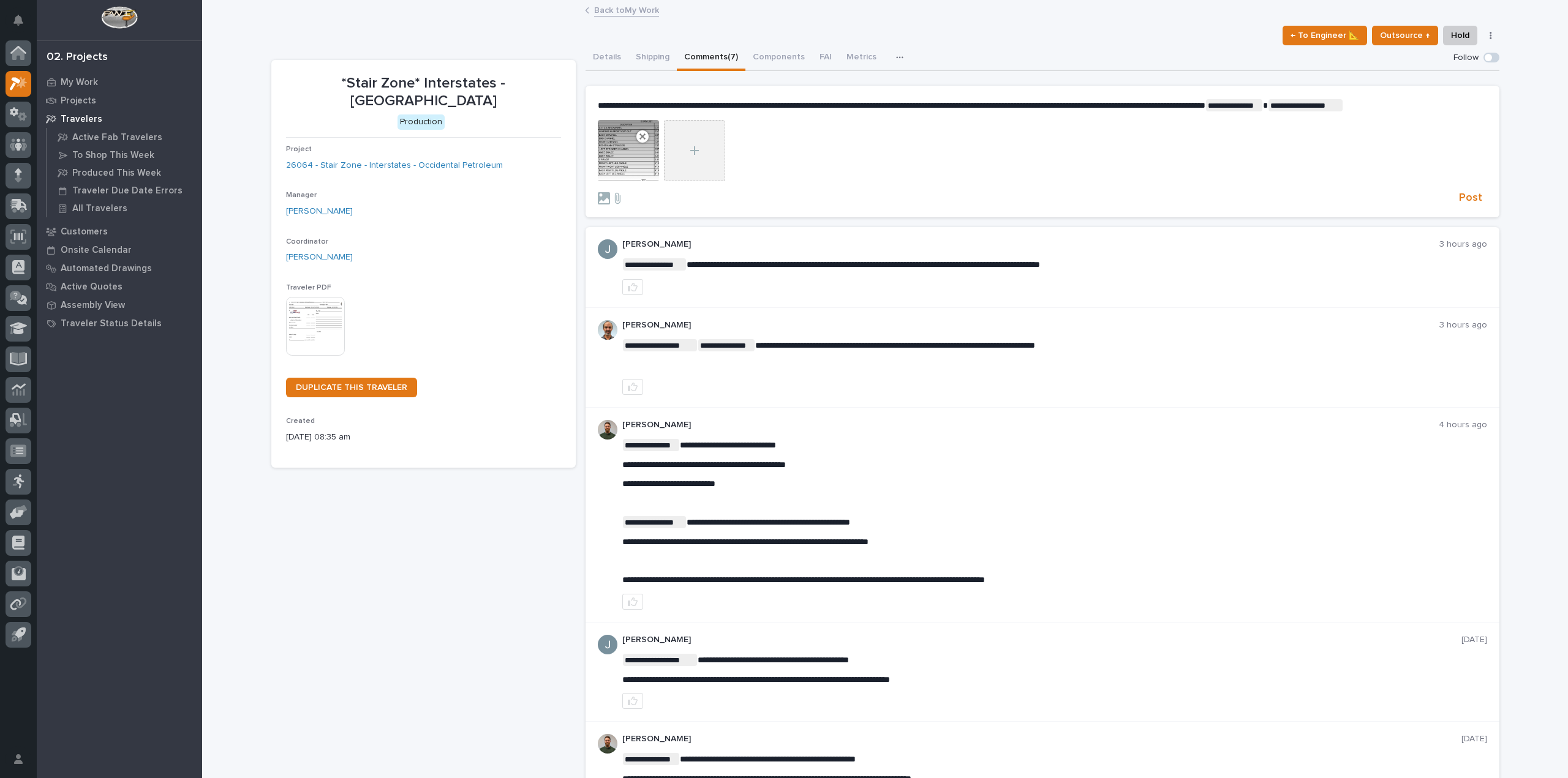
click at [713, 134] on div at bounding box center [694, 151] width 61 height 61
click at [664, 120] on input "file" at bounding box center [664, 120] width 0 height 0
click at [1459, 201] on span "Post" at bounding box center [1471, 197] width 23 height 14
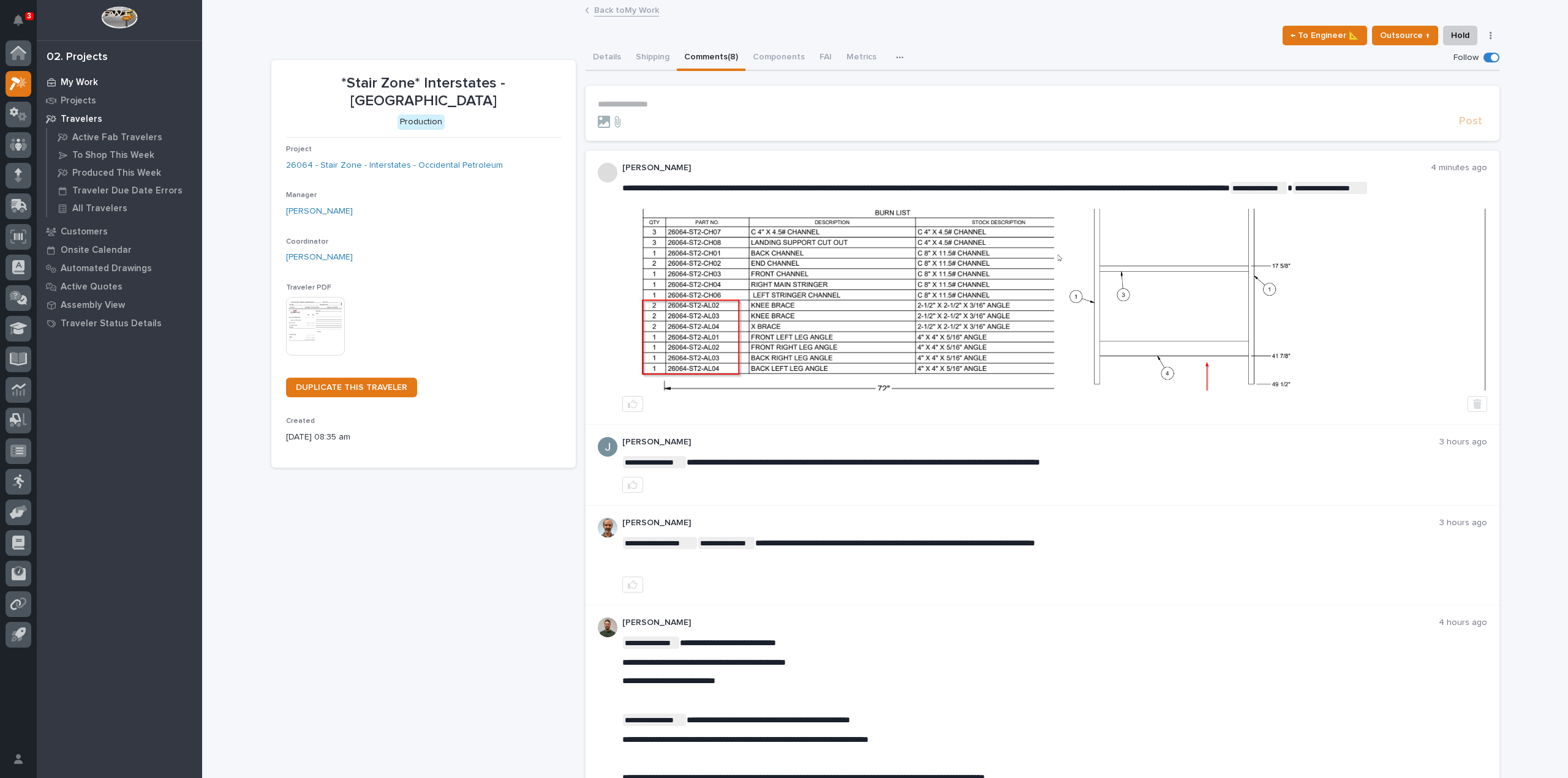
click at [82, 76] on div "My Work" at bounding box center [120, 82] width 159 height 17
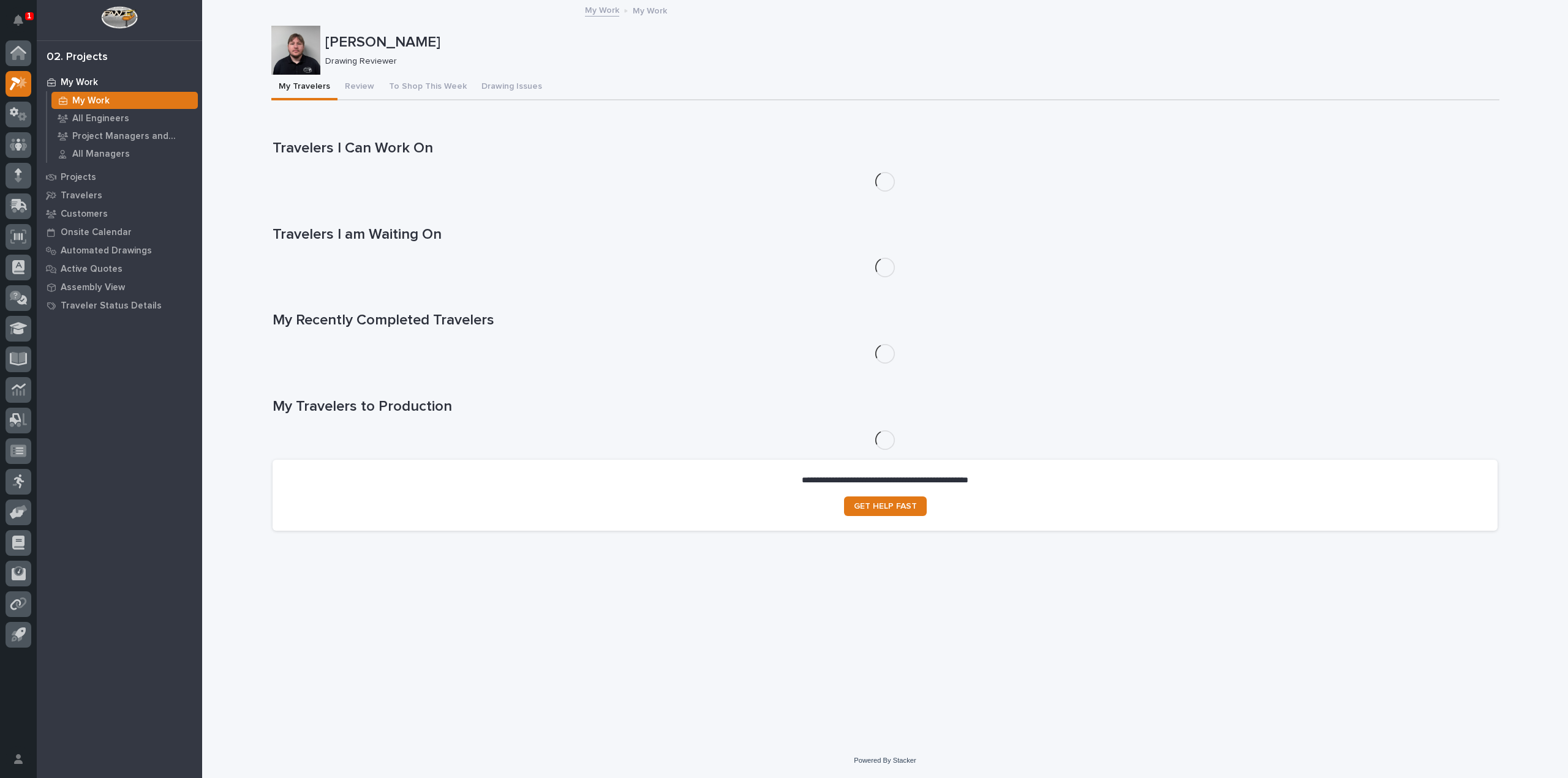
click at [322, 79] on button "My Travelers" at bounding box center [304, 87] width 66 height 25
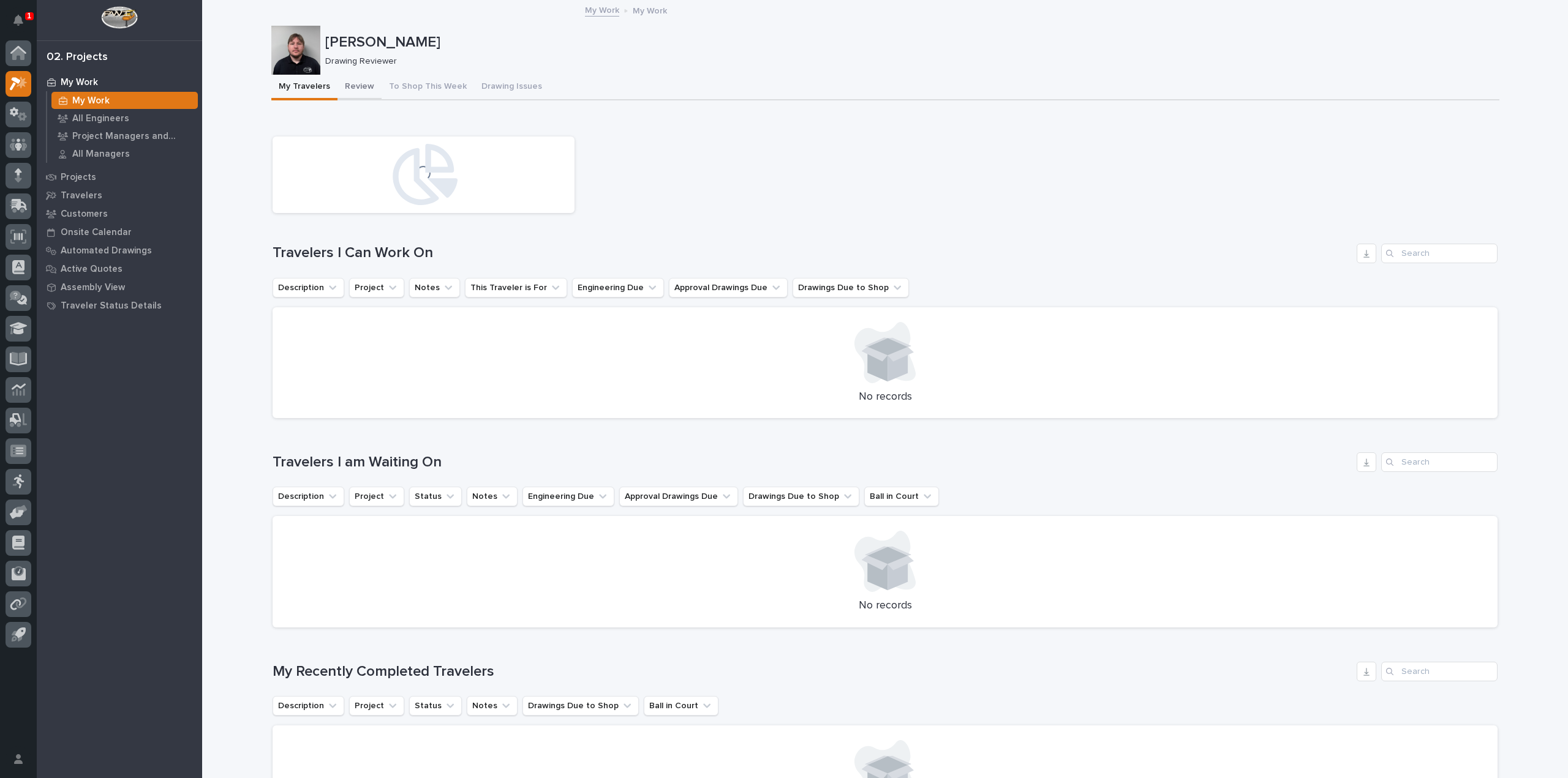
click at [353, 81] on button "Review" at bounding box center [360, 87] width 44 height 25
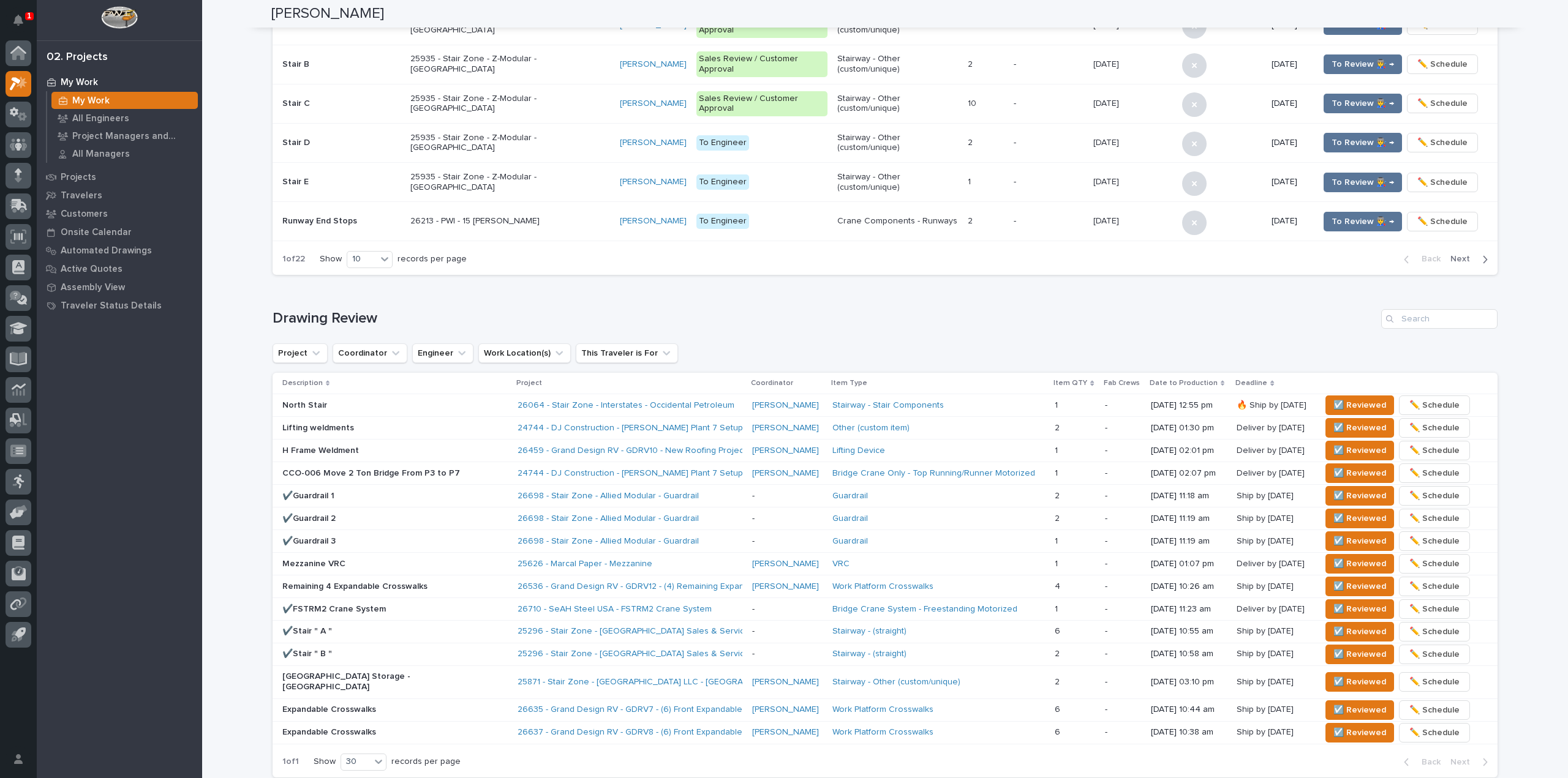
scroll to position [490, 0]
click at [1341, 444] on span "☑️ Reviewed" at bounding box center [1359, 450] width 52 height 15
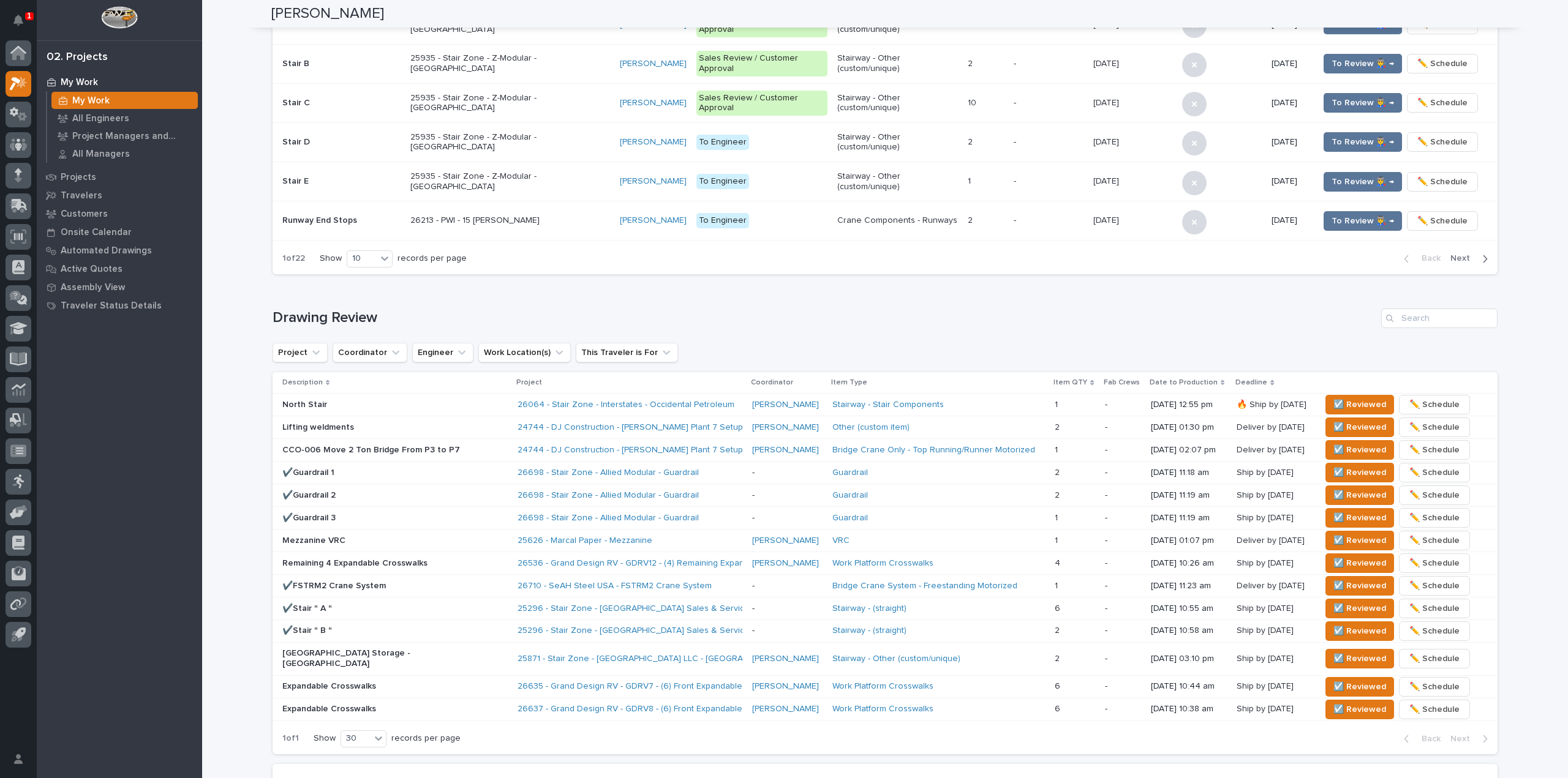
scroll to position [479, 0]
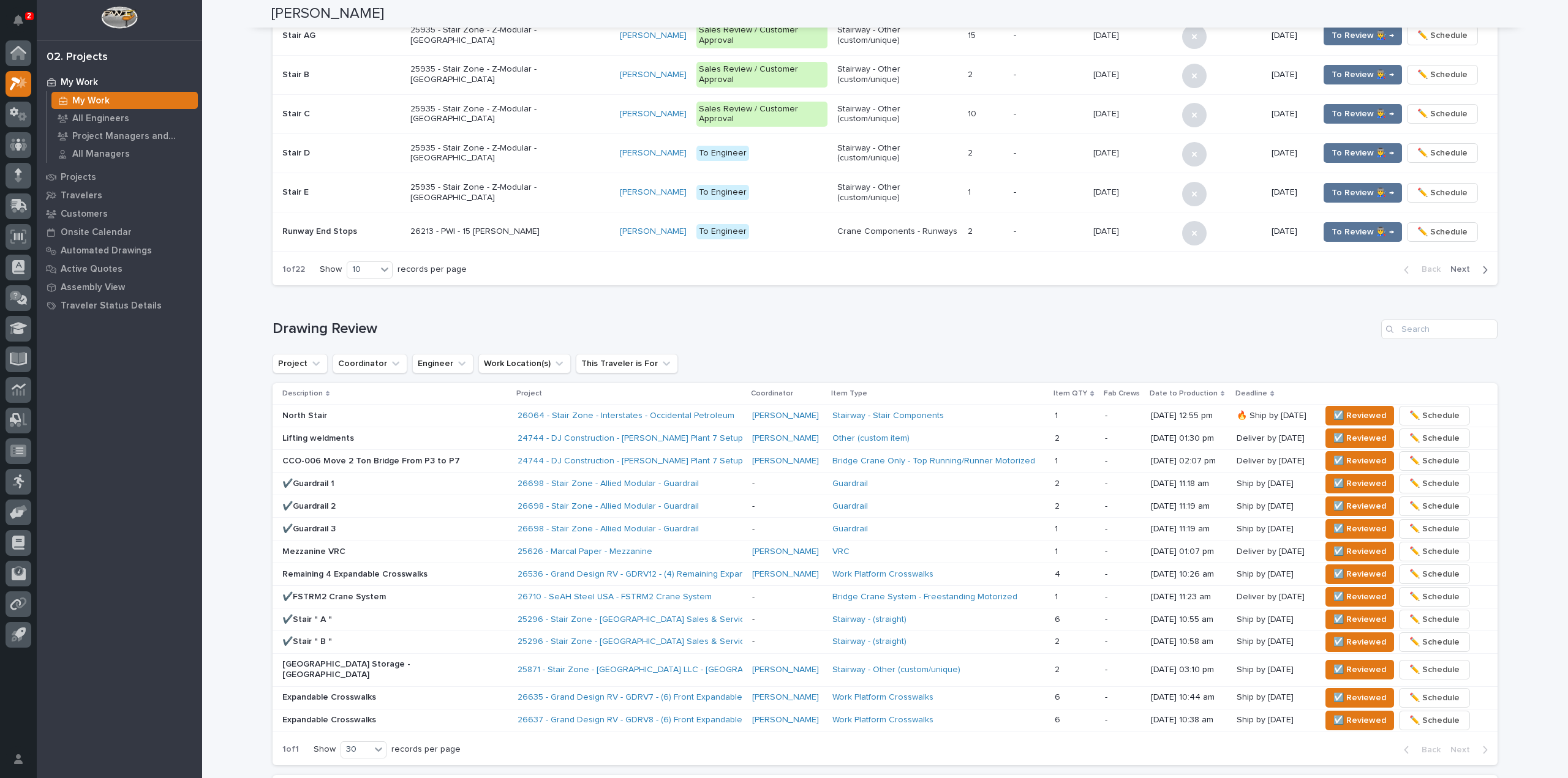
click at [229, 85] on div "**********" at bounding box center [885, 219] width 1366 height 1395
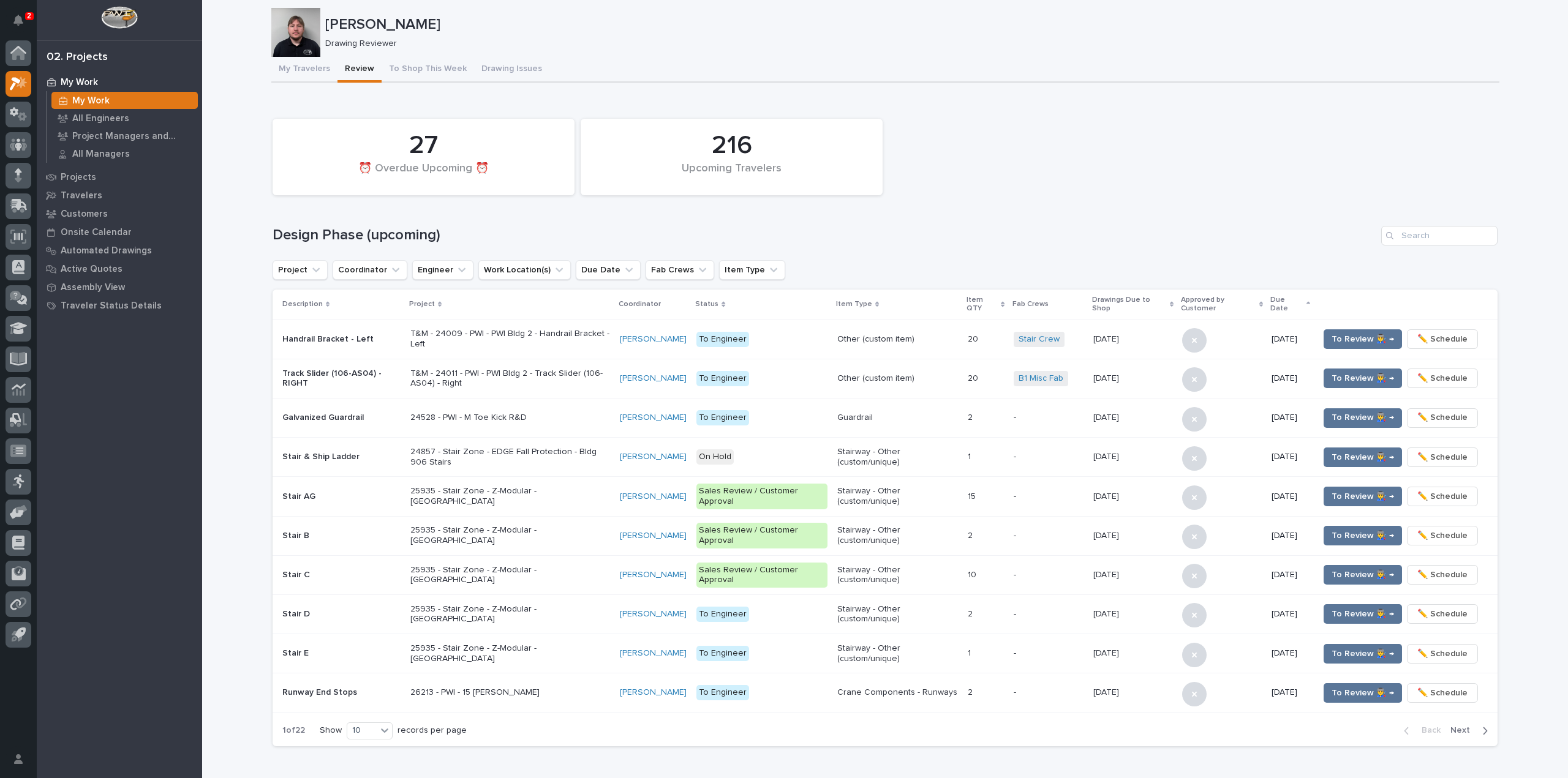
scroll to position [0, 0]
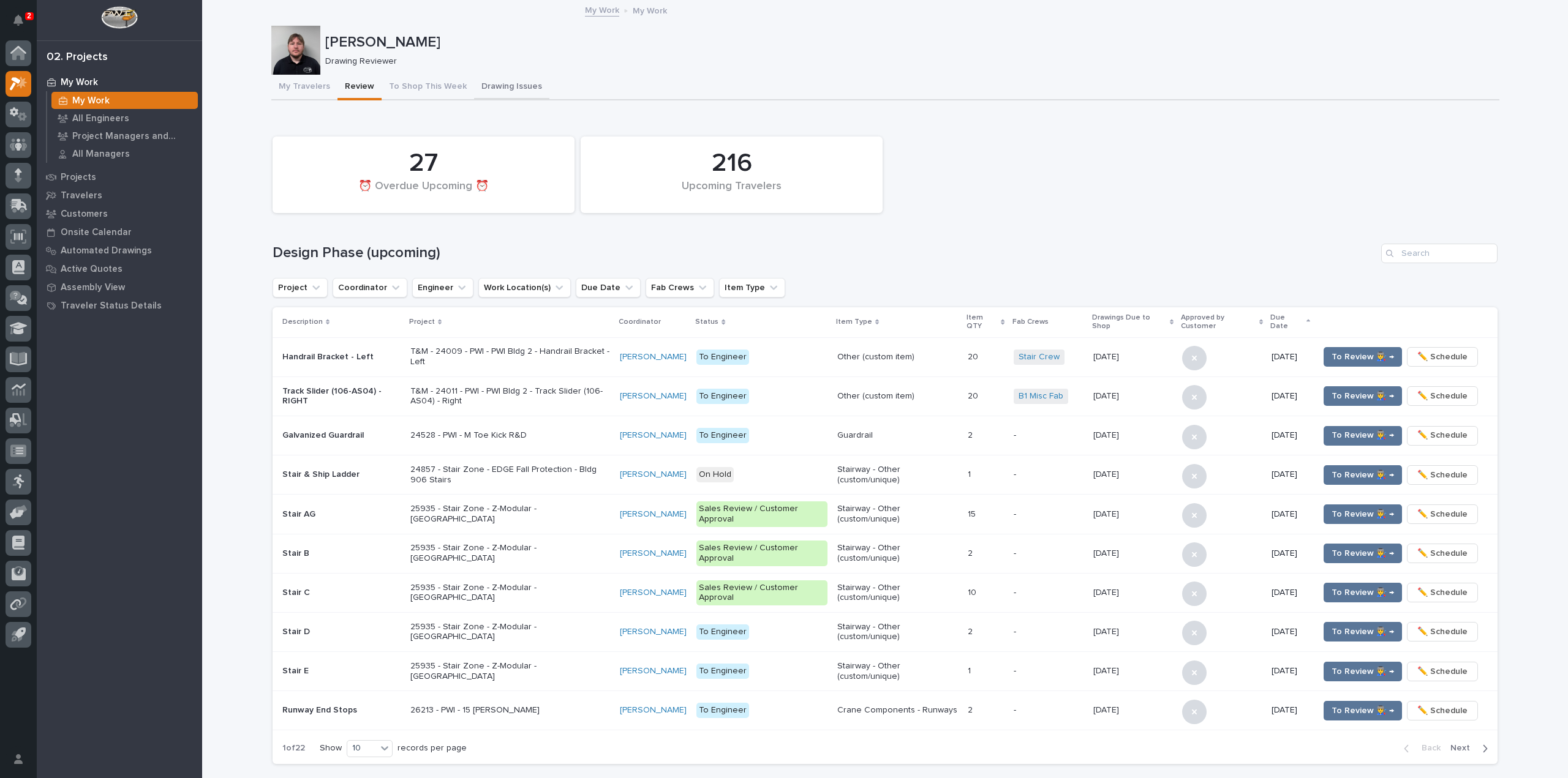
click at [483, 88] on button "Drawing Issues" at bounding box center [512, 87] width 75 height 25
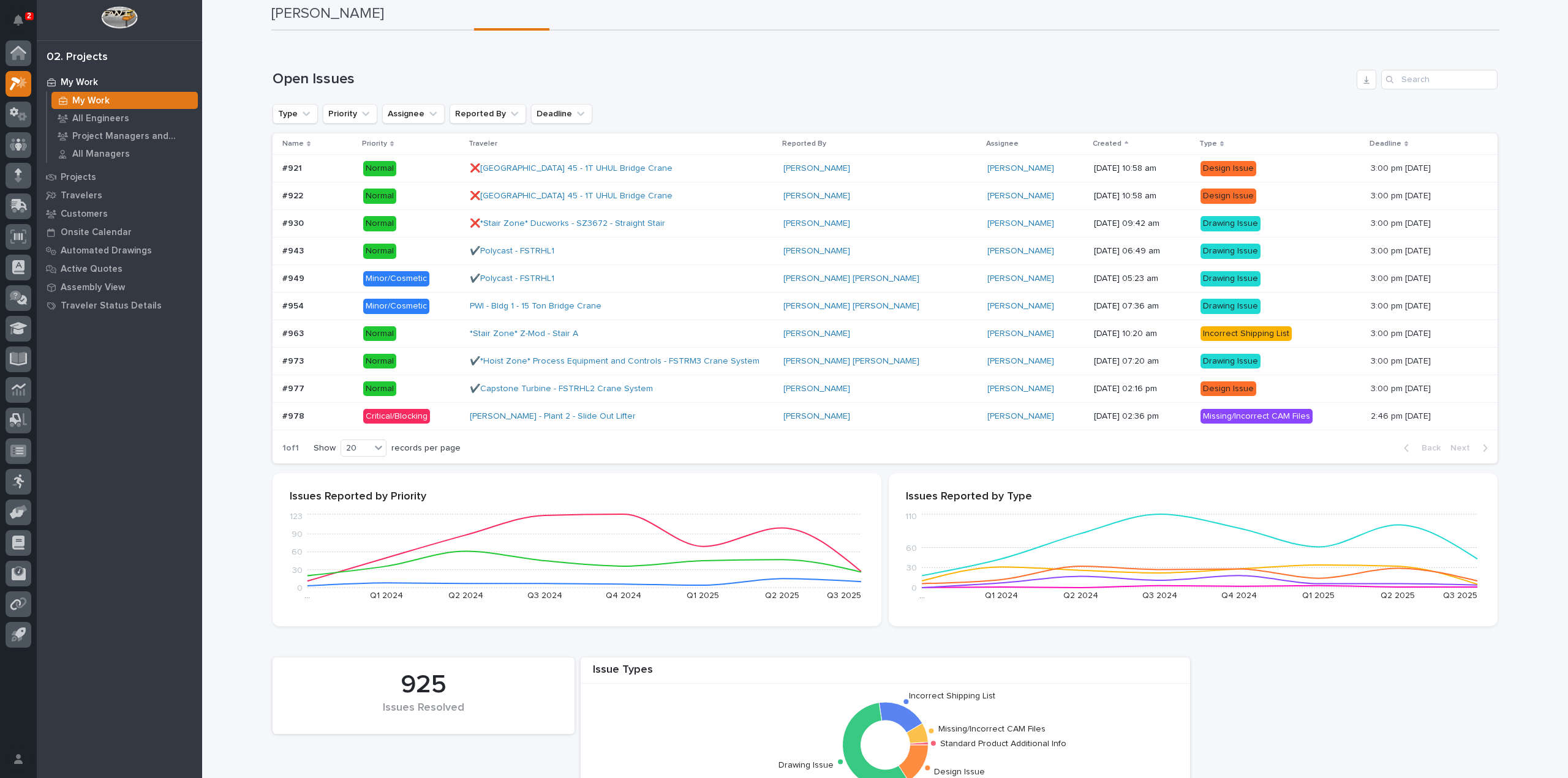
scroll to position [49, 0]
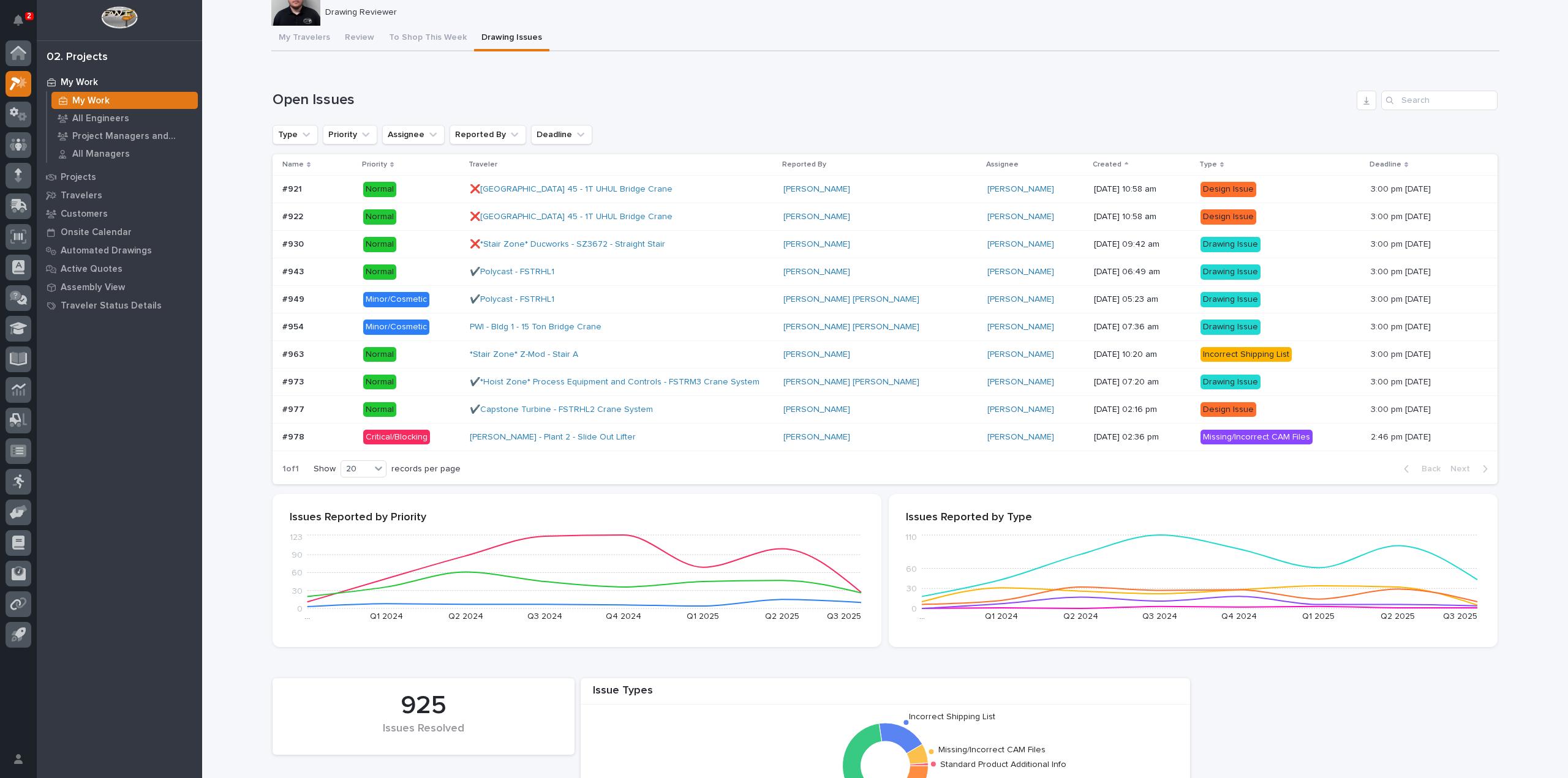
click at [441, 430] on p "Critical/Blocking" at bounding box center [411, 437] width 97 height 16
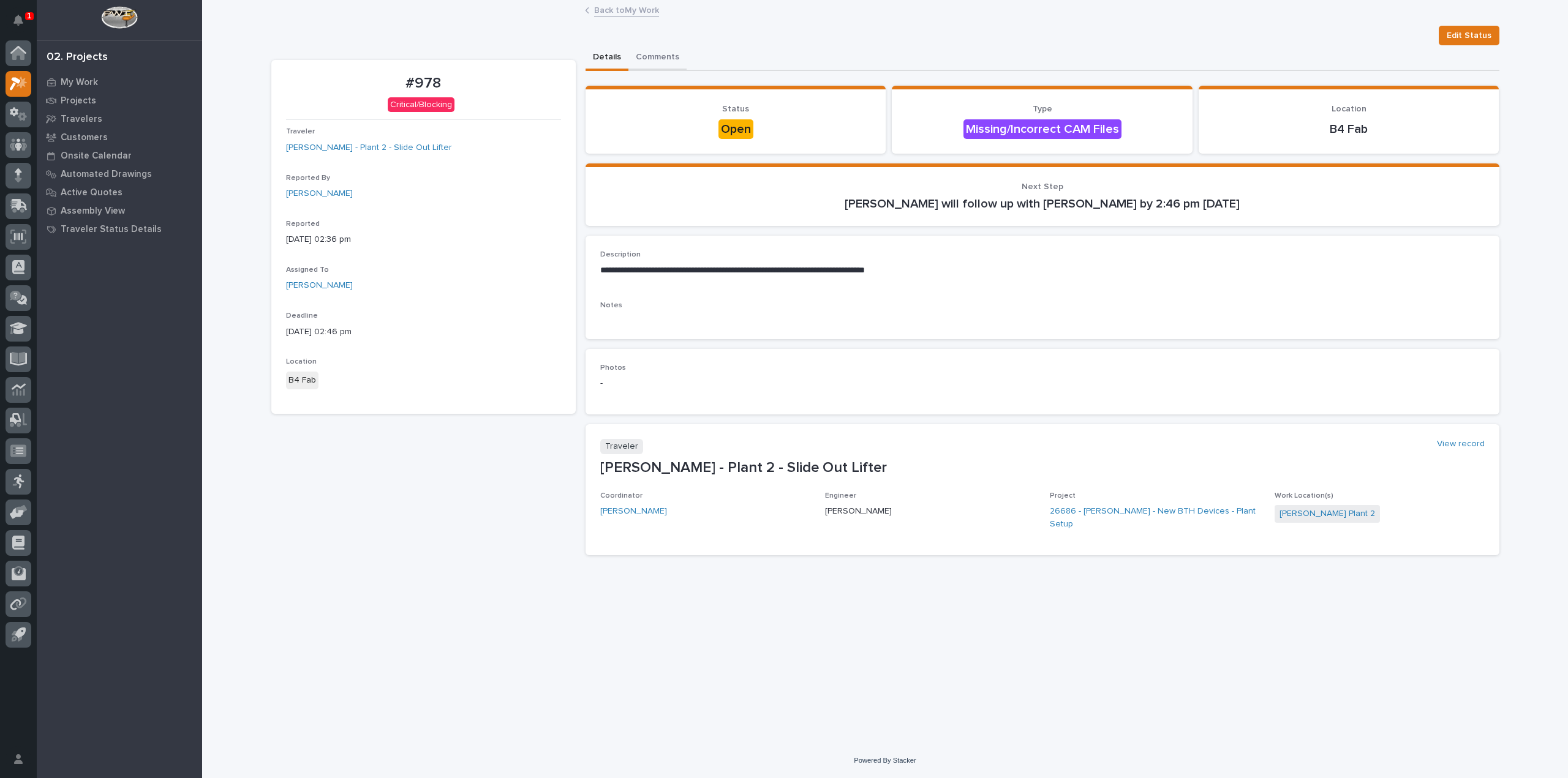
click at [659, 63] on button "Comments" at bounding box center [657, 57] width 58 height 25
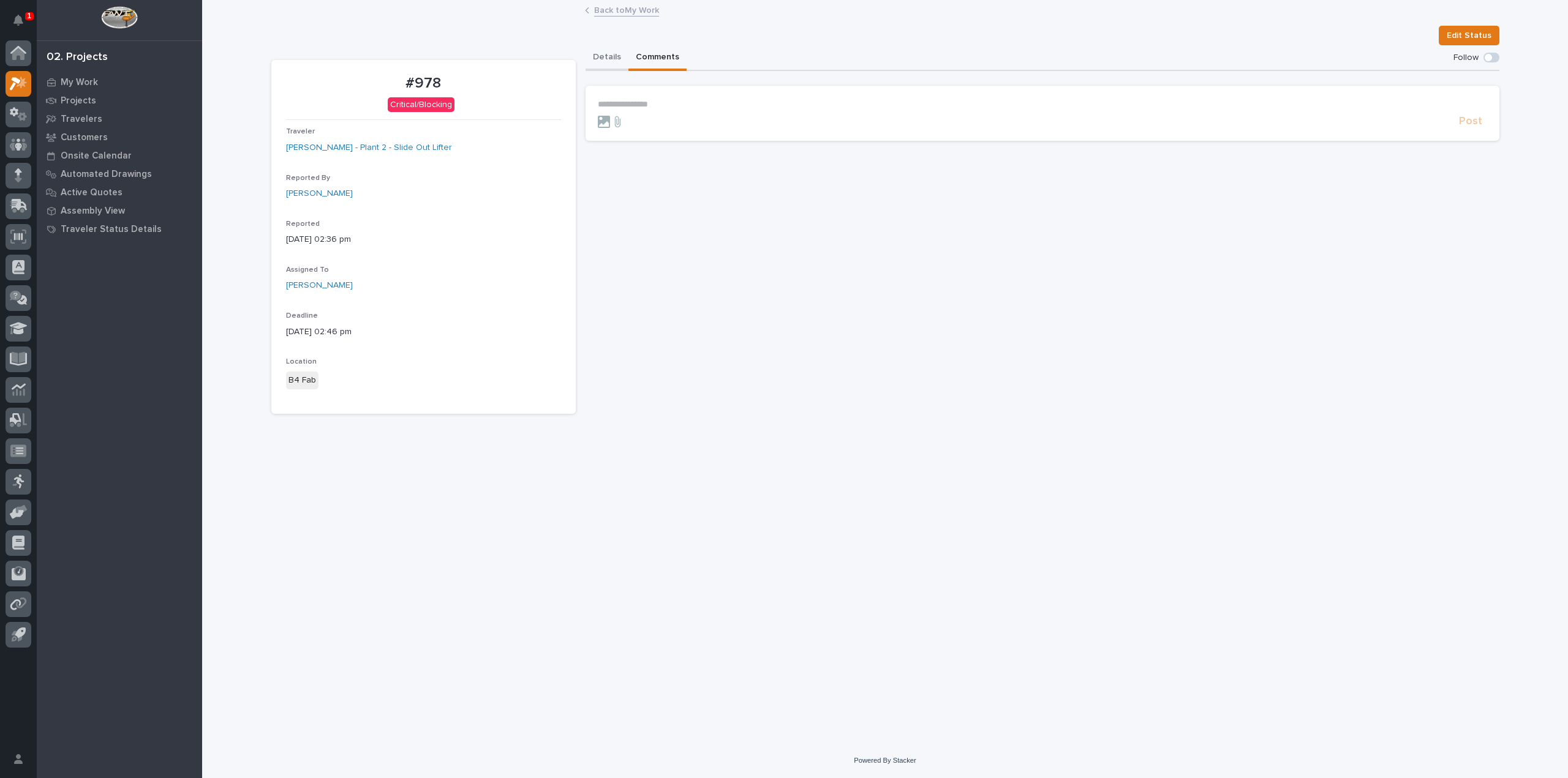
click at [608, 63] on button "Details" at bounding box center [607, 57] width 43 height 25
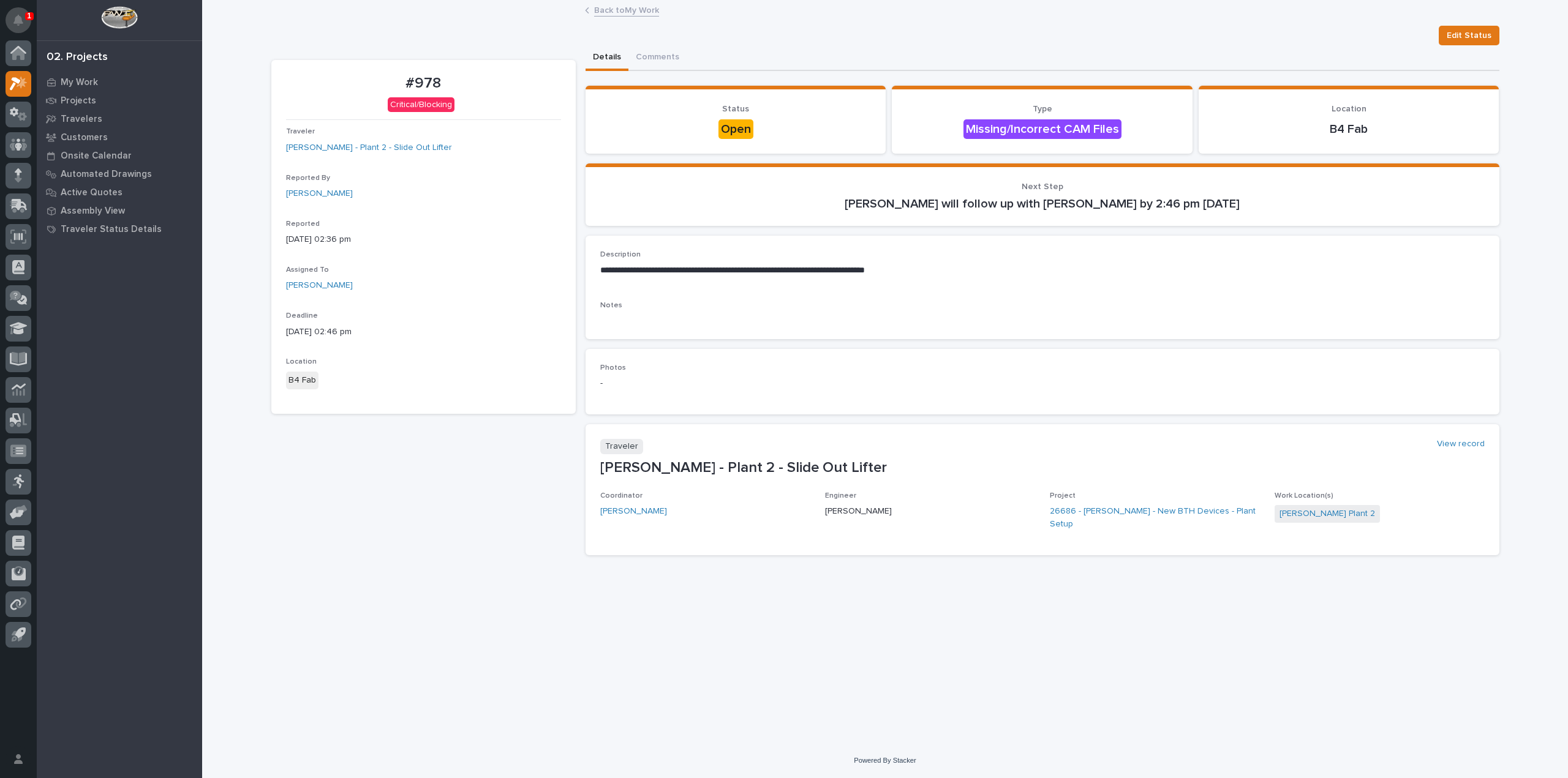
click at [20, 29] on button "Notifications" at bounding box center [18, 20] width 25 height 25
click at [268, 23] on div "**********" at bounding box center [886, 356] width 1240 height 712
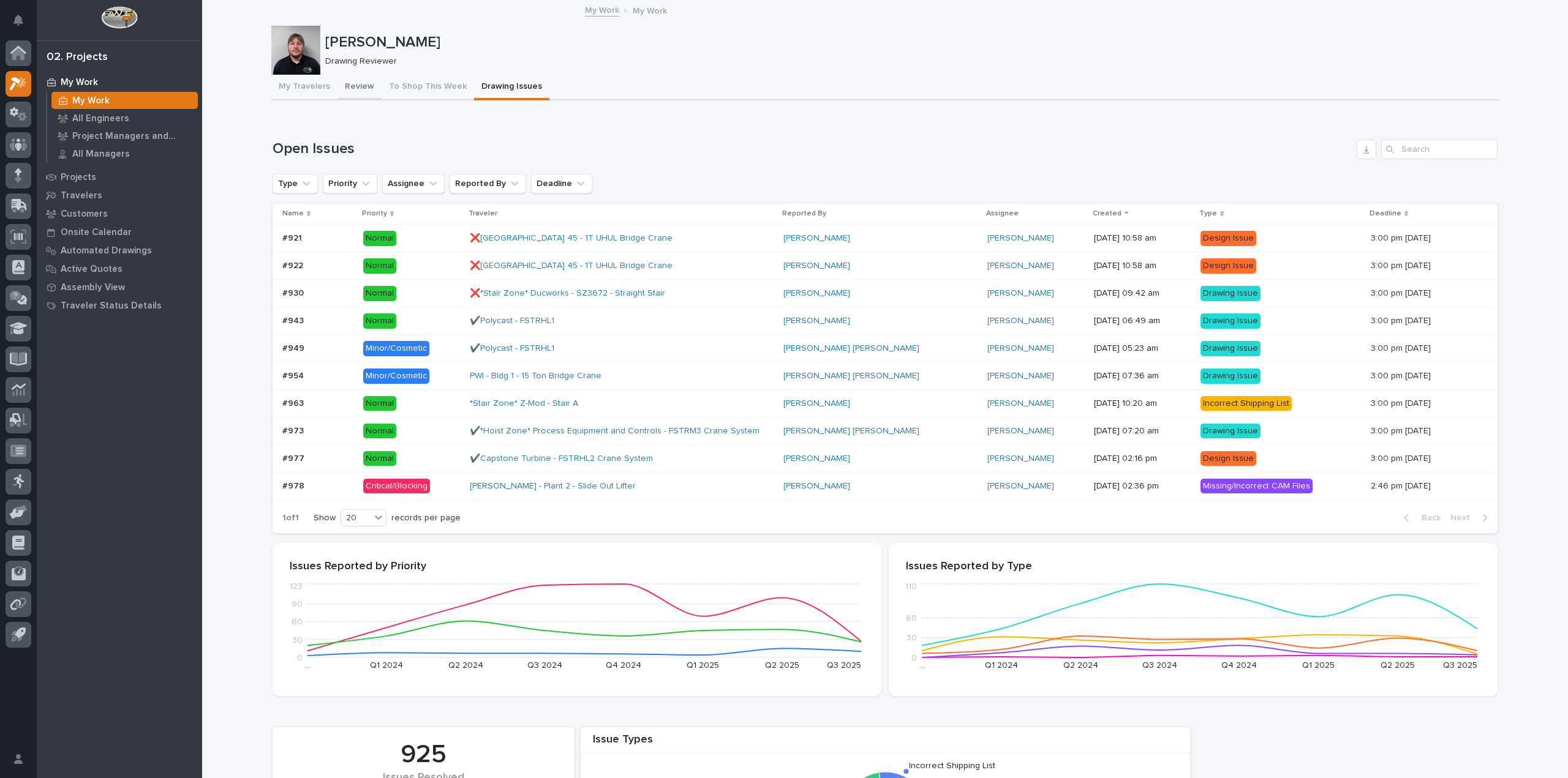
click at [358, 93] on button "Review" at bounding box center [360, 87] width 44 height 25
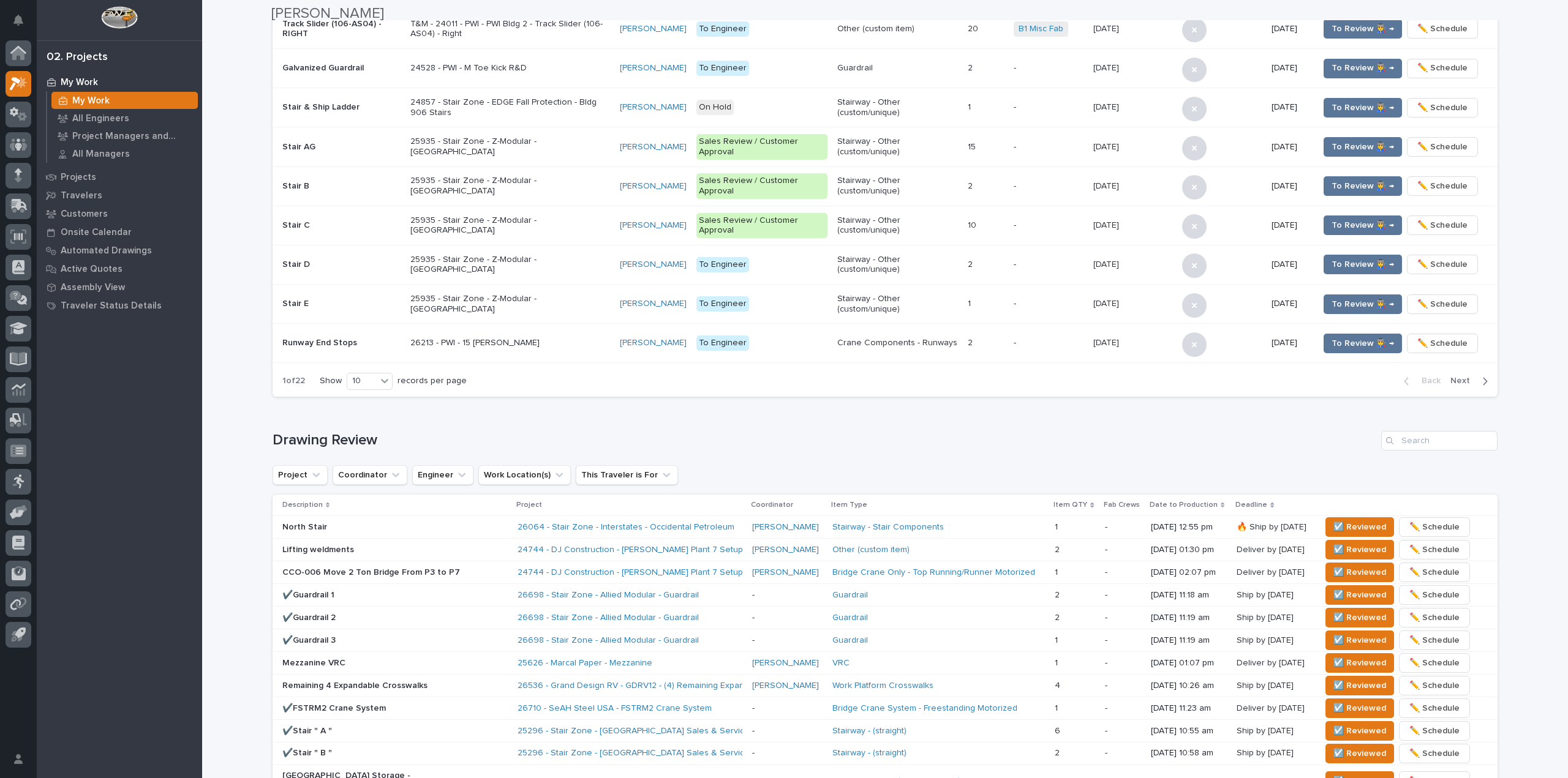
scroll to position [642, 0]
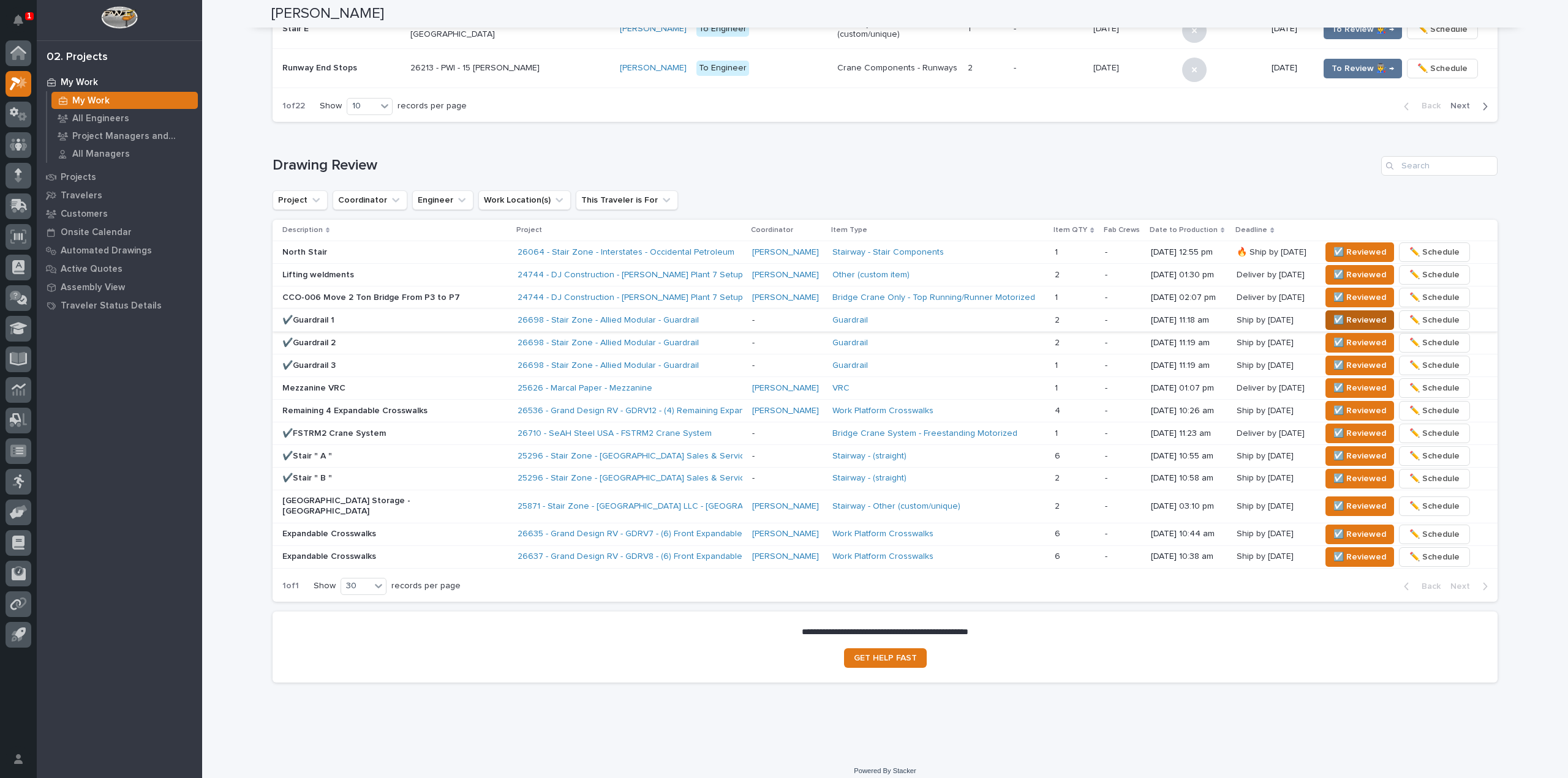
click at [1339, 321] on span "☑️ Reviewed" at bounding box center [1359, 320] width 52 height 15
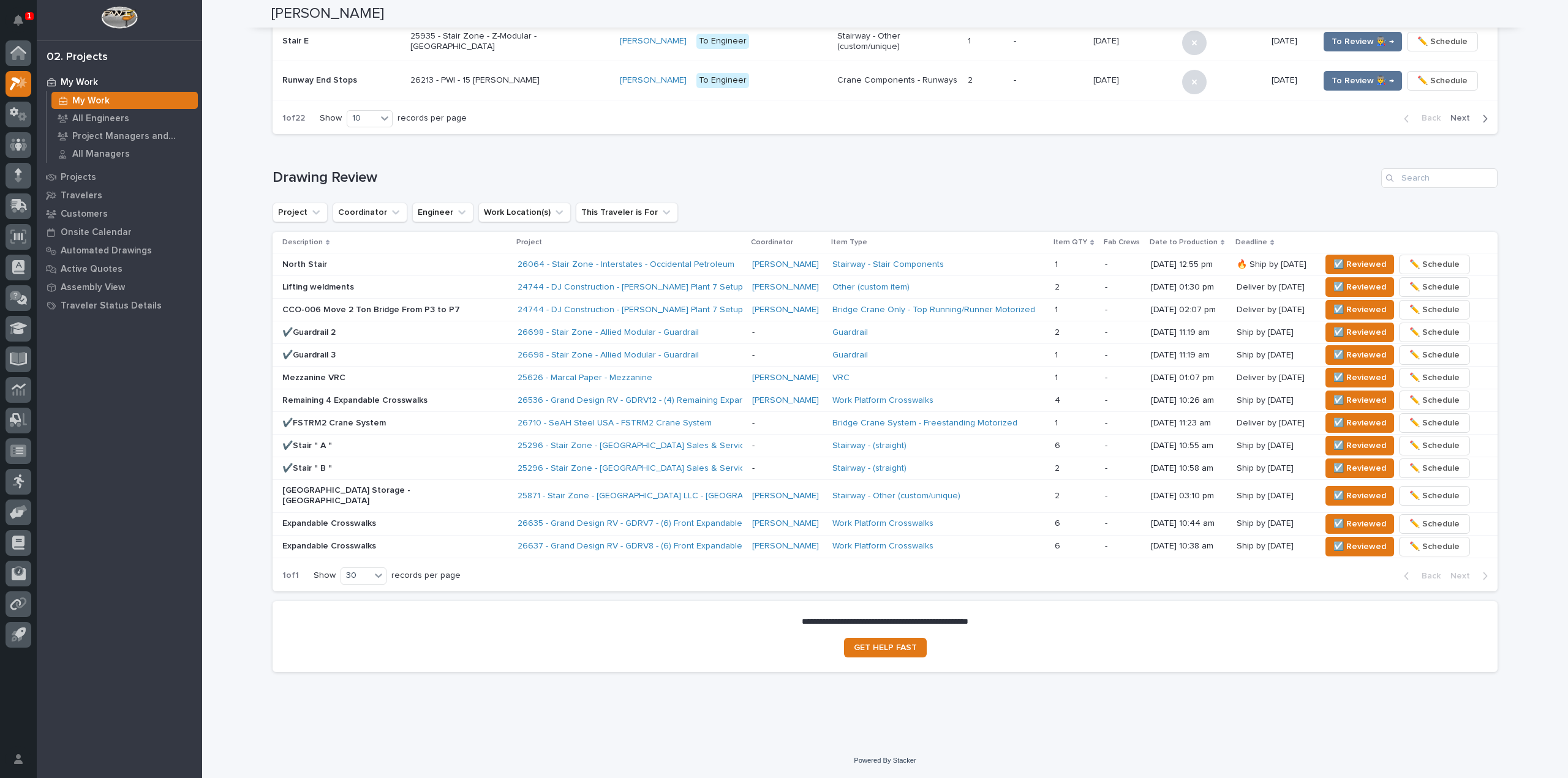
scroll to position [619, 0]
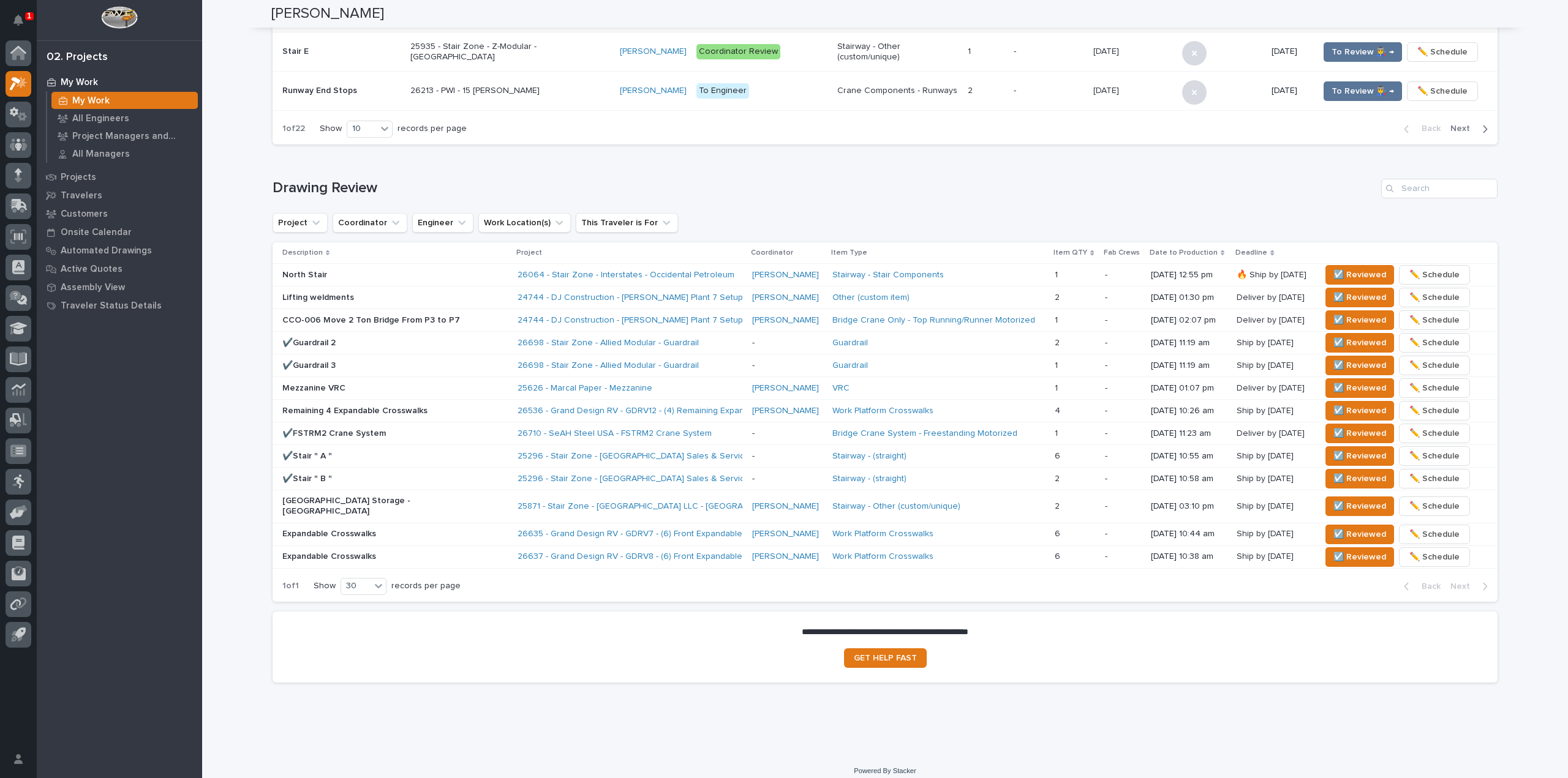
click at [391, 645] on section "**********" at bounding box center [885, 647] width 1225 height 71
click at [1344, 341] on span "☑️ Reviewed" at bounding box center [1359, 343] width 52 height 15
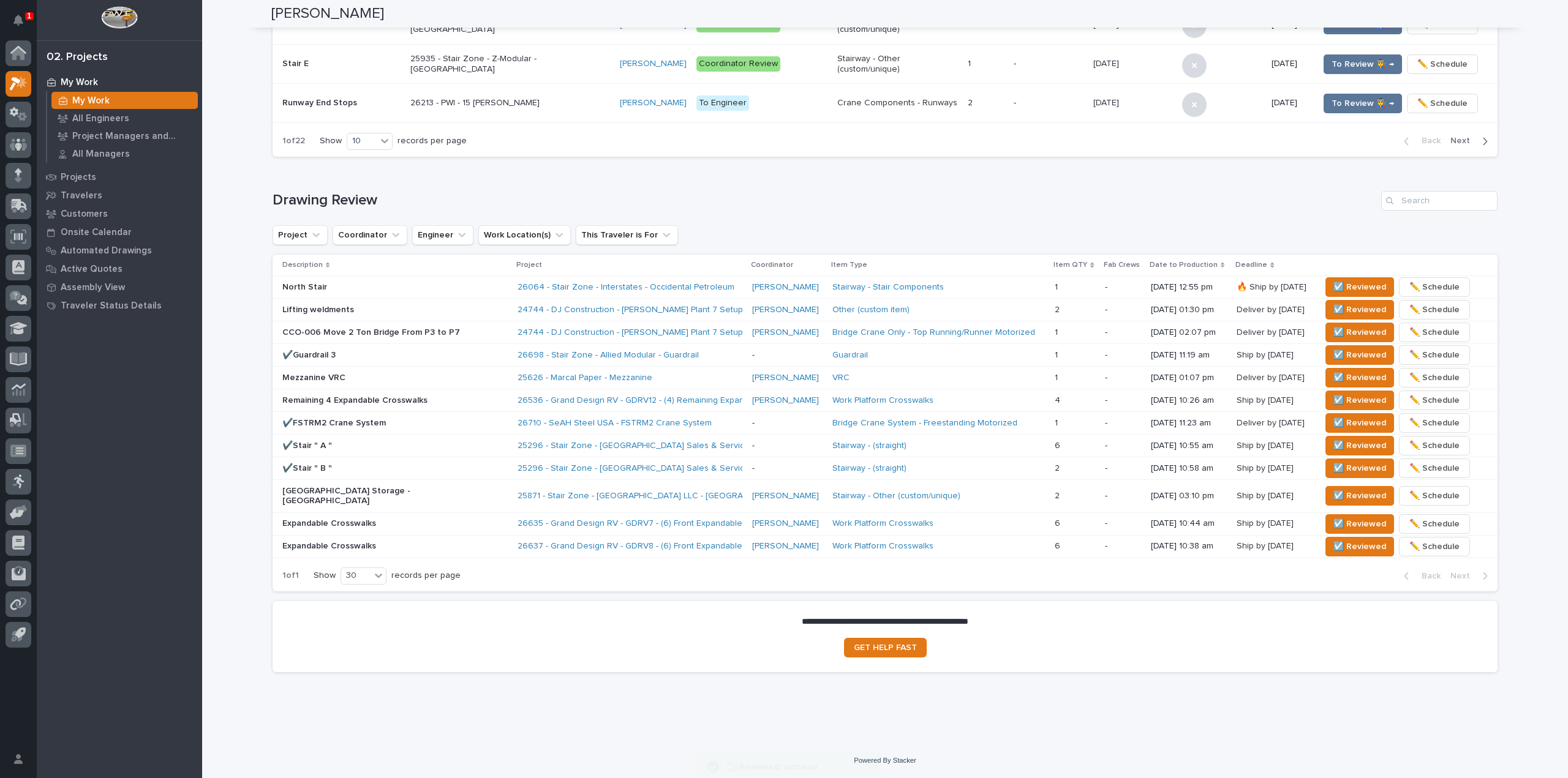
scroll to position [597, 0]
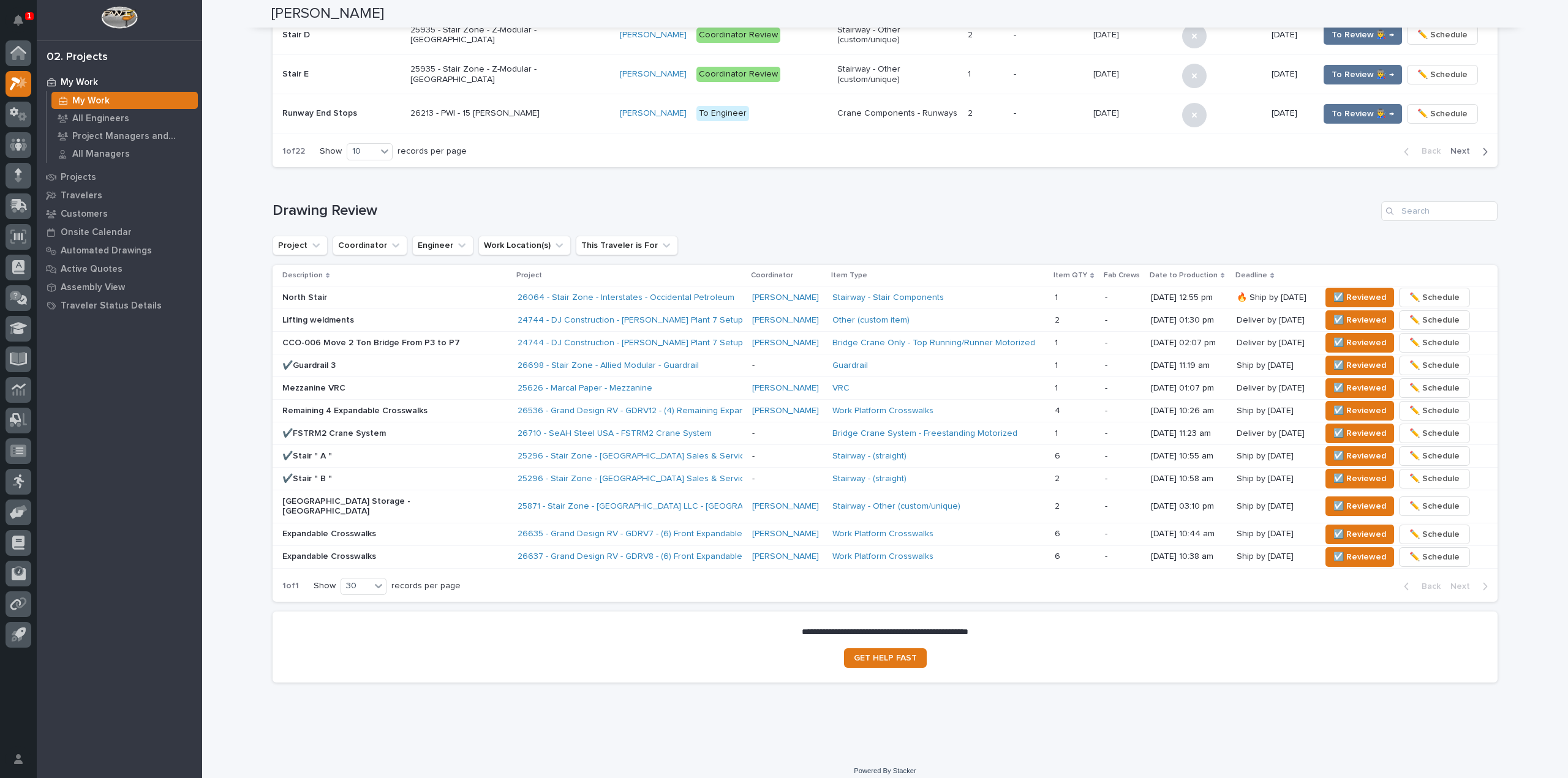
click at [398, 719] on div "**********" at bounding box center [885, 79] width 1366 height 1349
click at [1333, 369] on span "☑️ Reviewed" at bounding box center [1359, 365] width 52 height 15
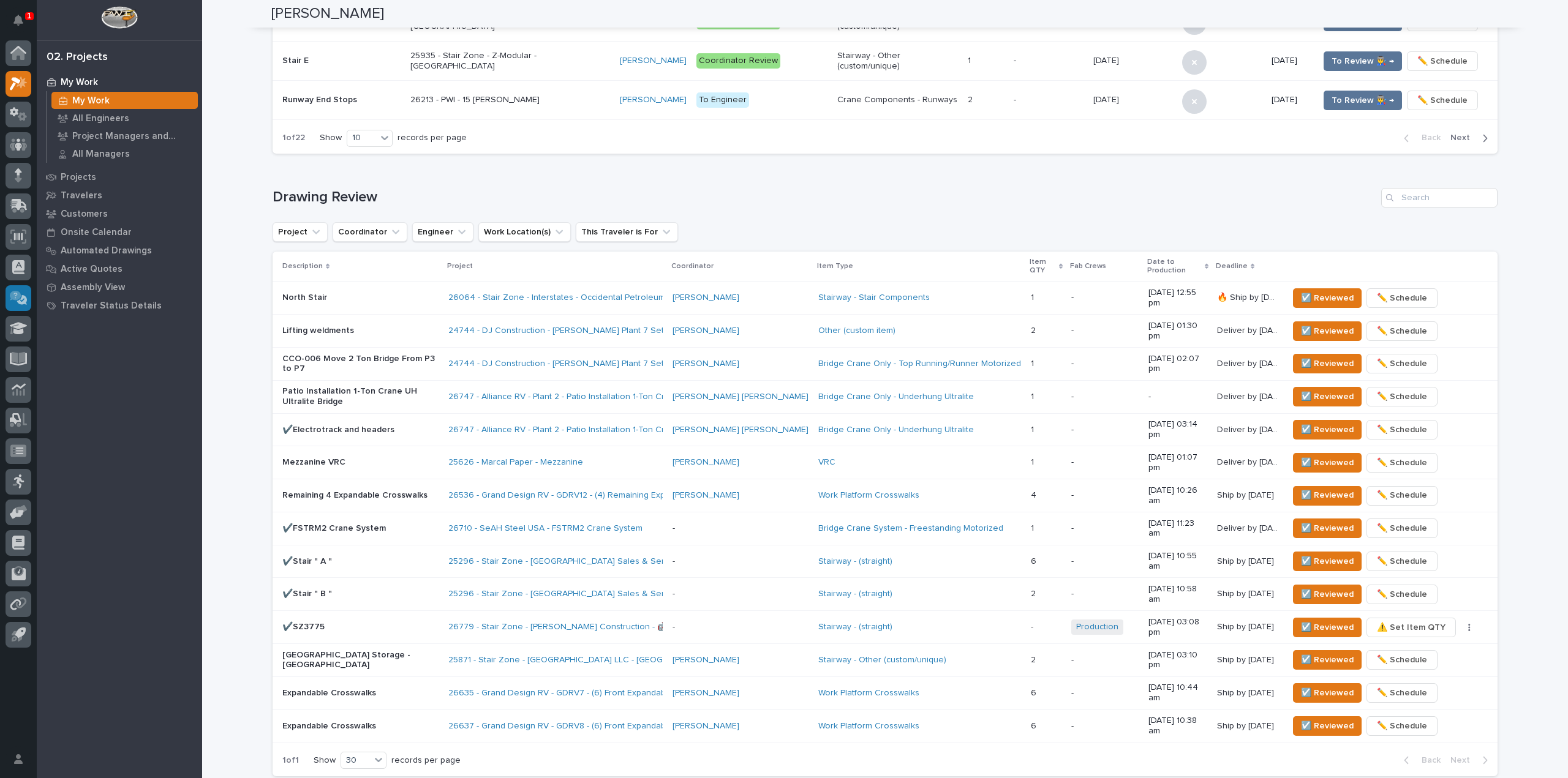
scroll to position [622, 0]
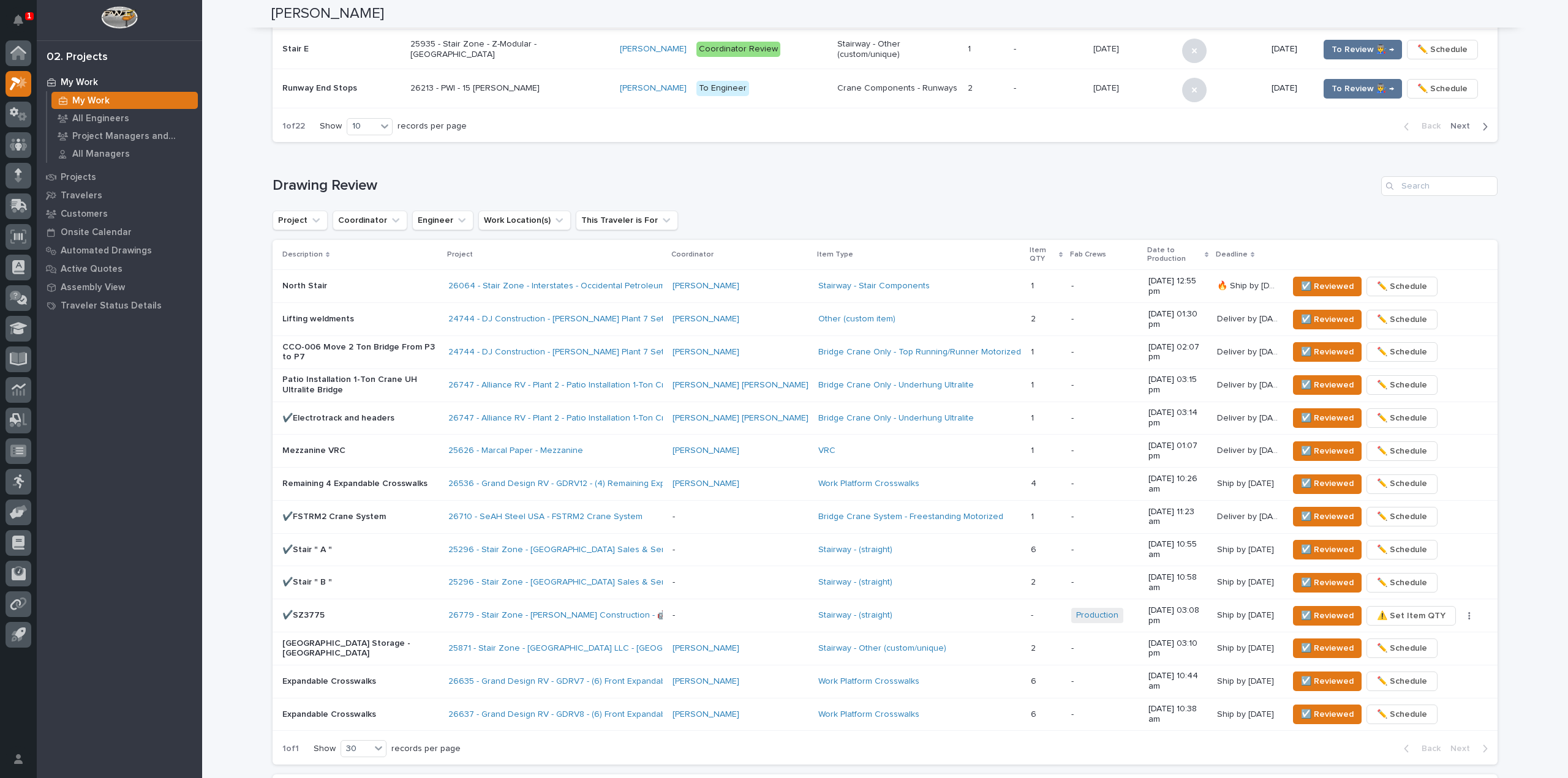
drag, startPoint x: 5, startPoint y: 759, endPoint x: 91, endPoint y: 776, distance: 87.7
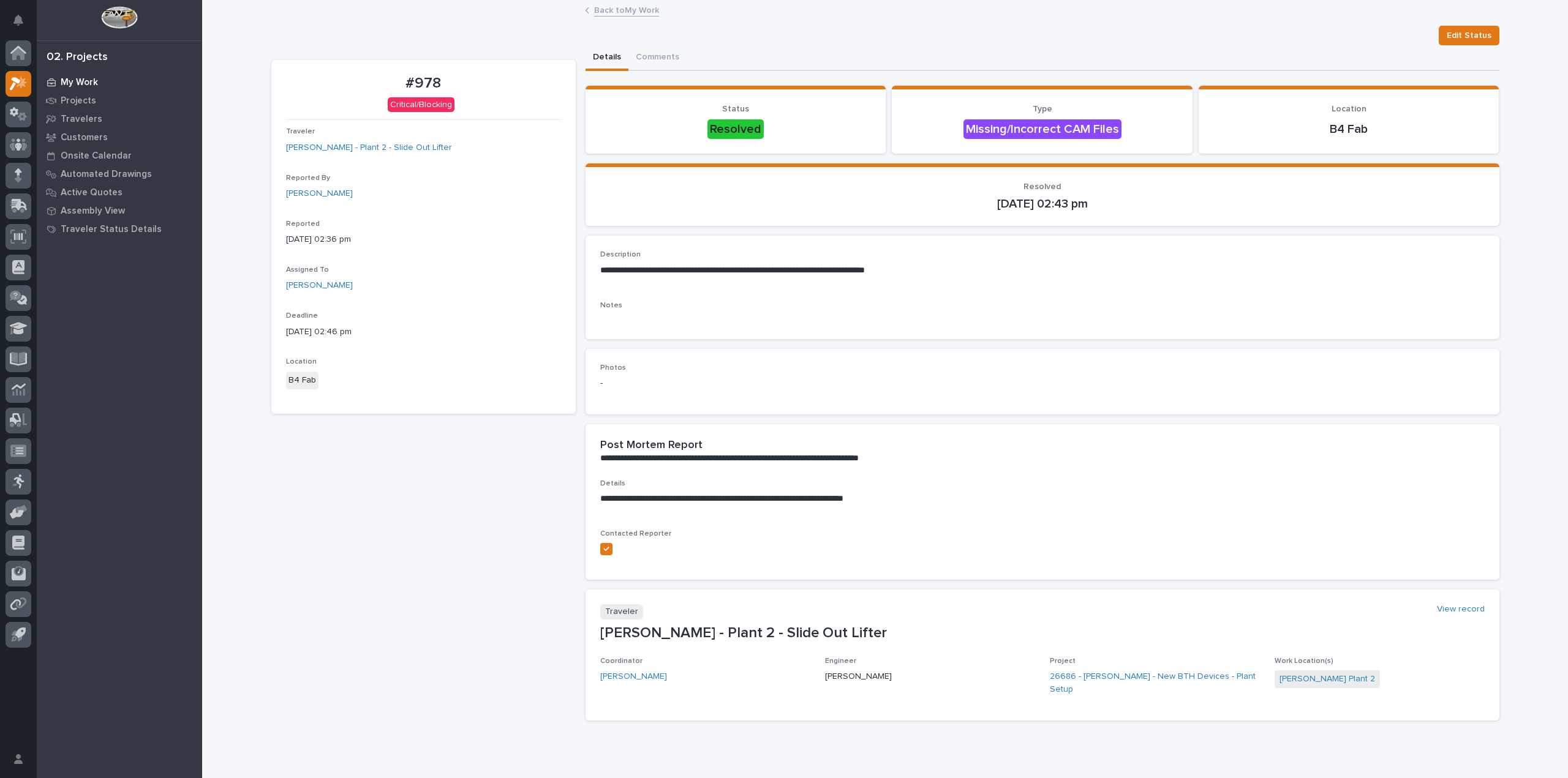
click at [83, 86] on p "My Work" at bounding box center [79, 82] width 38 height 11
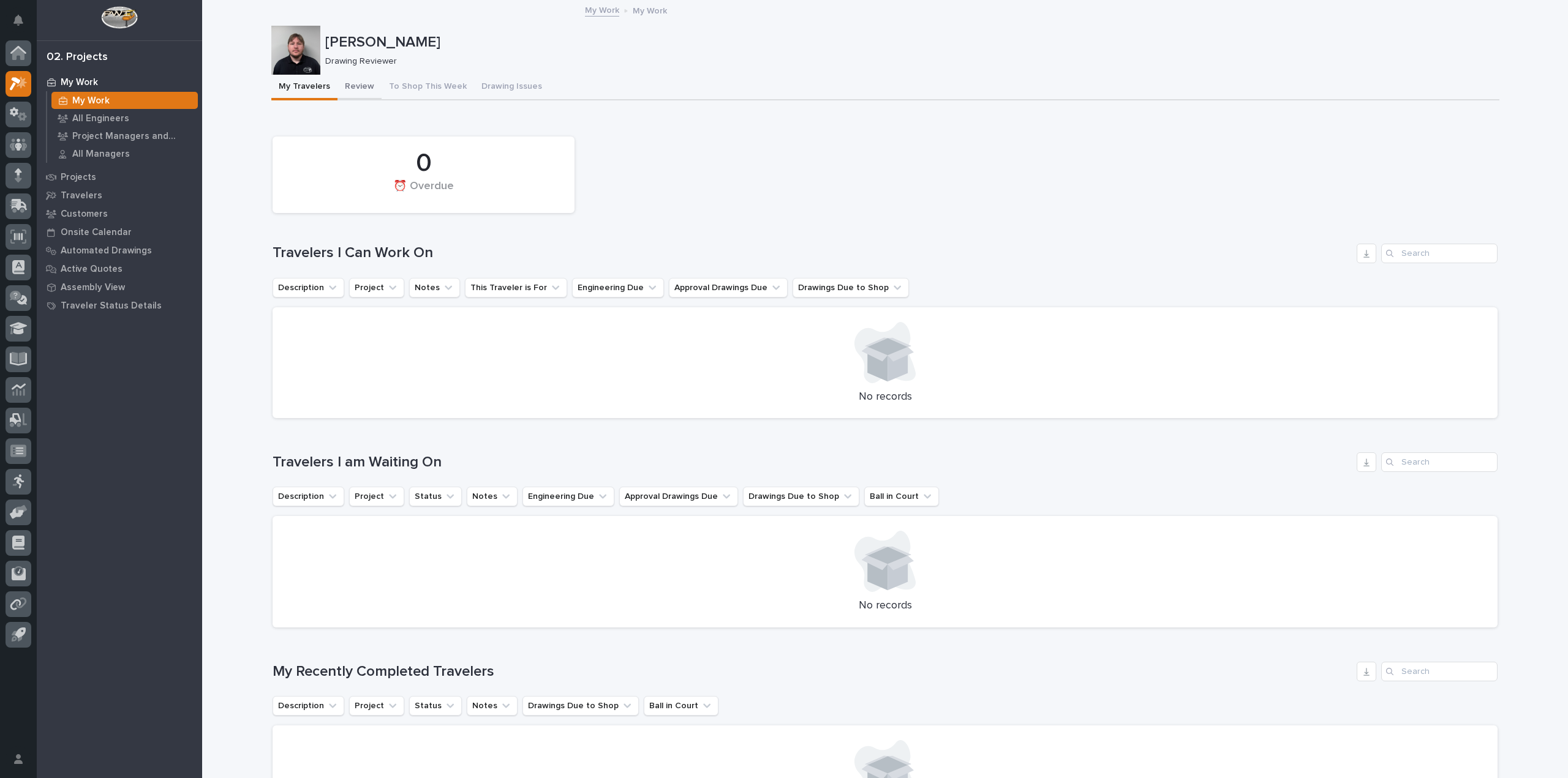
click at [338, 78] on button "Review" at bounding box center [360, 87] width 44 height 25
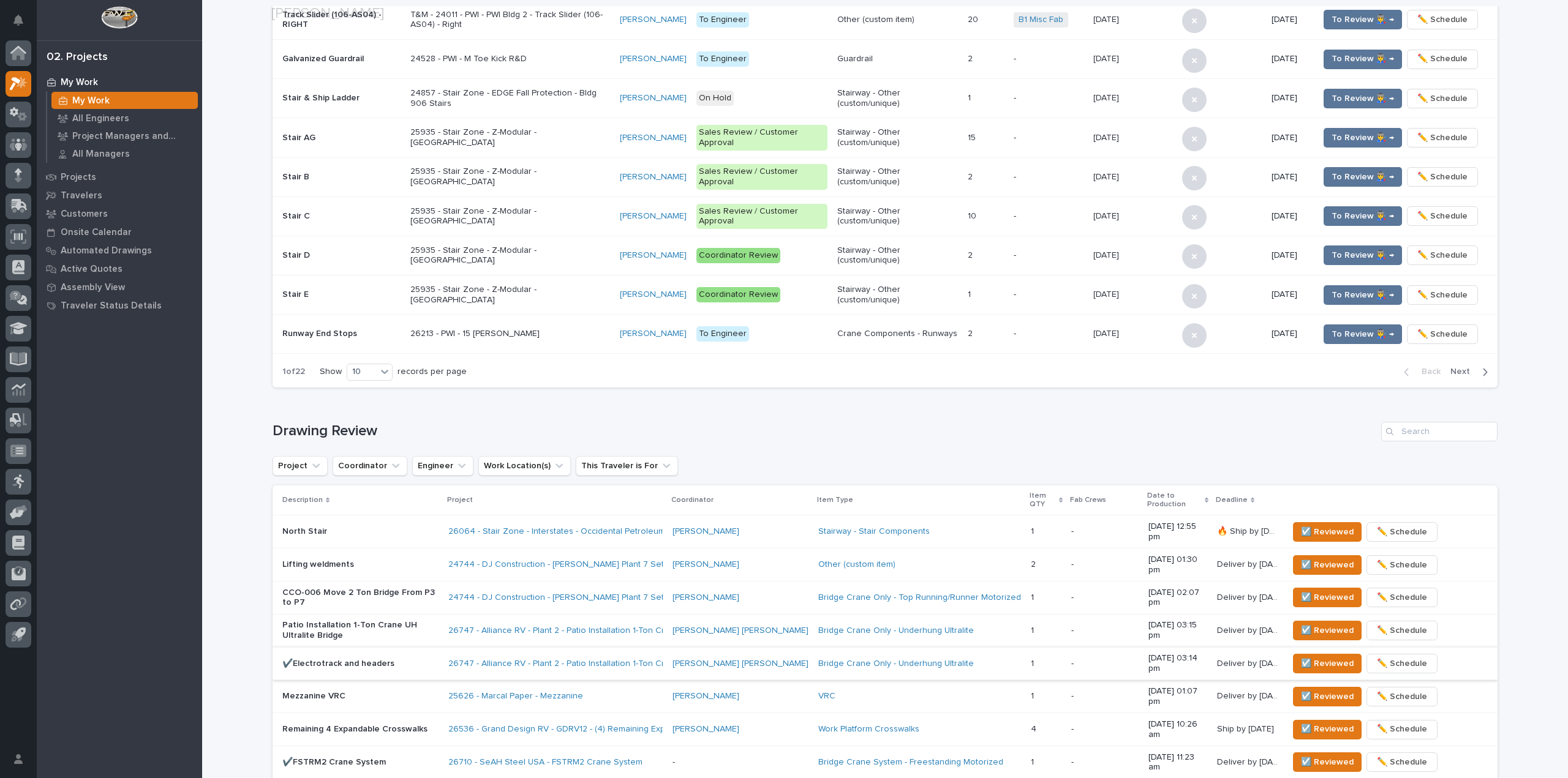
scroll to position [647, 0]
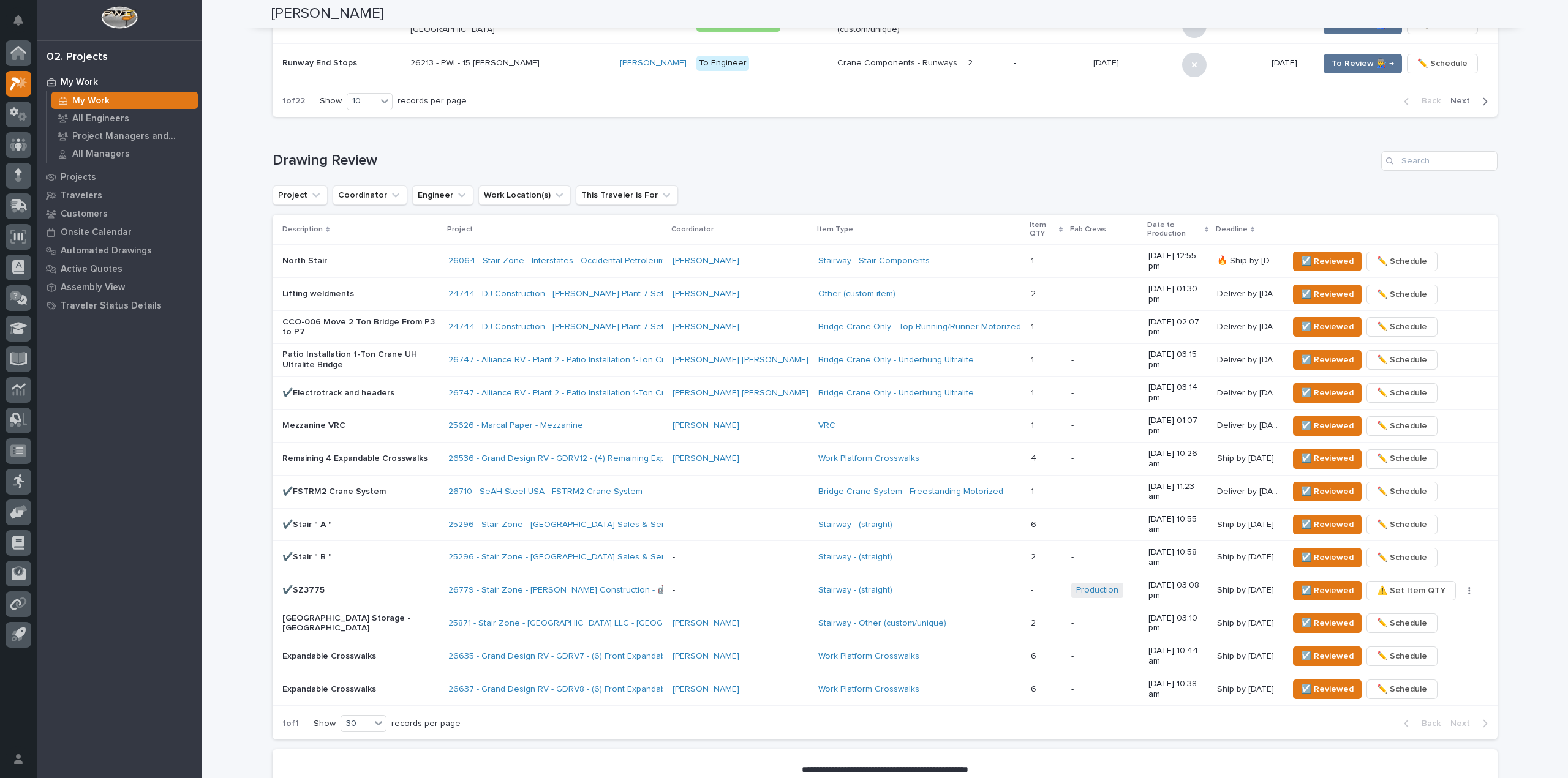
click at [230, 91] on div "**********" at bounding box center [885, 122] width 1366 height 1537
click at [438, 350] on p "Patio Installation 1-Ton Crane UH Ultralite Bridge" at bounding box center [360, 360] width 156 height 20
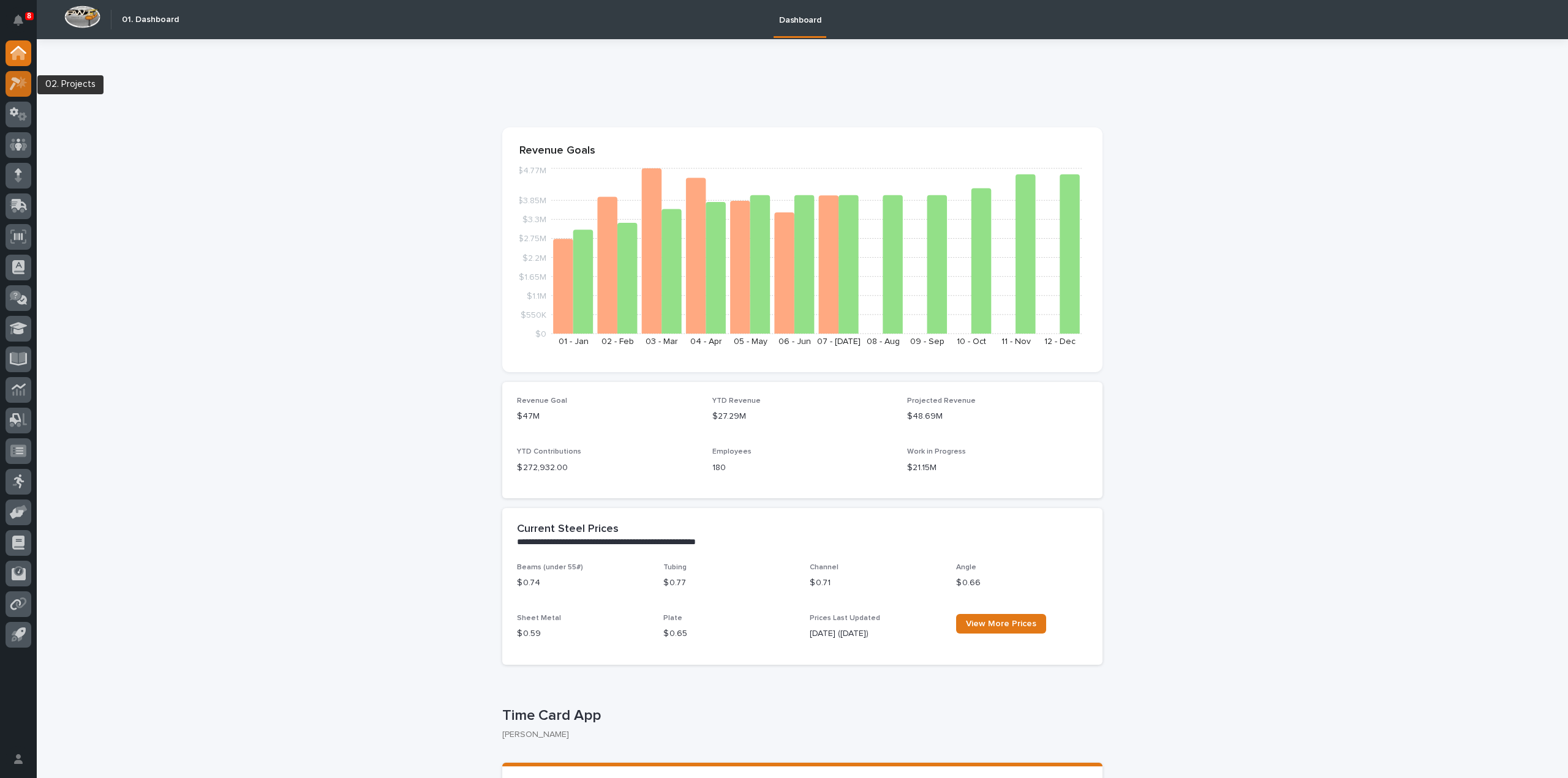
click at [11, 78] on icon at bounding box center [19, 83] width 18 height 14
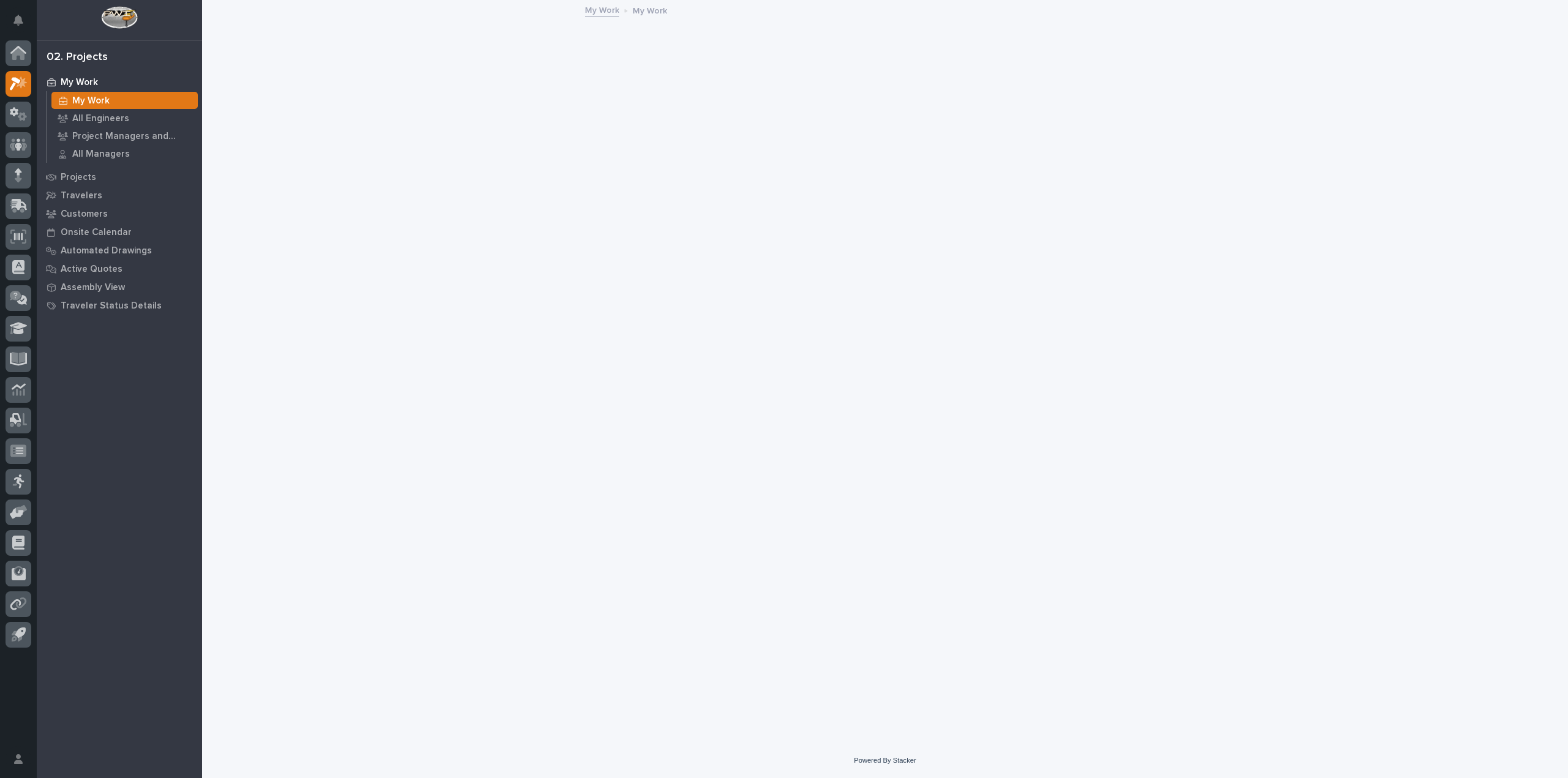
click at [20, 169] on icon at bounding box center [18, 175] width 7 height 14
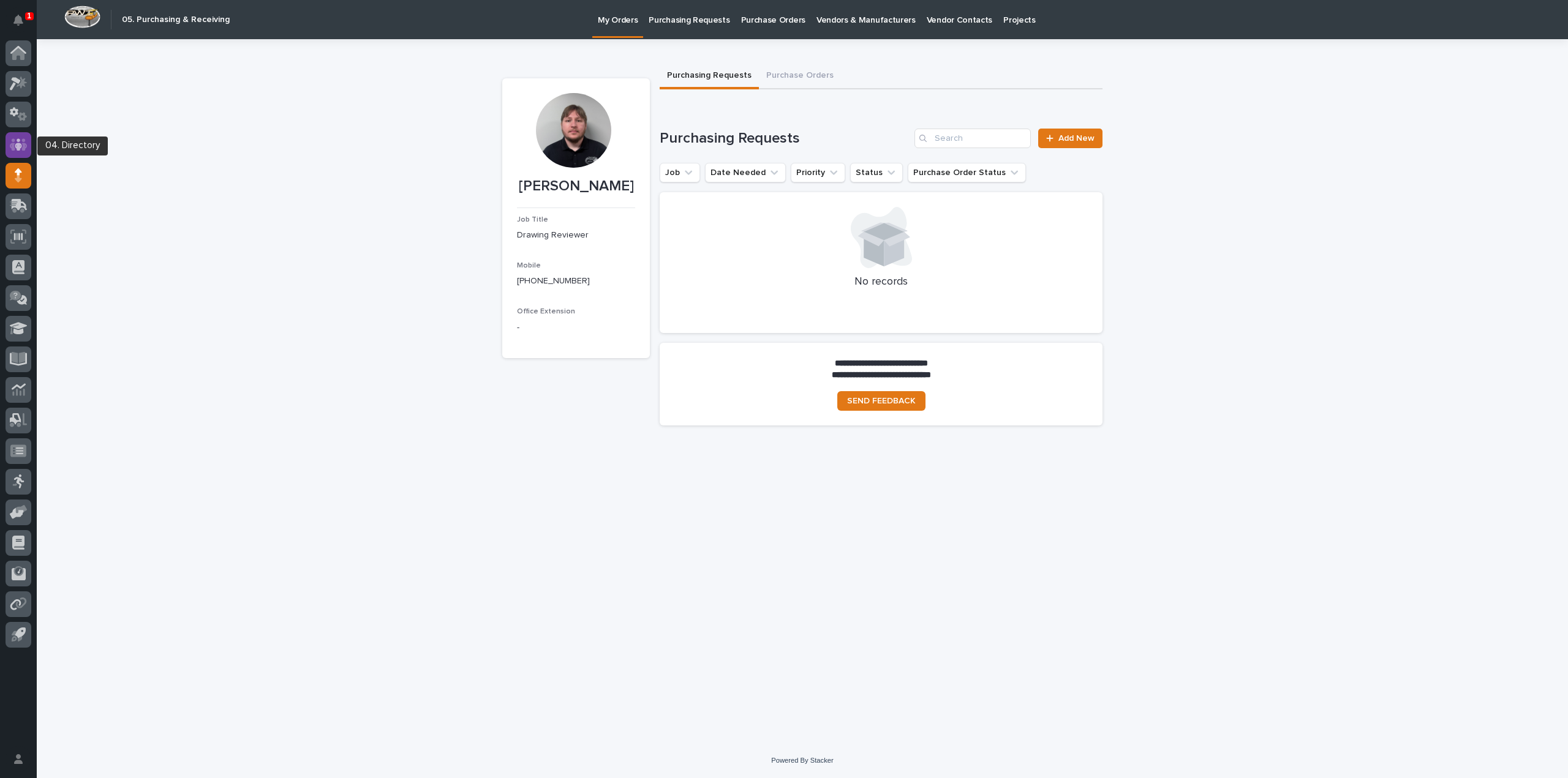
click at [20, 147] on icon at bounding box center [18, 144] width 7 height 12
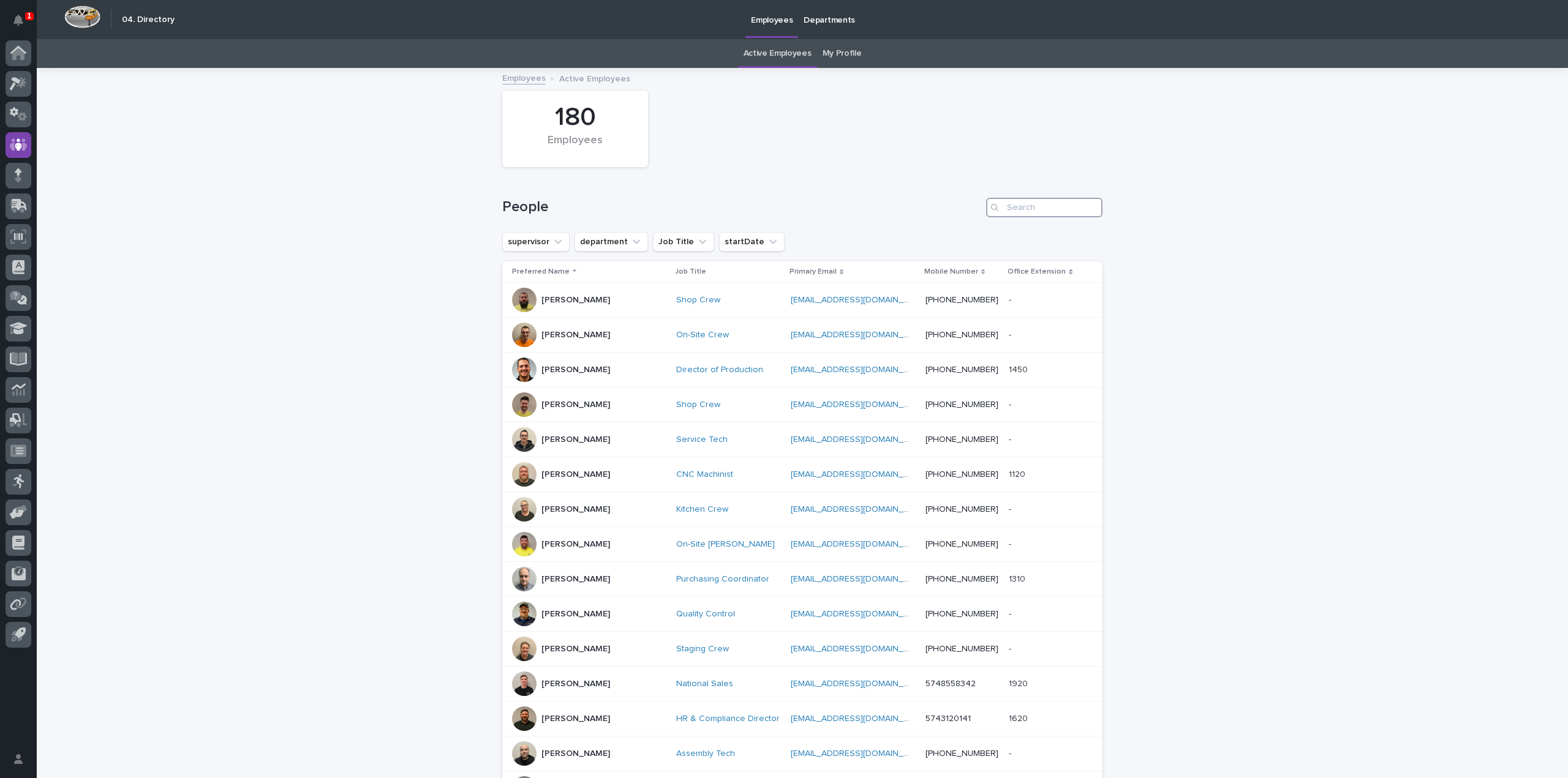
click at [1047, 205] on input "Search" at bounding box center [1044, 207] width 116 height 20
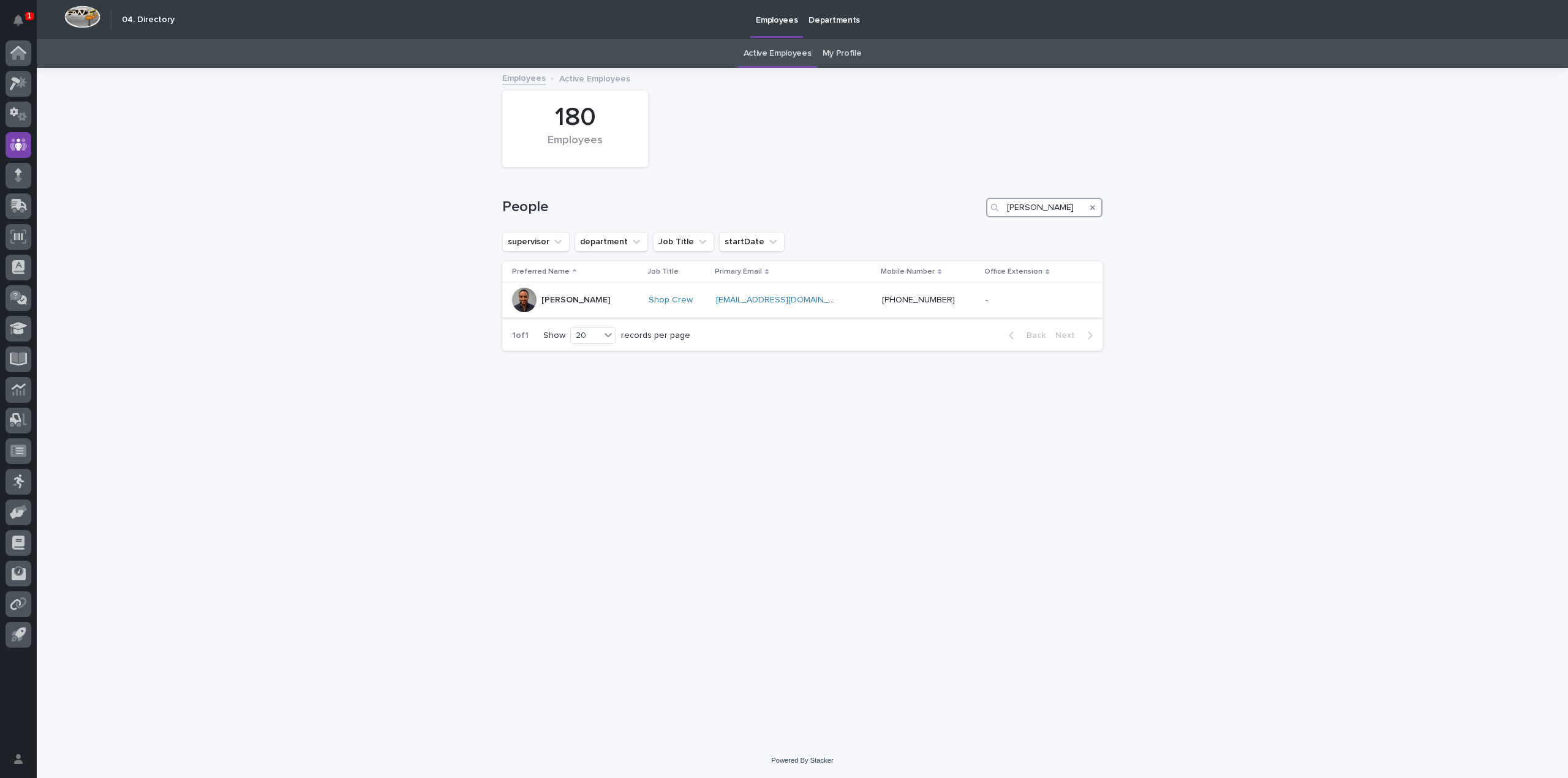
type input "dylan"
click at [613, 305] on div "Dylan Schlabach" at bounding box center [575, 300] width 127 height 25
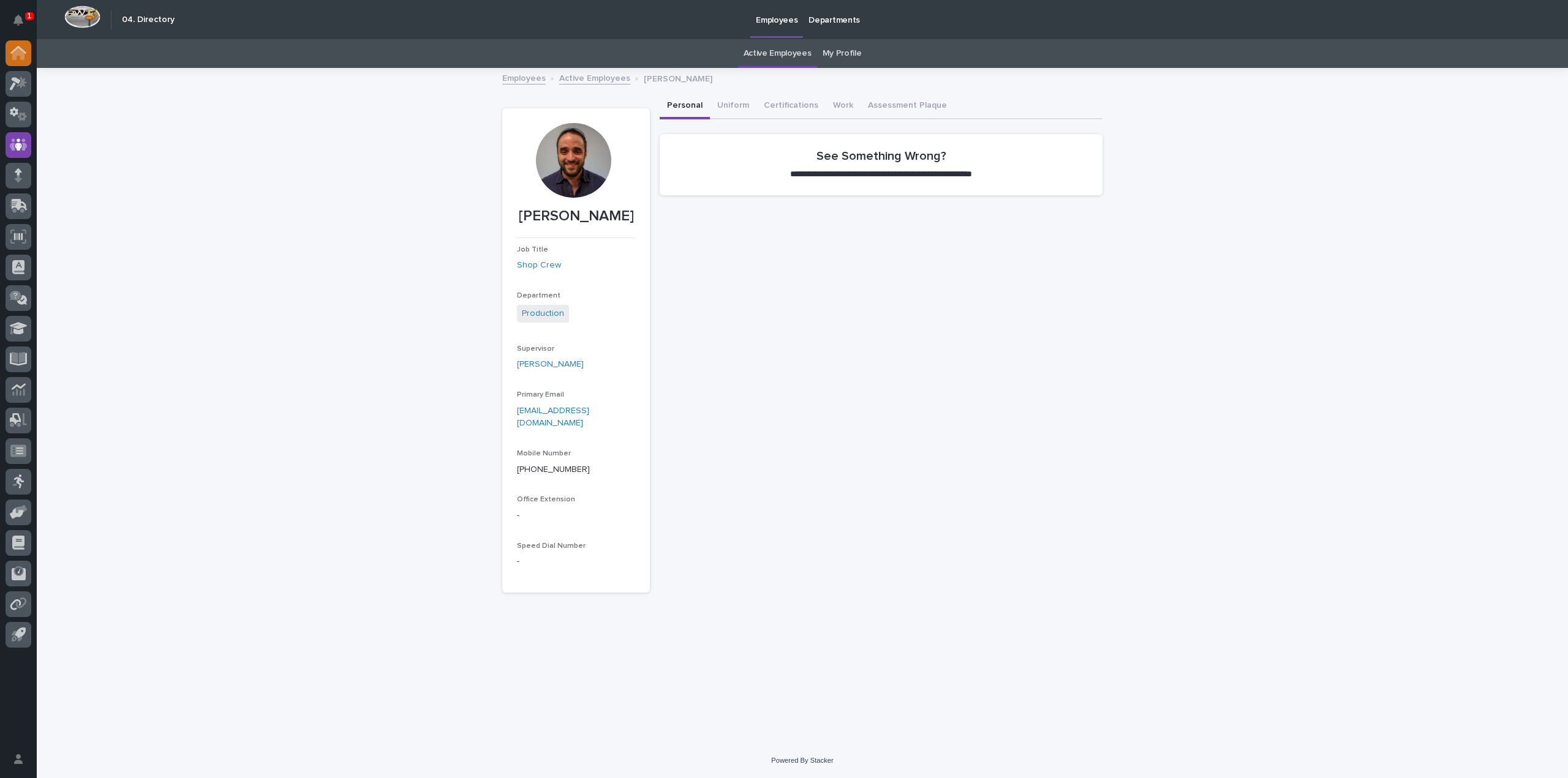
click at [16, 51] on icon at bounding box center [18, 53] width 12 height 12
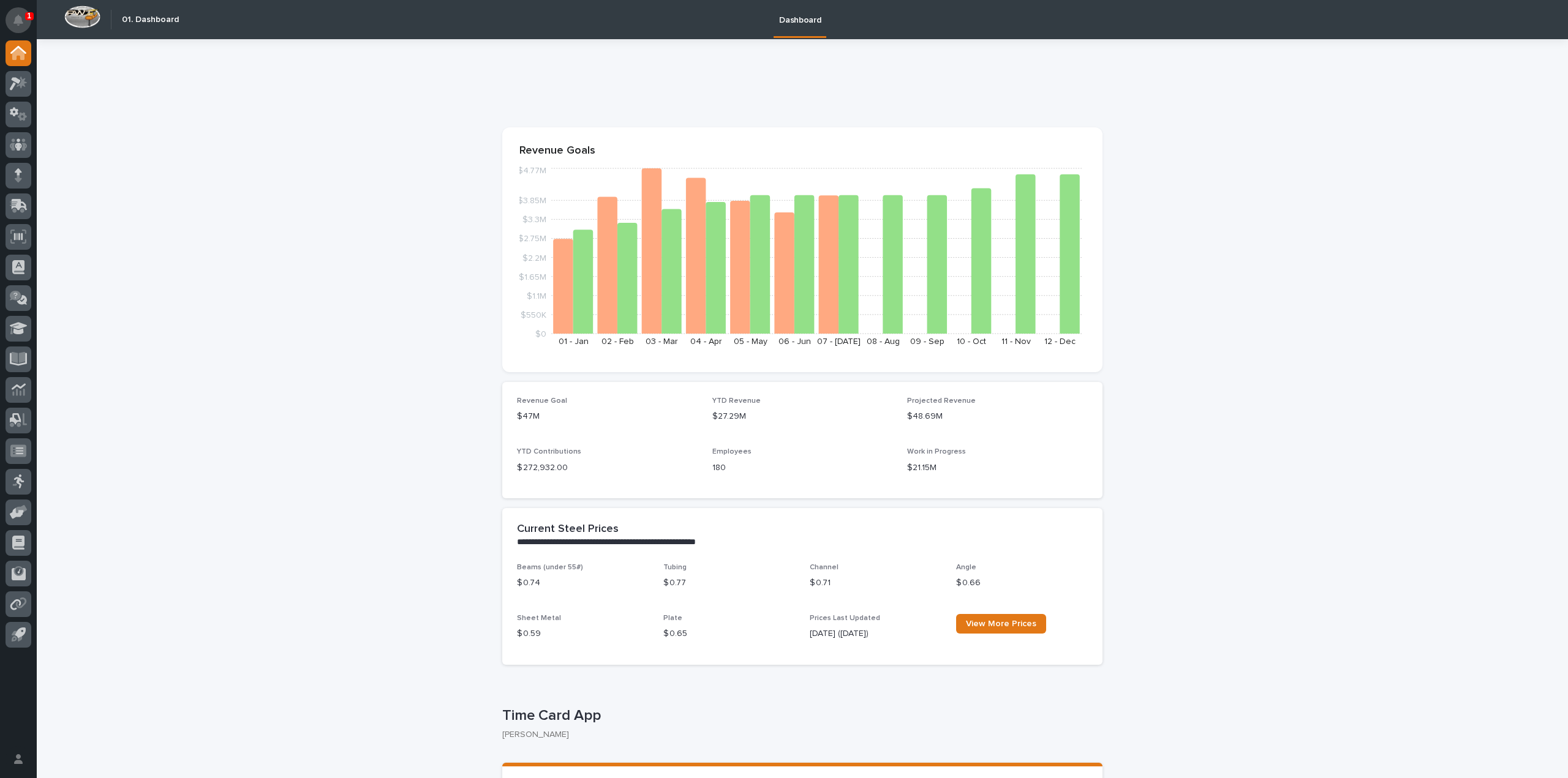
click at [25, 19] on button "Notifications" at bounding box center [18, 20] width 25 height 25
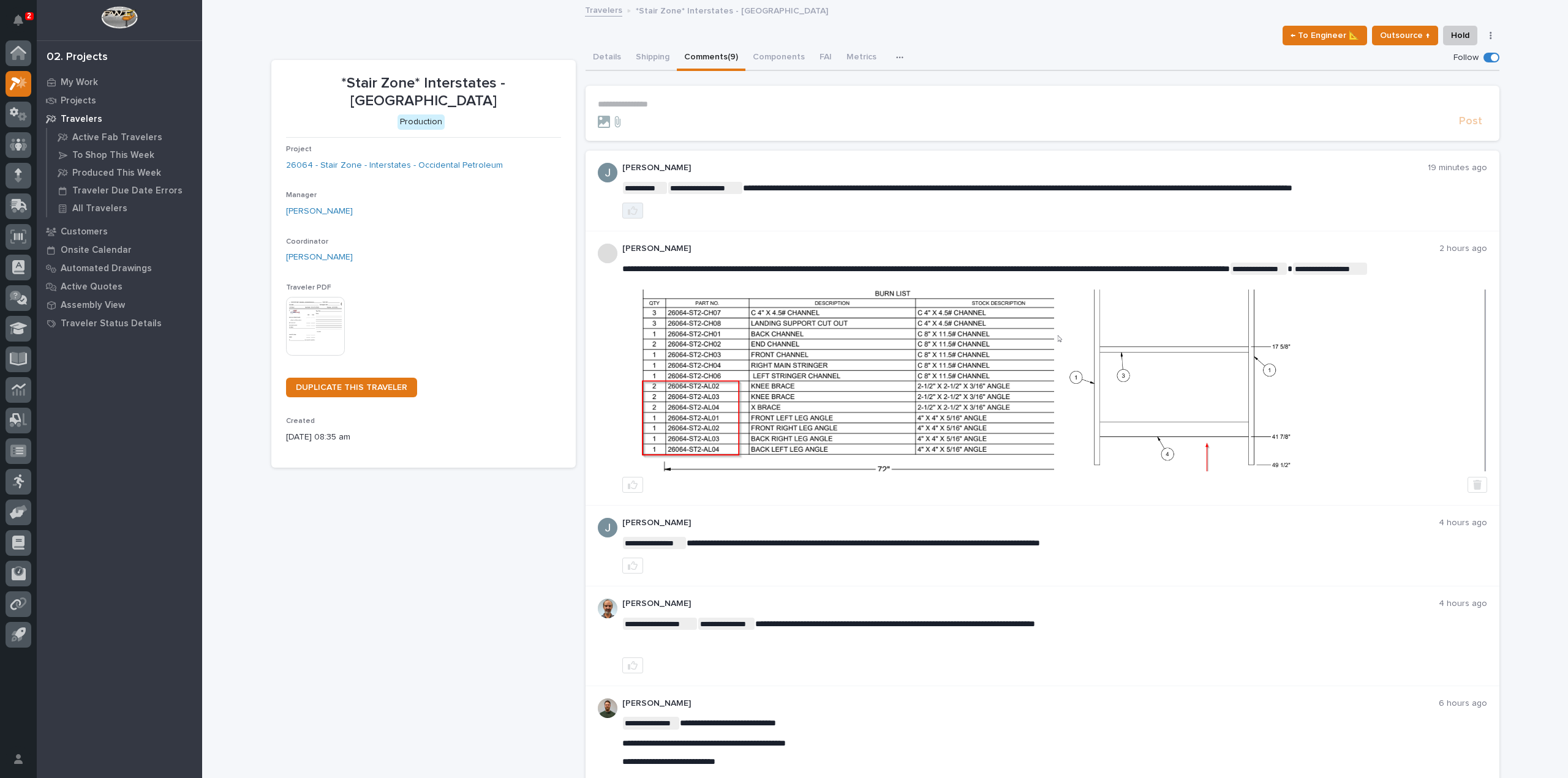
click at [632, 215] on icon "button" at bounding box center [632, 210] width 10 height 10
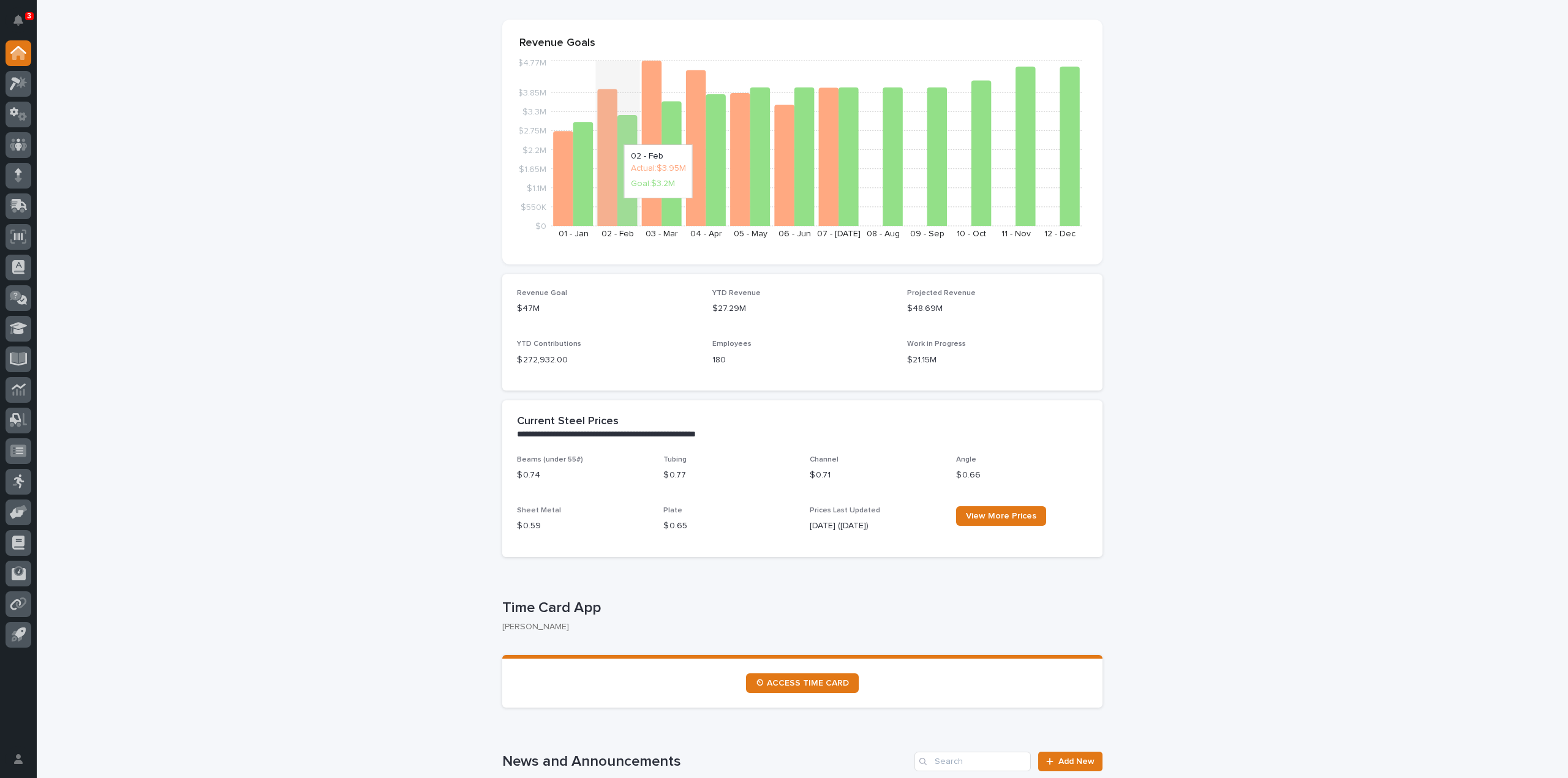
scroll to position [306, 0]
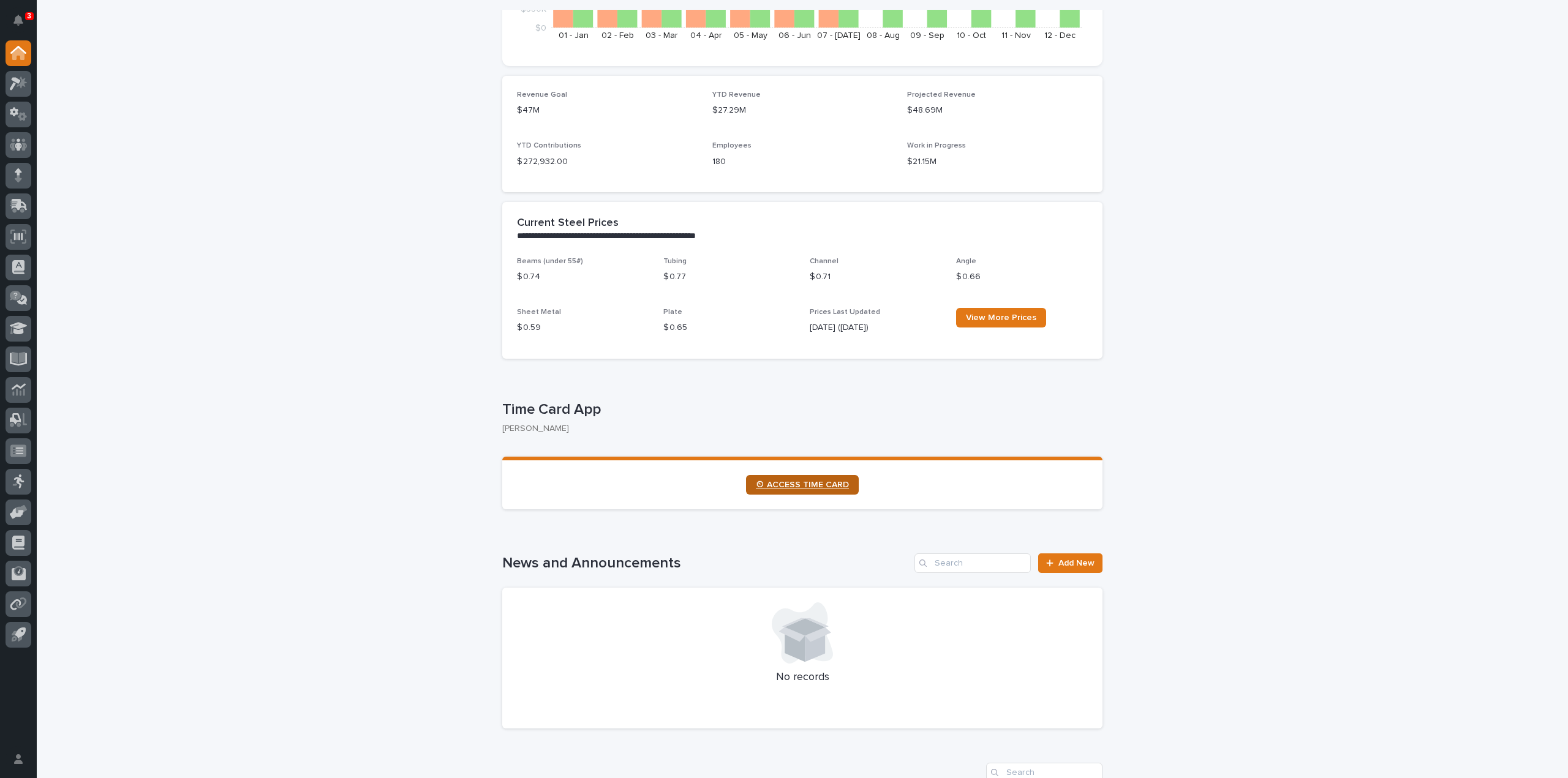
click at [804, 477] on link "⏲ ACCESS TIME CARD" at bounding box center [802, 485] width 113 height 20
